Goal: Entertainment & Leisure: Consume media (video, audio)

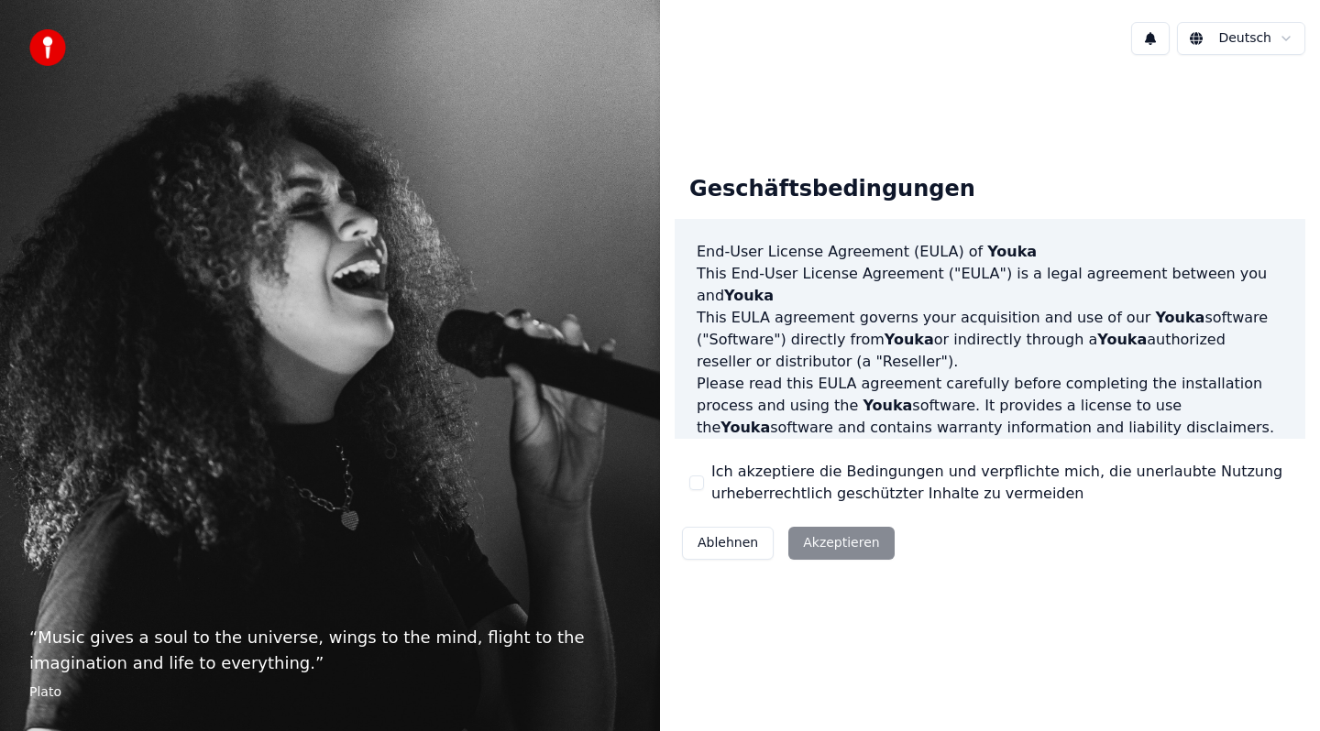
click at [696, 479] on button "Ich akzeptiere die Bedingungen und verpflichte mich, die unerlaubte Nutzung urh…" at bounding box center [696, 483] width 15 height 15
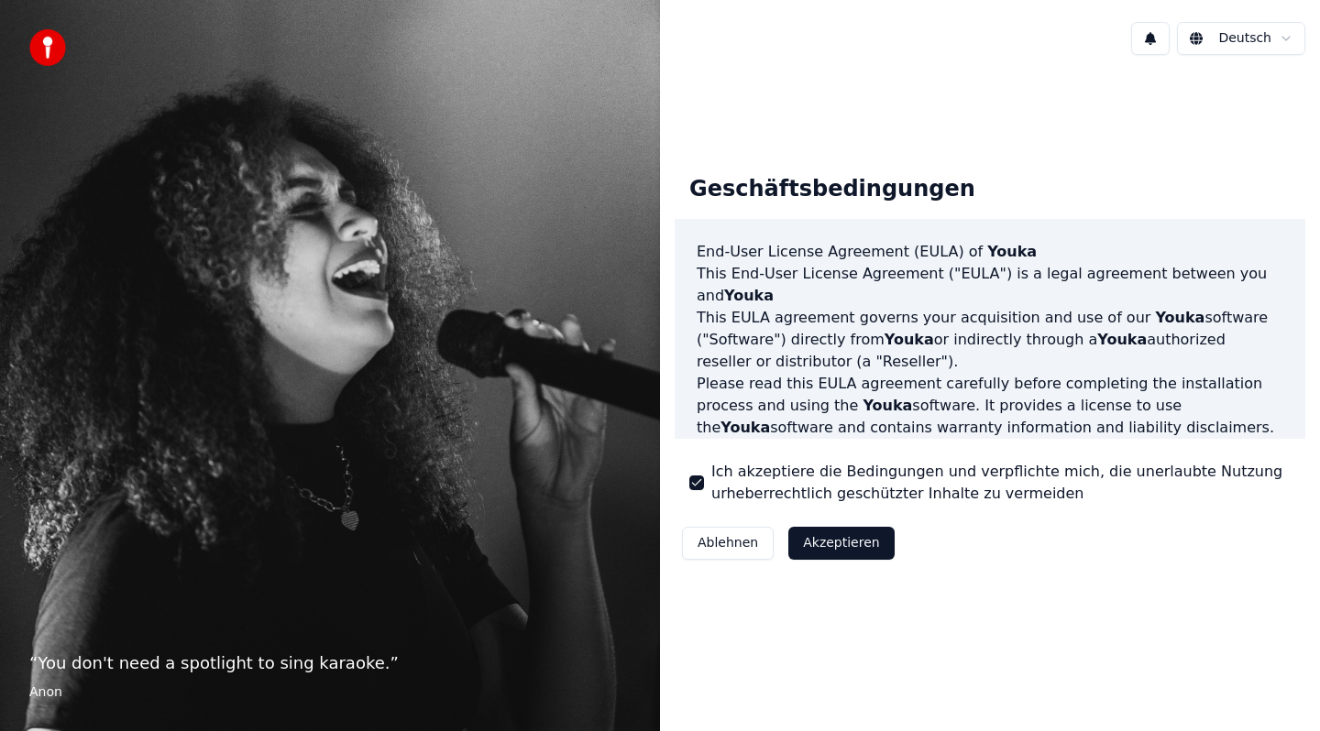
click at [823, 549] on button "Akzeptieren" at bounding box center [840, 543] width 105 height 33
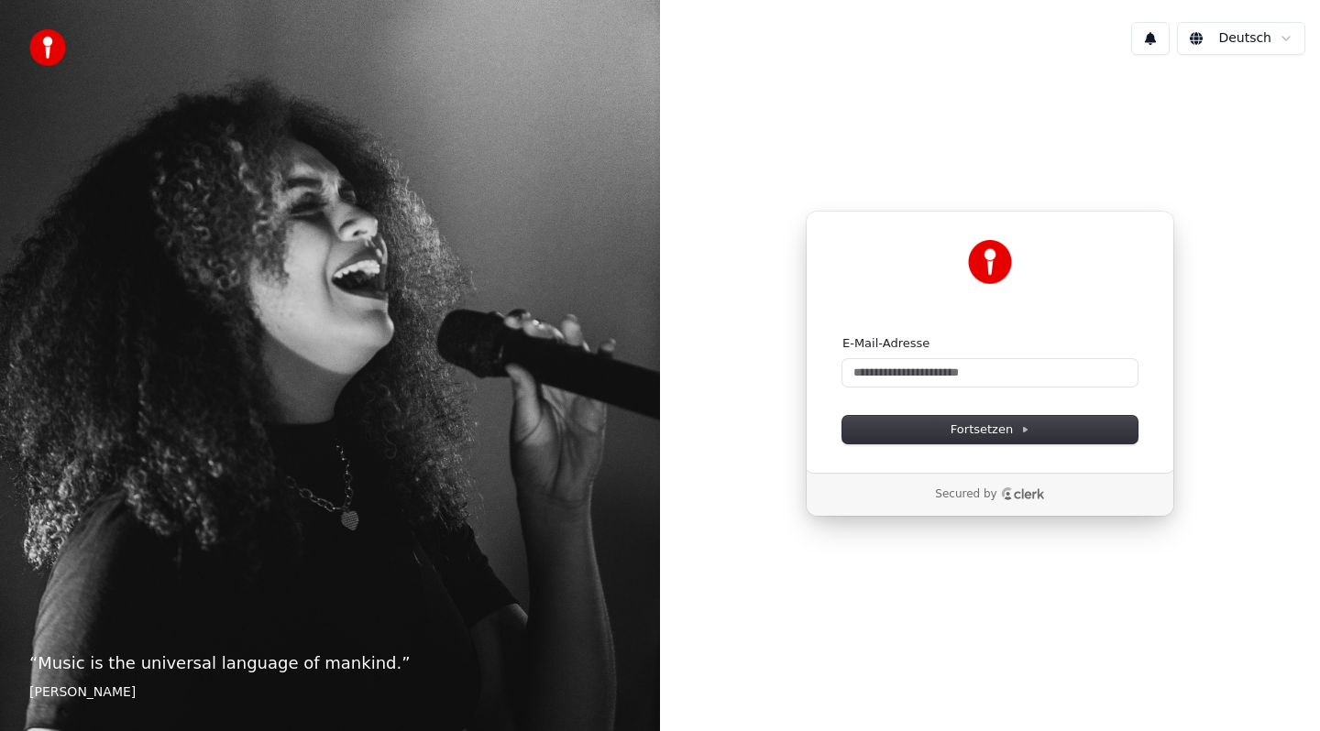
click at [1250, 52] on body "“ Music is the universal language of mankind. ” Henry Wadsworth Longfellow Deut…" at bounding box center [660, 365] width 1320 height 731
click at [1252, 38] on html "“ Music is the universal language of mankind. ” Henry Wadsworth Longfellow Deut…" at bounding box center [660, 365] width 1320 height 731
click at [1022, 322] on html "“ Music is the universal language of mankind. ” Henry Wadsworth Longfellow Deut…" at bounding box center [660, 365] width 1320 height 731
click at [966, 490] on p "Secured by" at bounding box center [965, 495] width 61 height 15
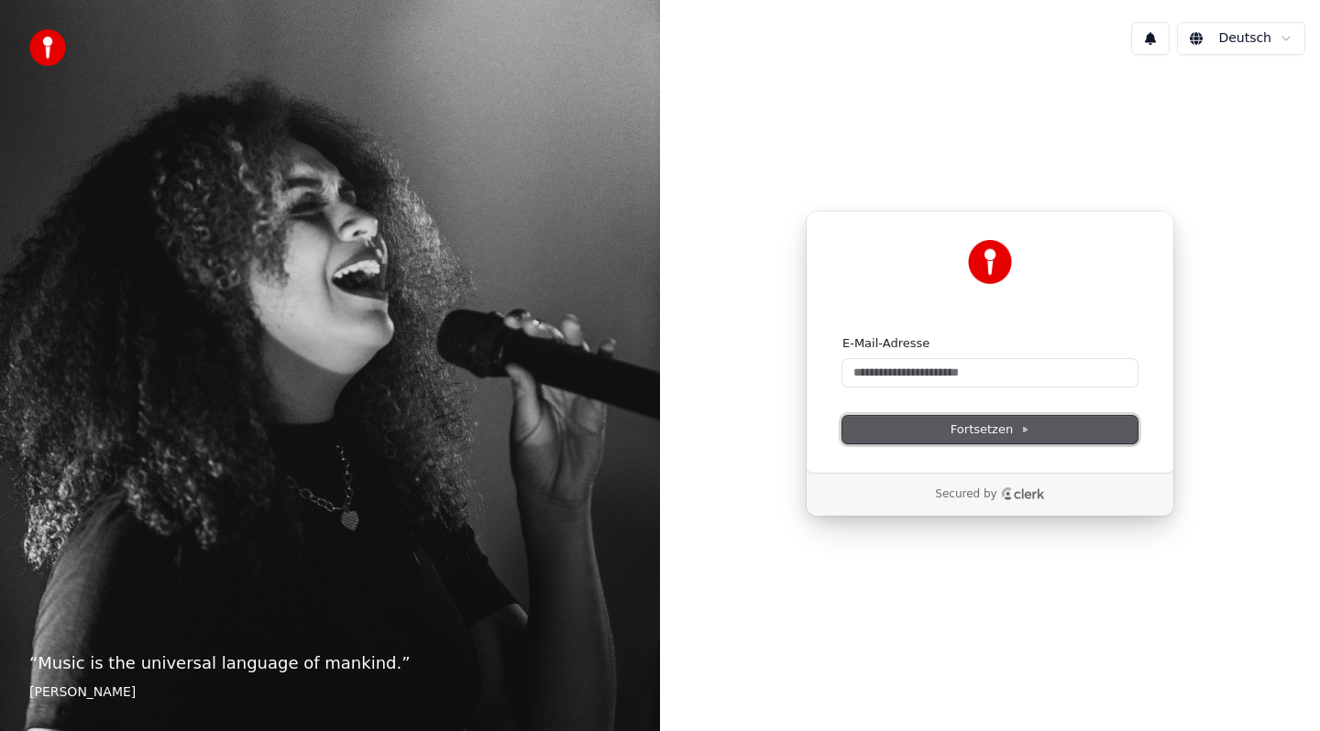
click at [916, 427] on button "Fortsetzen" at bounding box center [989, 429] width 295 height 27
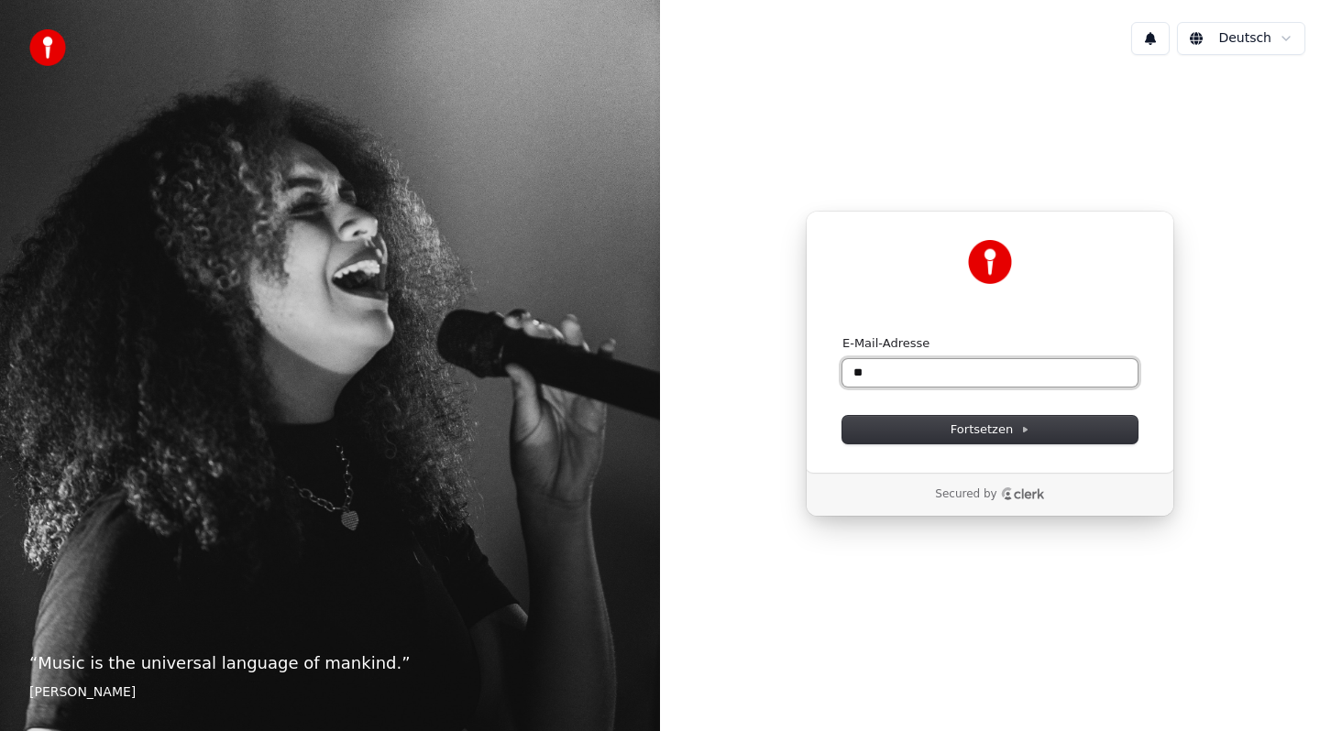
type input "*"
click at [842, 335] on button "submit" at bounding box center [842, 335] width 0 height 0
type input "**********"
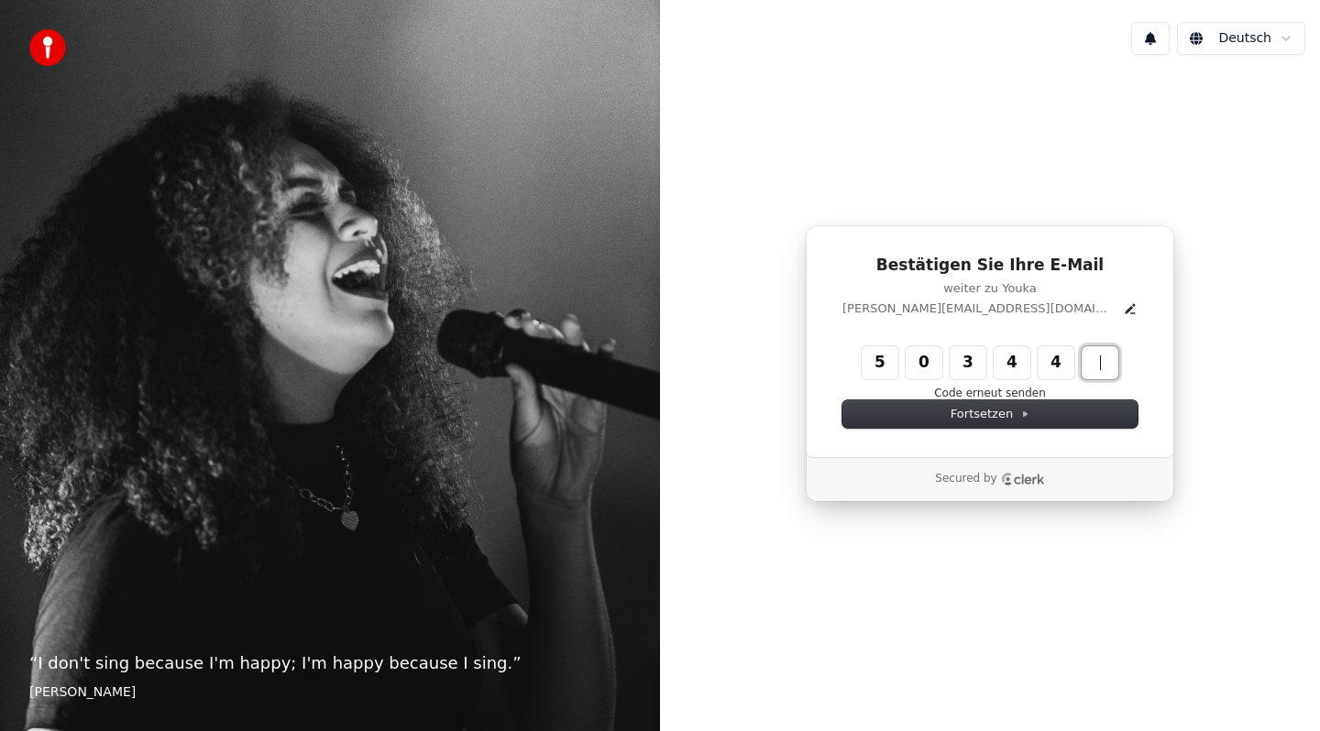
type input "******"
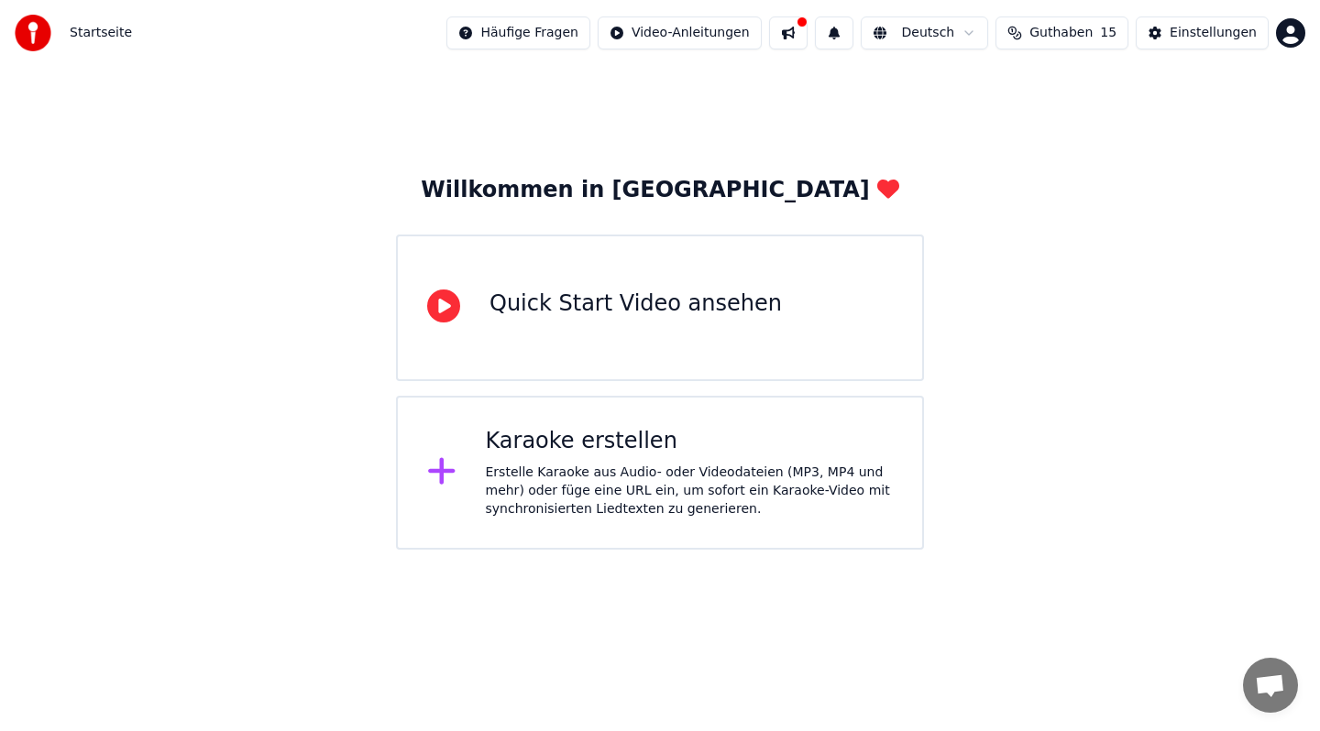
click at [555, 451] on div "Karaoke erstellen" at bounding box center [690, 441] width 408 height 29
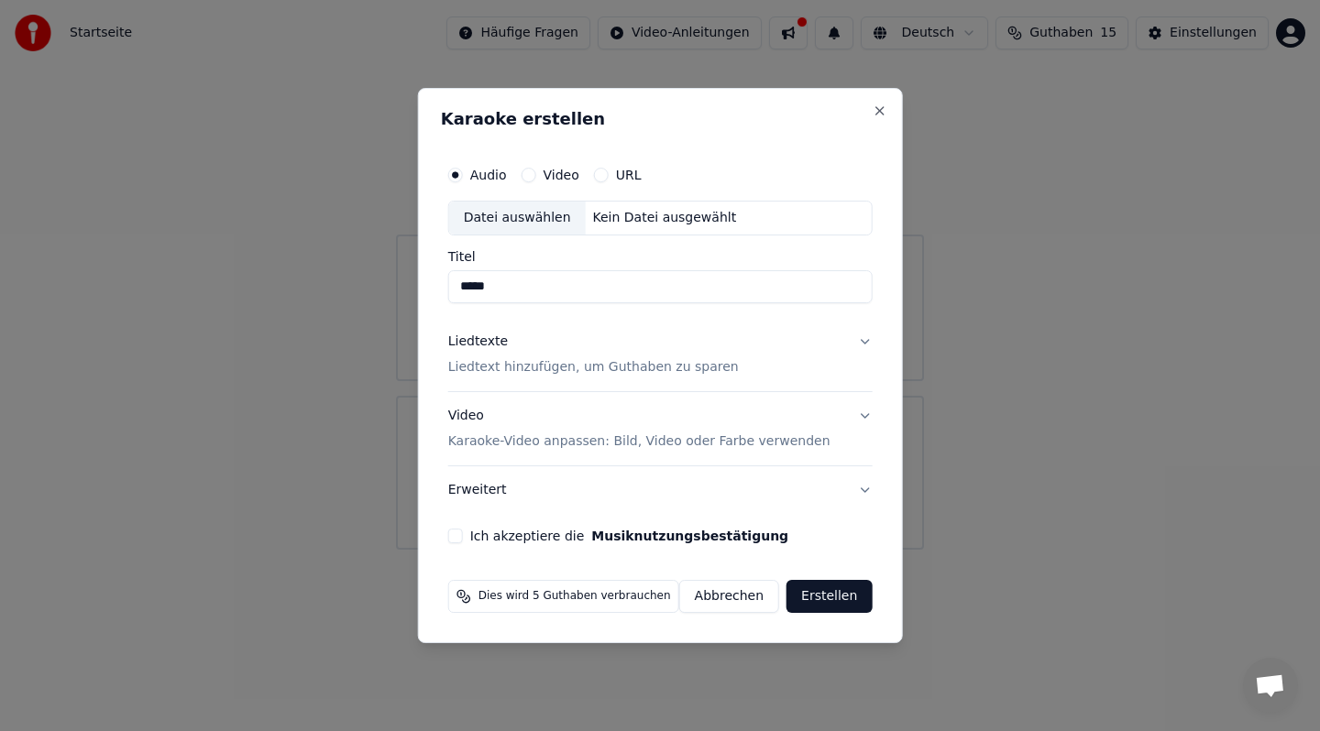
type input "*****"
click at [554, 170] on label "Video" at bounding box center [560, 175] width 36 height 13
click at [535, 170] on button "Video" at bounding box center [527, 175] width 15 height 15
click at [475, 184] on div "Audio Video URL" at bounding box center [660, 175] width 424 height 37
click at [479, 179] on label "Audio" at bounding box center [488, 175] width 37 height 13
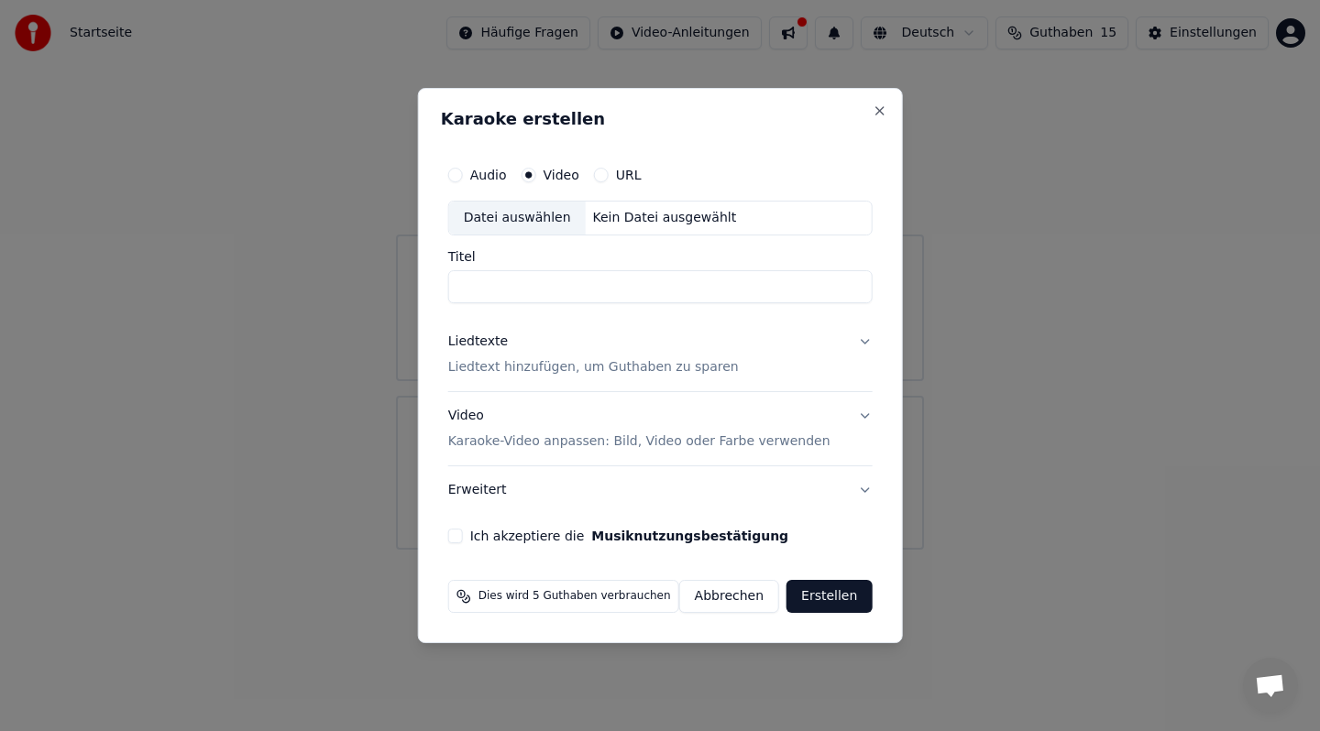
click at [463, 179] on button "Audio" at bounding box center [455, 175] width 15 height 15
click at [552, 176] on label "Video" at bounding box center [560, 175] width 36 height 13
click at [535, 176] on button "Video" at bounding box center [527, 175] width 15 height 15
click at [530, 266] on div "Titel" at bounding box center [660, 276] width 424 height 53
click at [525, 282] on input "Titel" at bounding box center [660, 286] width 424 height 33
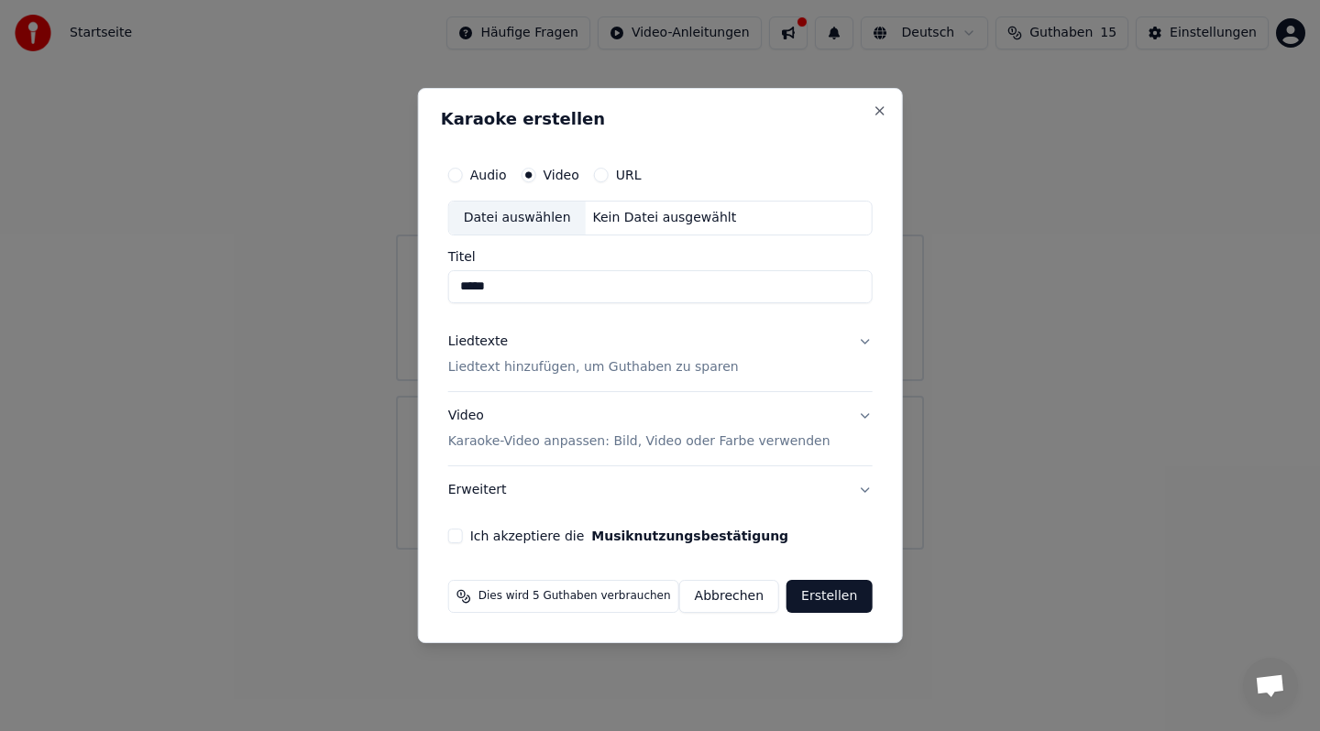
click at [536, 215] on div "Datei auswählen" at bounding box center [517, 218] width 137 height 33
type input "**********"
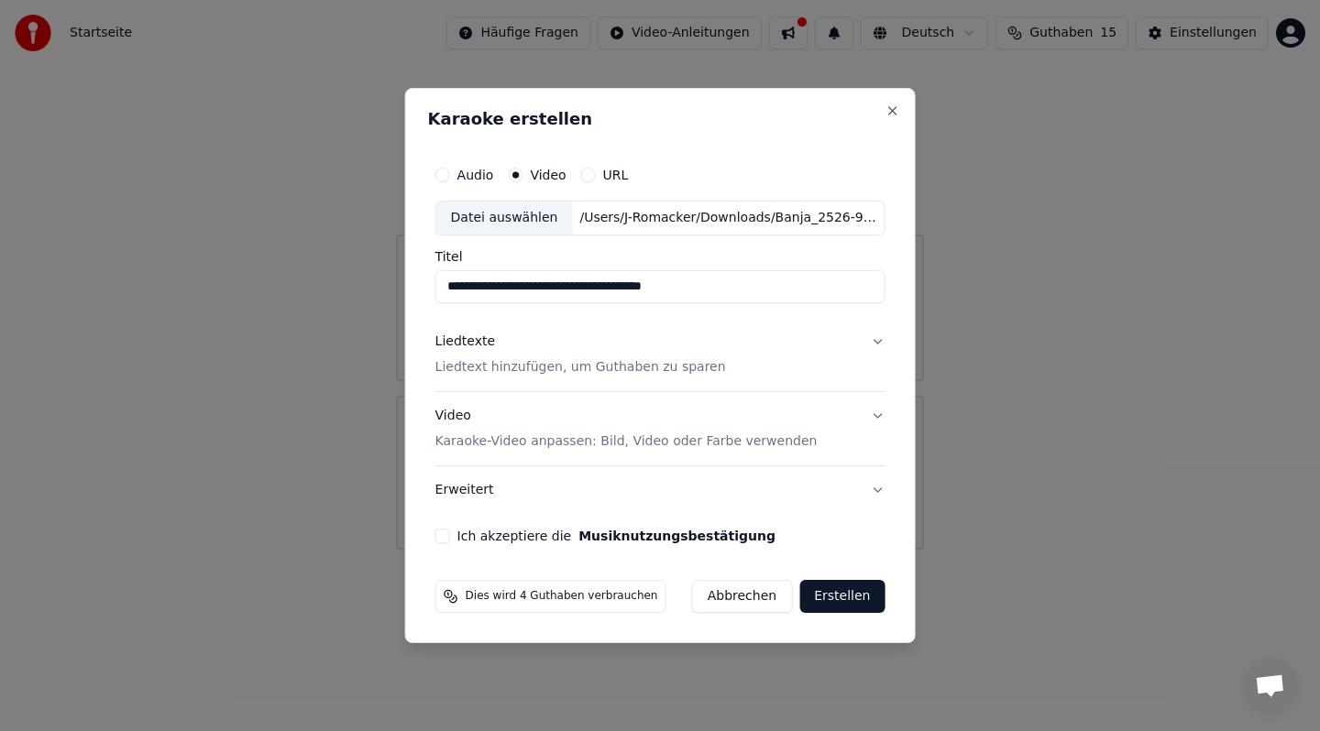
click at [871, 338] on button "Liedtexte Liedtext hinzufügen, um Guthaben zu sparen" at bounding box center [660, 354] width 450 height 73
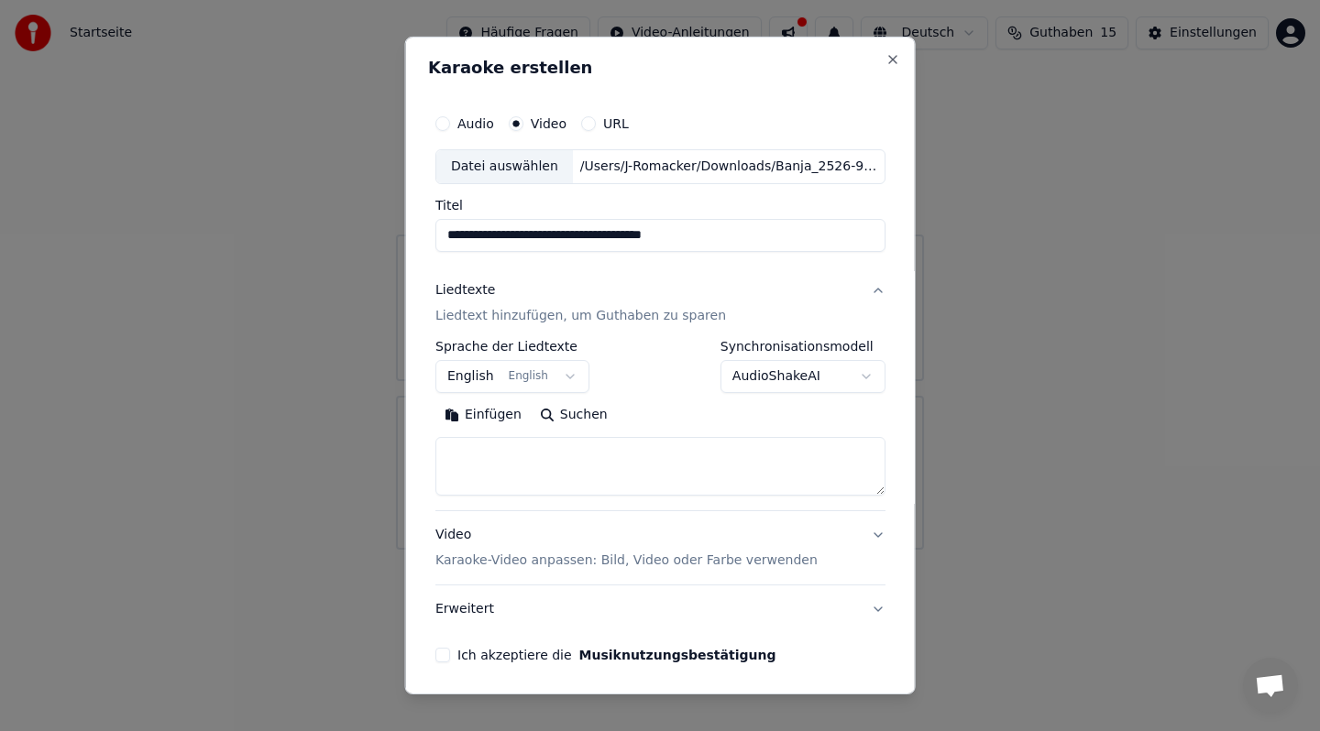
click at [567, 378] on button "English English" at bounding box center [512, 376] width 154 height 33
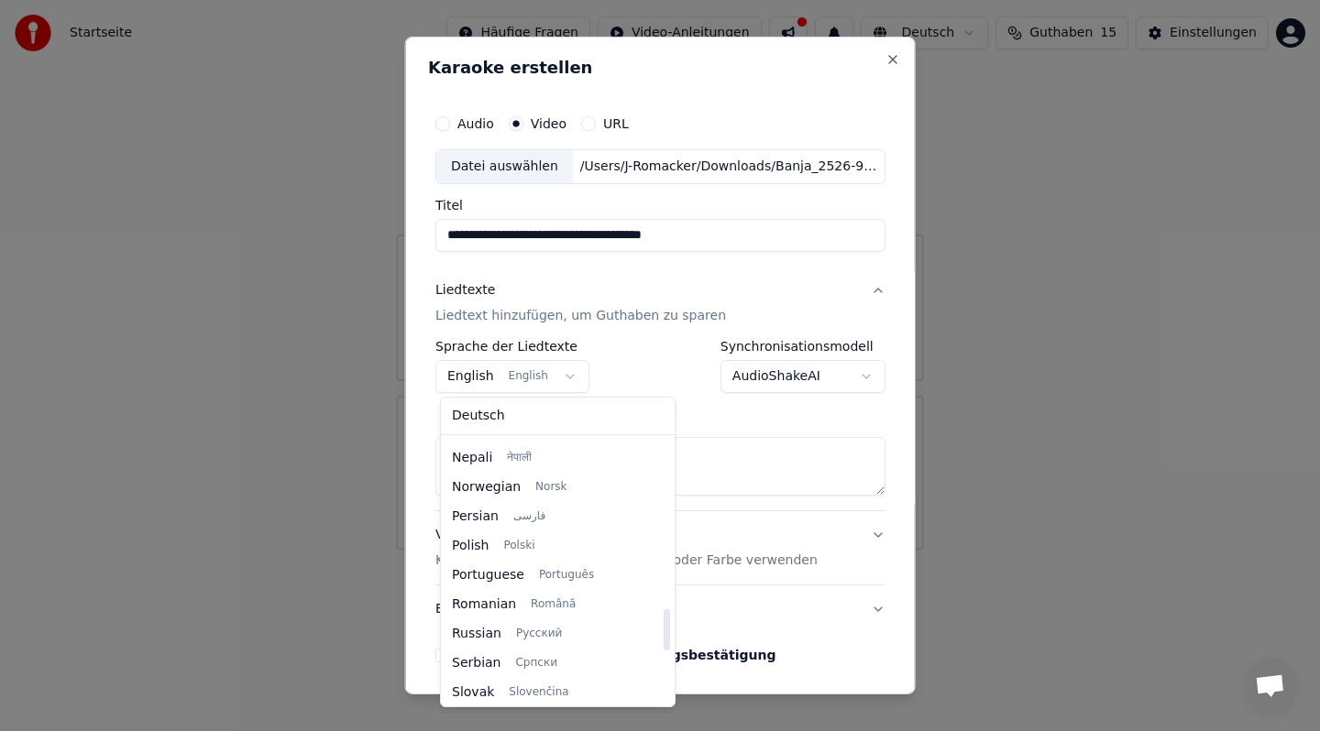
scroll to position [1082, 0]
select select "**"
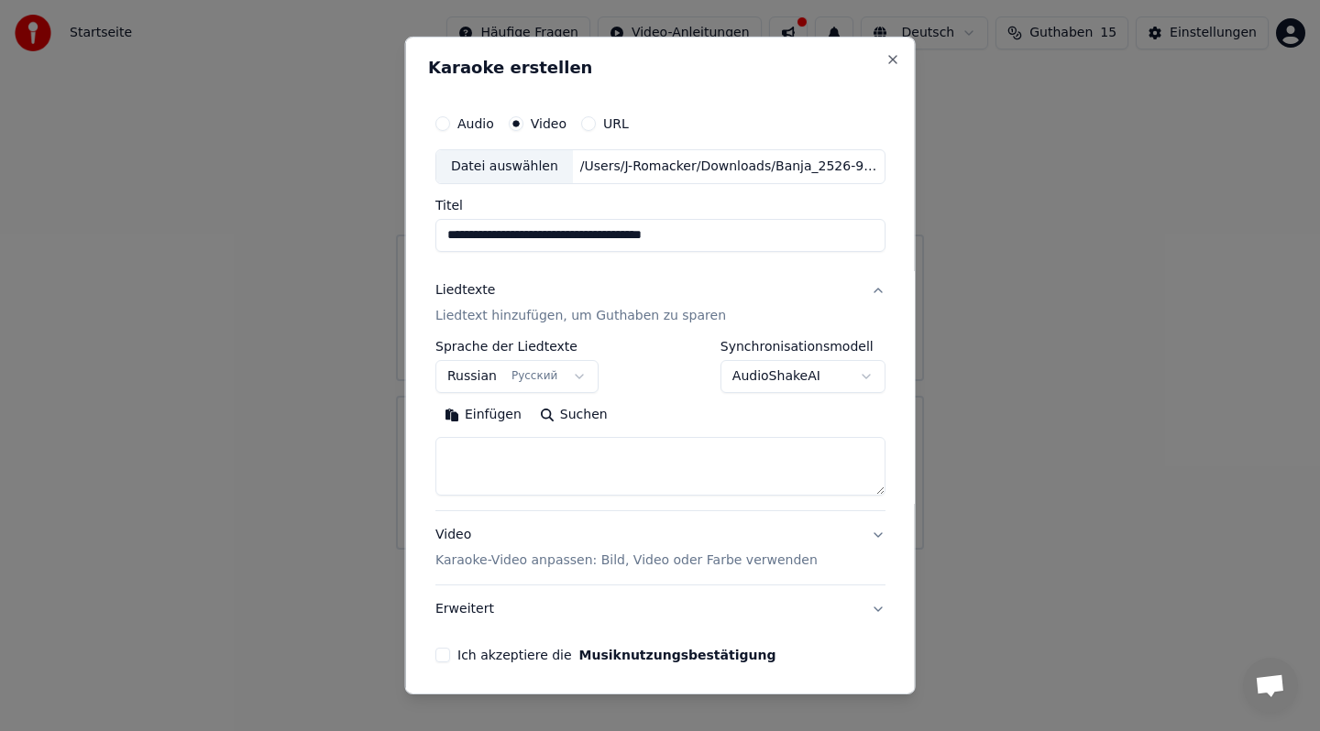
click at [497, 446] on textarea at bounding box center [660, 466] width 450 height 59
paste textarea "**********"
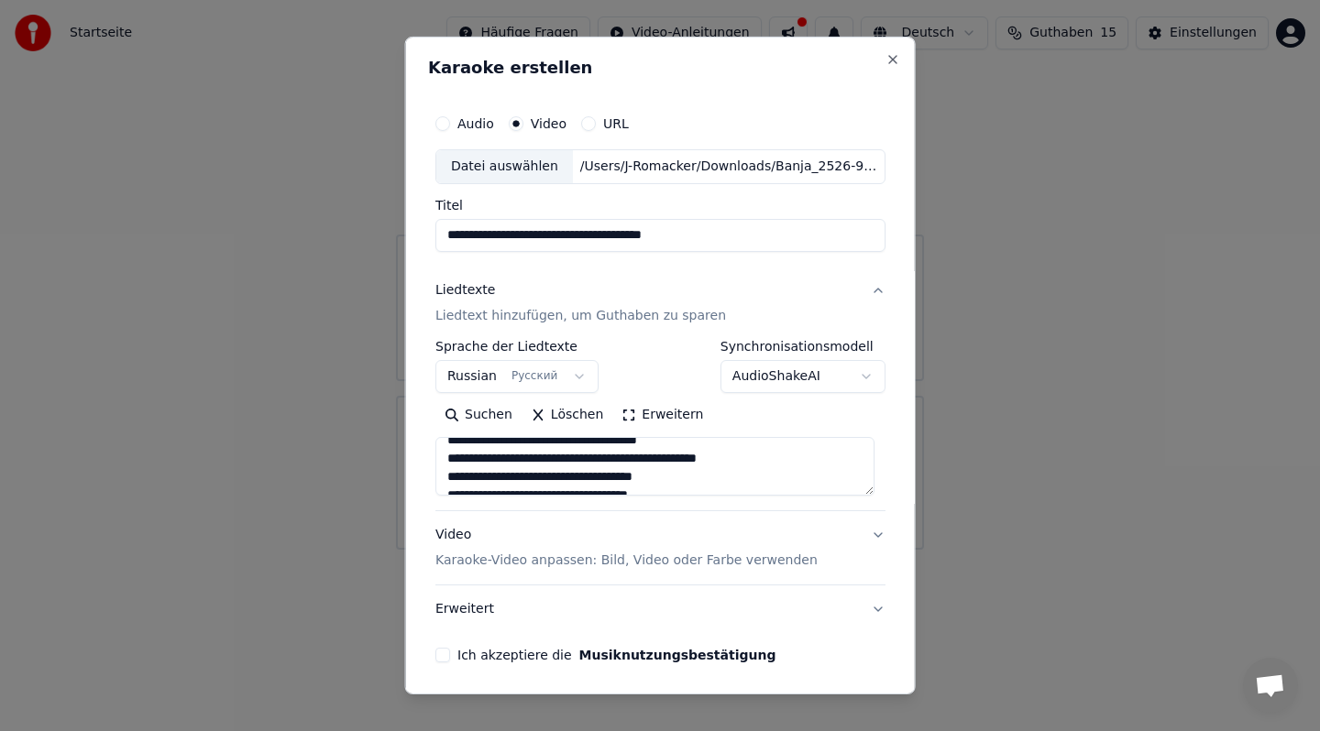
scroll to position [784, 0]
click at [691, 461] on textarea at bounding box center [654, 466] width 439 height 59
click at [673, 459] on textarea at bounding box center [654, 466] width 439 height 59
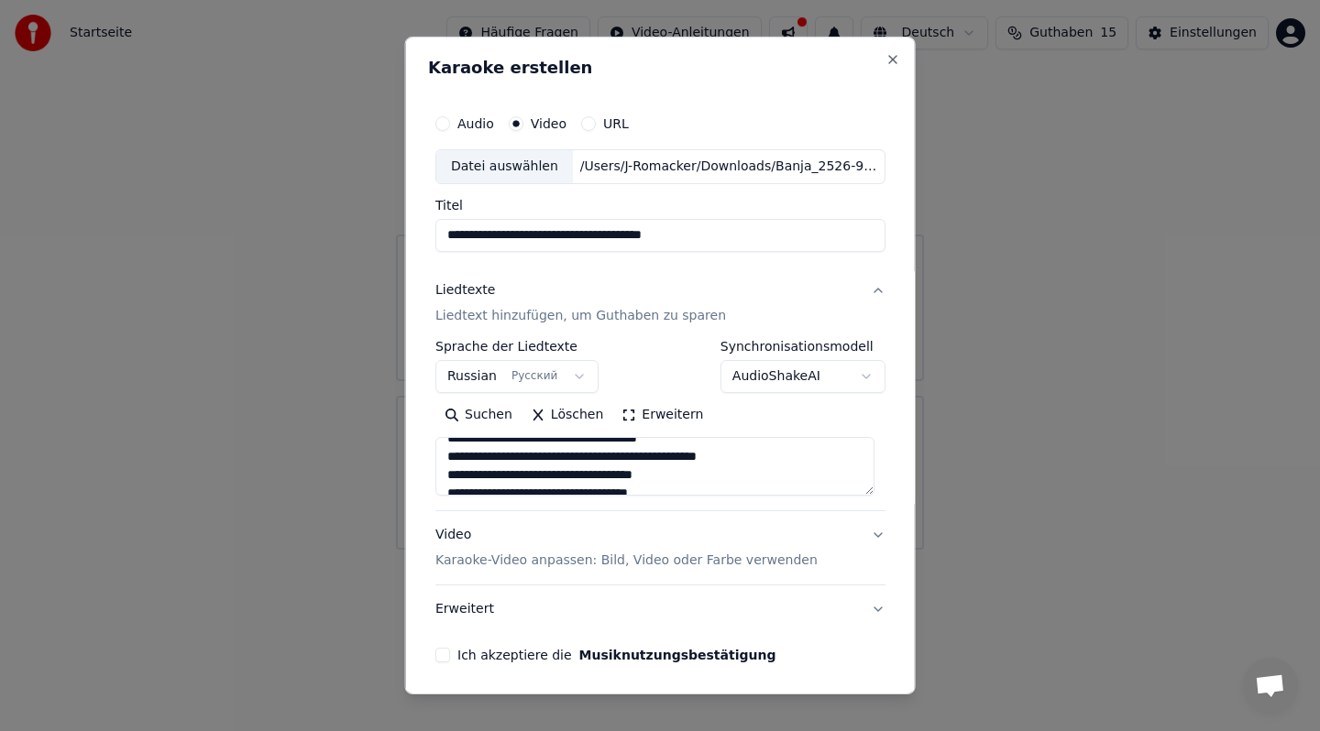
paste textarea
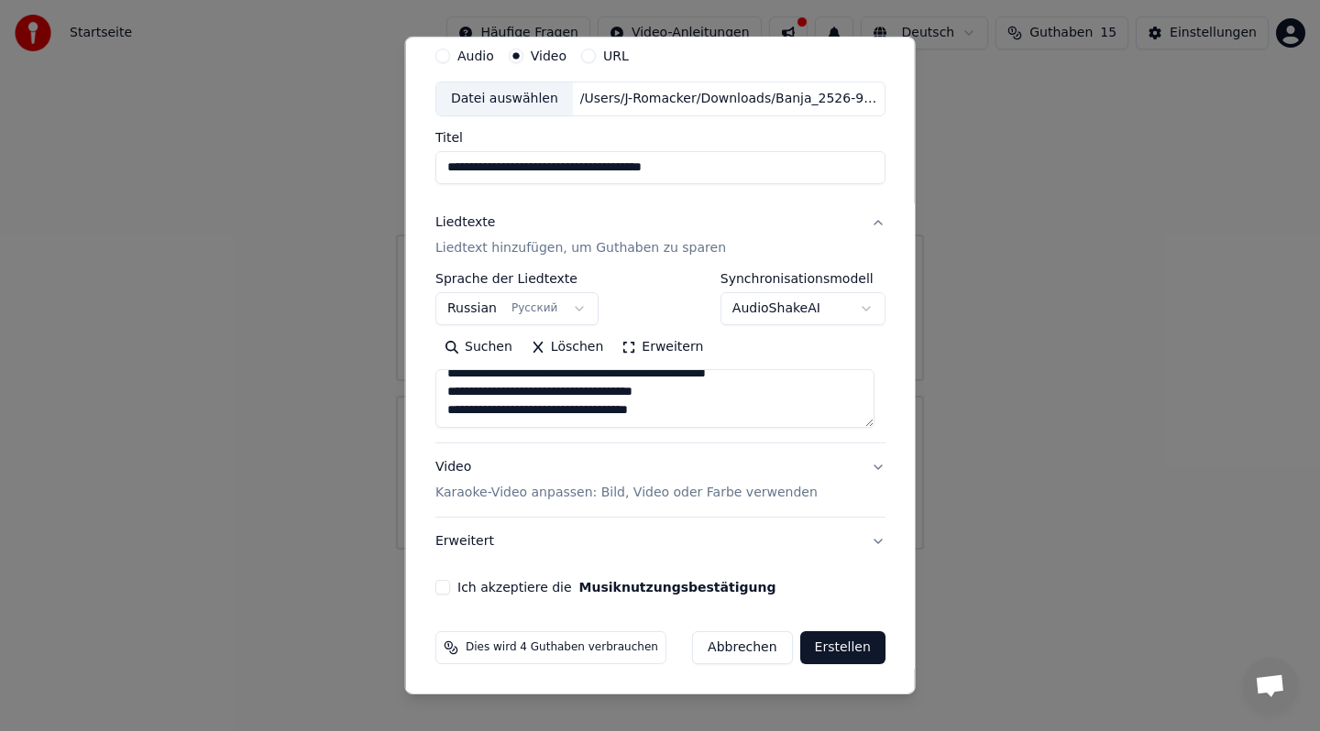
type textarea "**********"
click at [448, 586] on button "Ich akzeptiere die Musiknutzungsbestätigung" at bounding box center [442, 587] width 15 height 15
click at [839, 647] on button "Erstellen" at bounding box center [841, 647] width 85 height 33
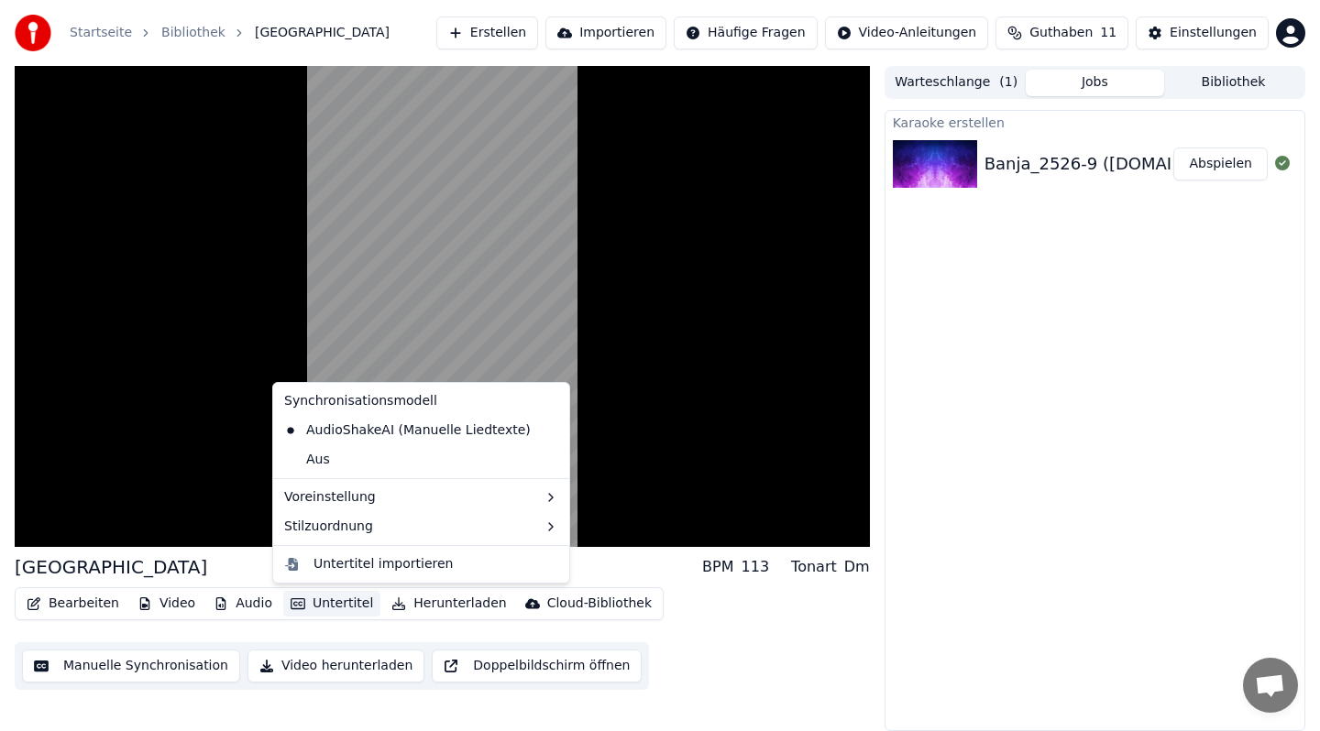
click at [297, 603] on icon "button" at bounding box center [297, 602] width 15 height 11
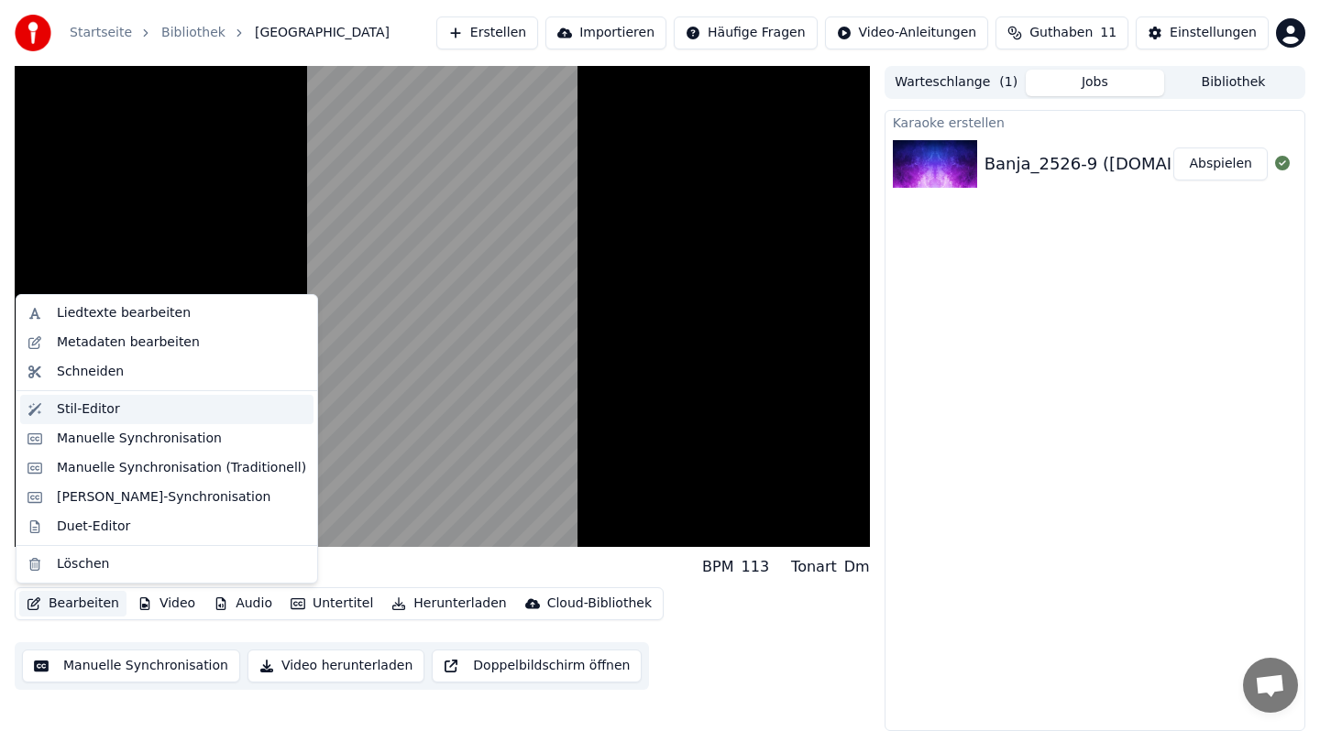
click at [82, 412] on div "Stil-Editor" at bounding box center [88, 409] width 63 height 18
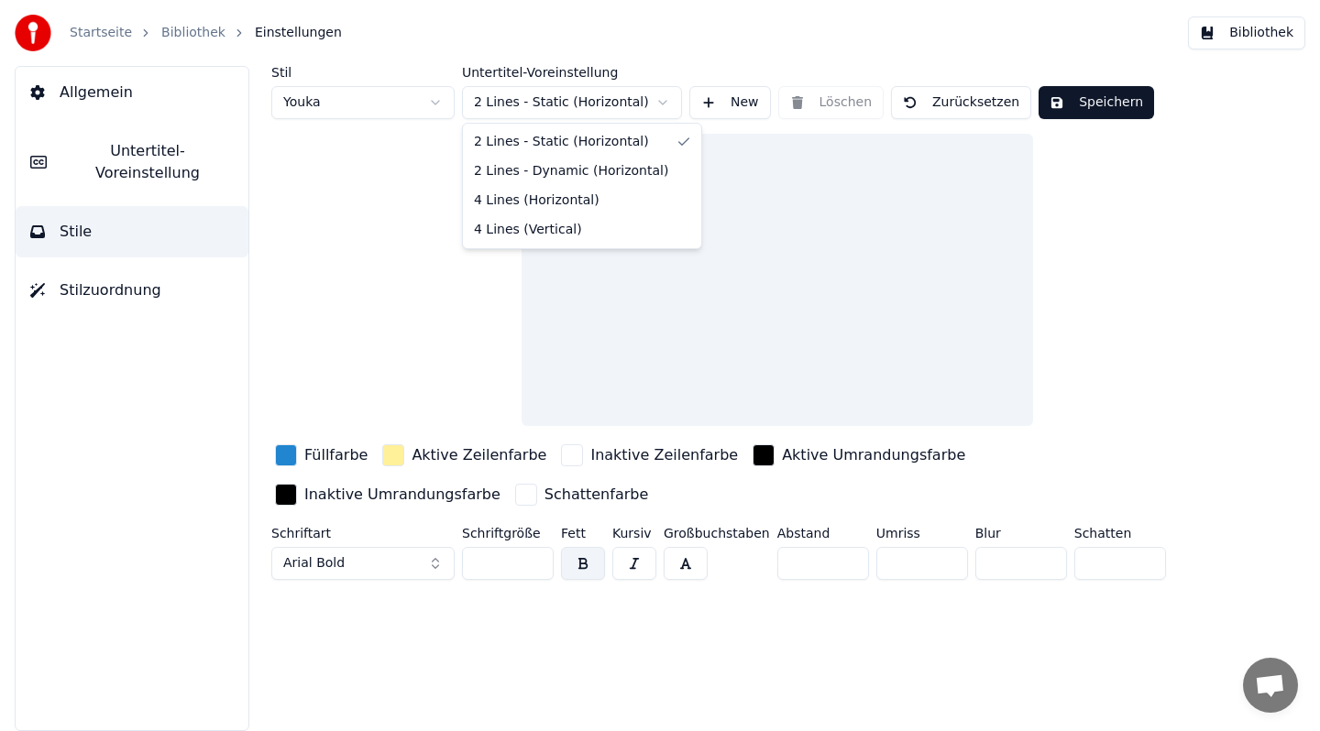
click at [585, 99] on html "Startseite Bibliothek Einstellungen Bibliothek Allgemein Untertitel-Voreinstell…" at bounding box center [660, 365] width 1320 height 731
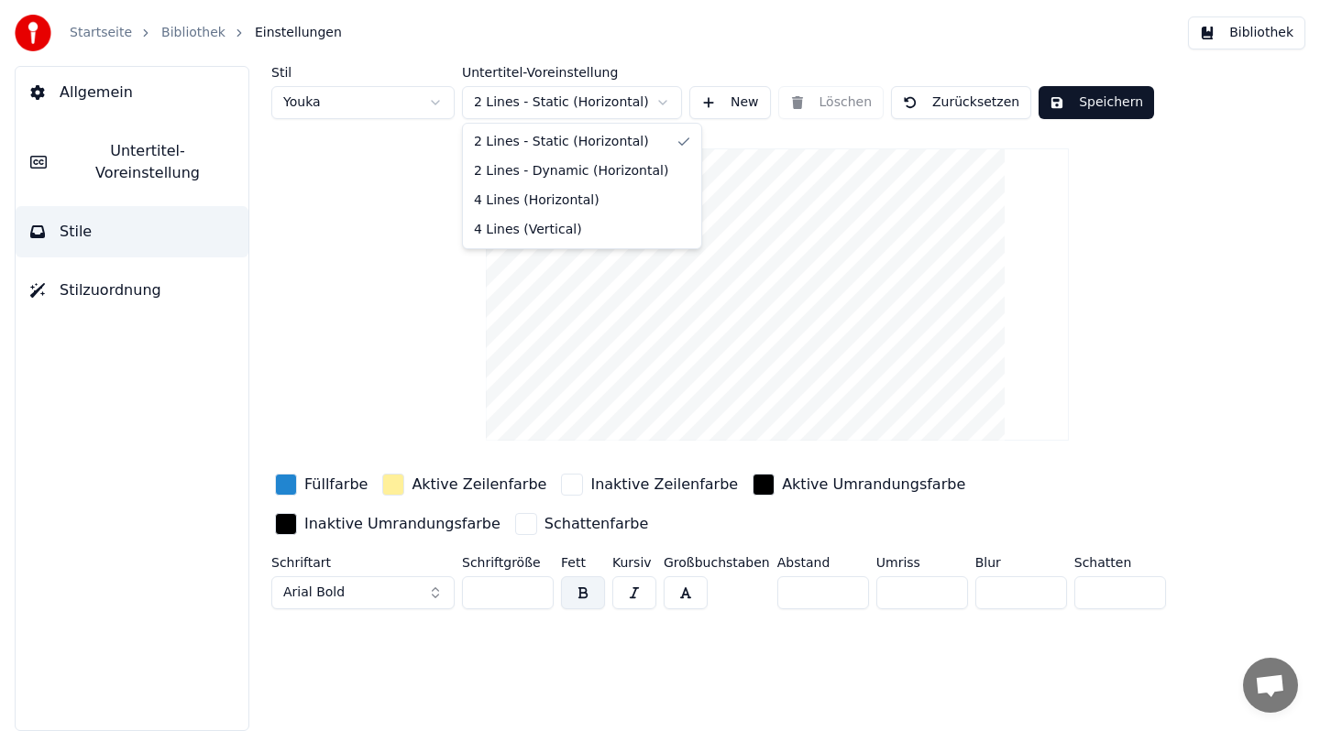
click at [493, 585] on html "Startseite Bibliothek Einstellungen Bibliothek Allgemein Untertitel-Voreinstell…" at bounding box center [660, 365] width 1320 height 731
click at [534, 595] on input "**" at bounding box center [508, 592] width 92 height 33
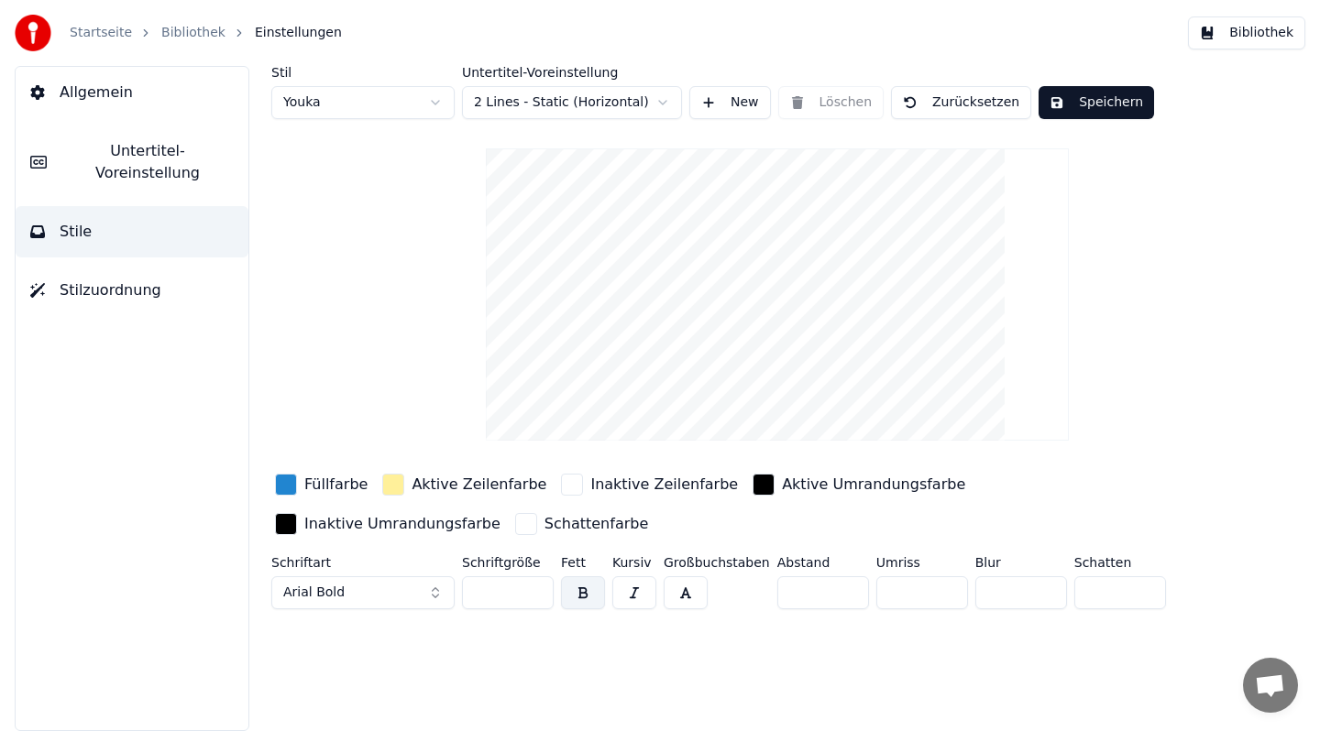
click at [534, 595] on input "**" at bounding box center [508, 592] width 92 height 33
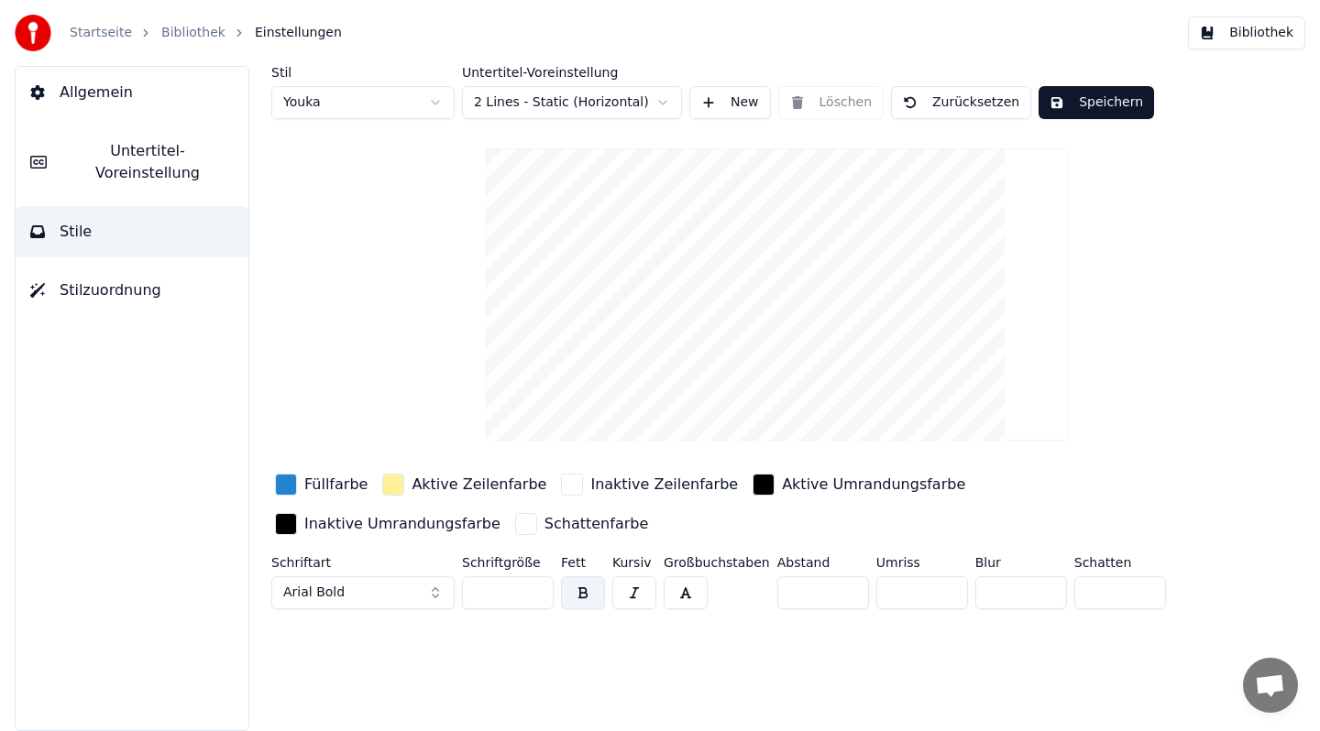
click at [534, 595] on input "**" at bounding box center [508, 592] width 92 height 33
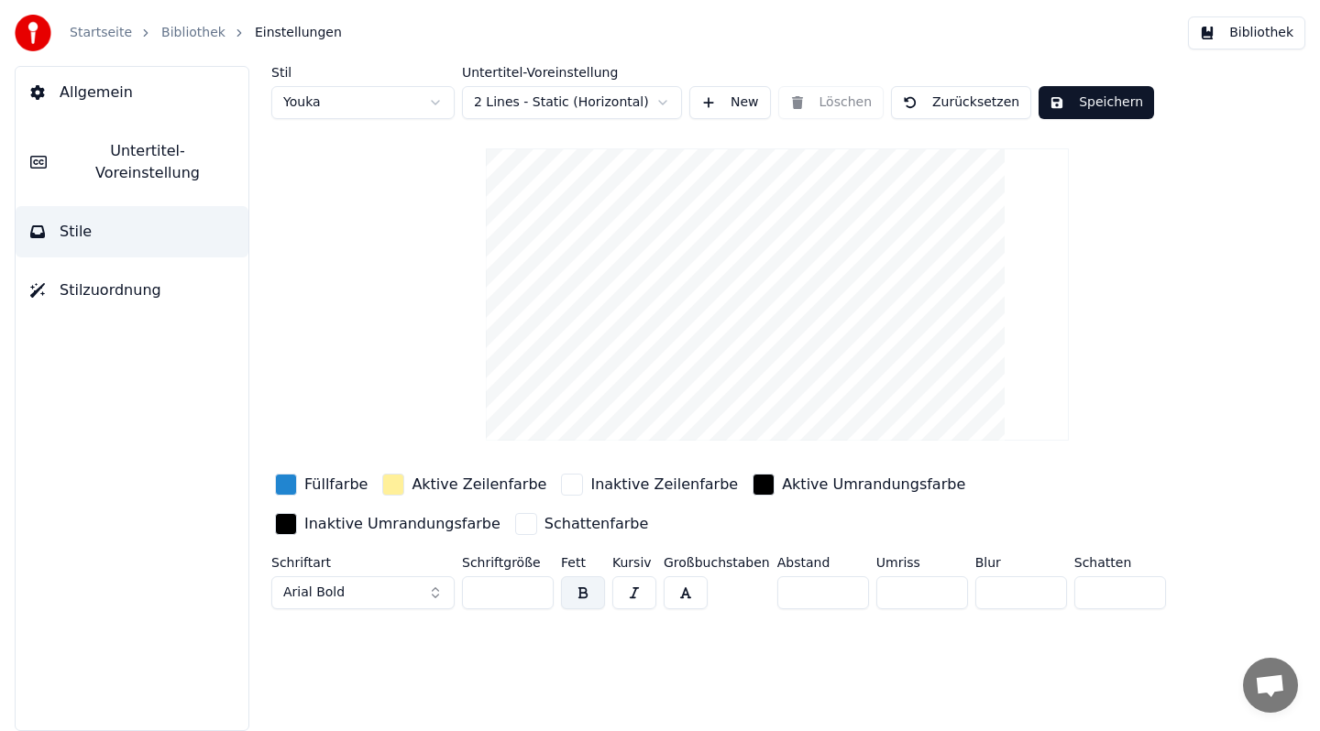
click at [534, 595] on input "**" at bounding box center [508, 592] width 92 height 33
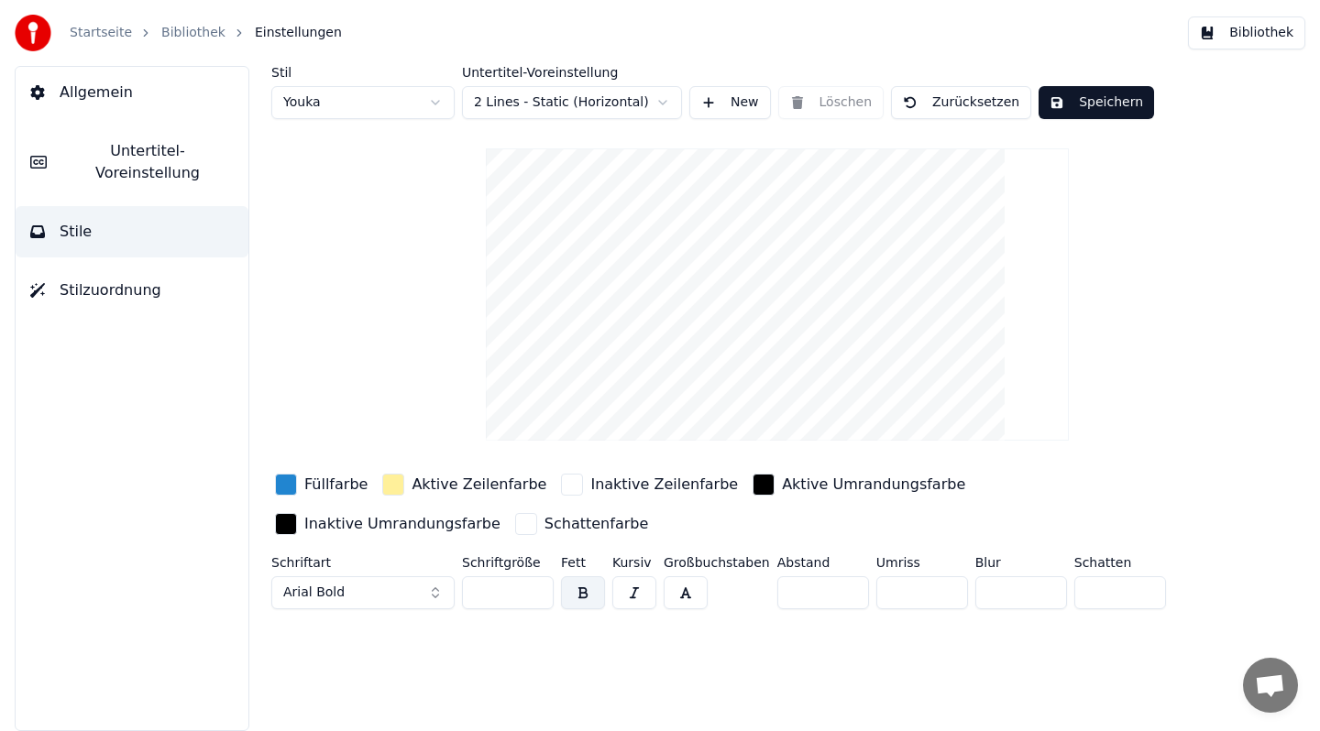
click at [534, 595] on input "**" at bounding box center [508, 592] width 92 height 33
type input "**"
click at [534, 595] on input "**" at bounding box center [508, 592] width 92 height 33
click at [129, 162] on button "Untertitel-Voreinstellung" at bounding box center [132, 162] width 233 height 73
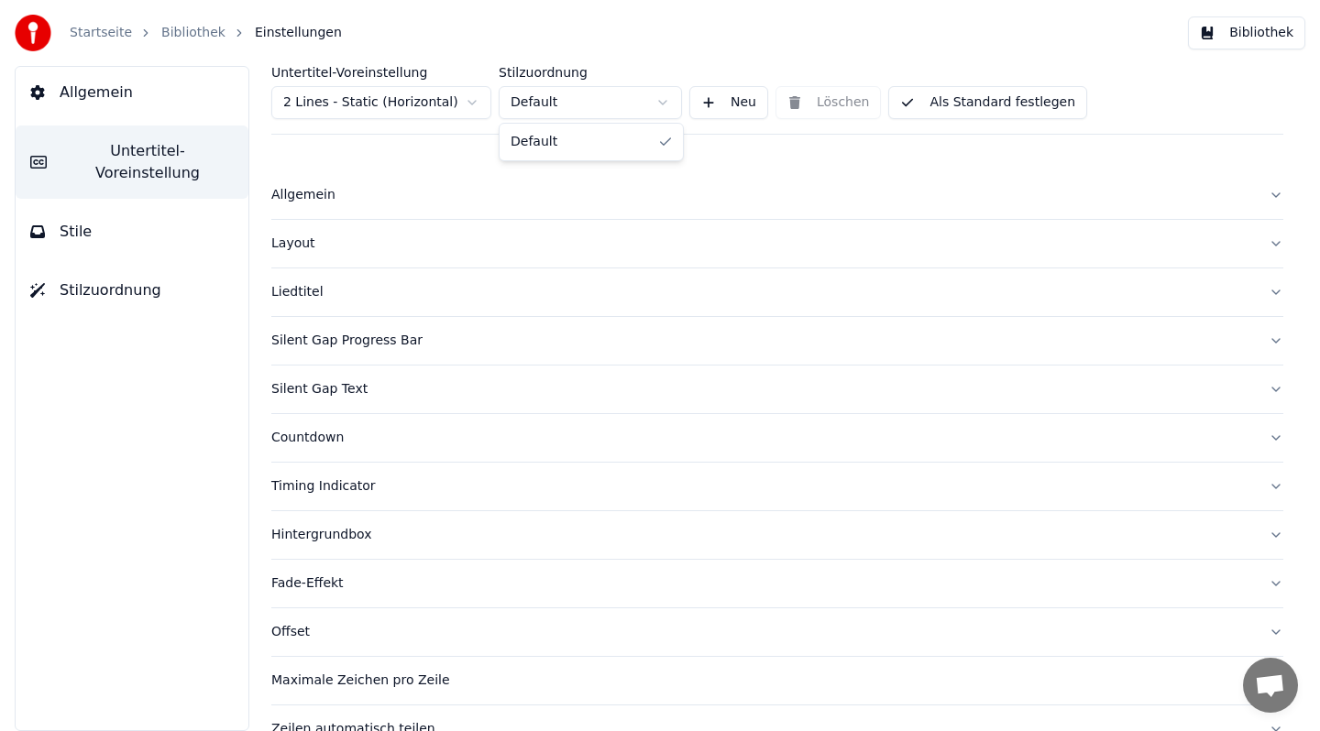
click at [579, 106] on html "Startseite Bibliothek Einstellungen Bibliothek Allgemein Untertitel-Voreinstell…" at bounding box center [660, 365] width 1320 height 731
click at [108, 110] on button "Allgemein" at bounding box center [132, 92] width 233 height 51
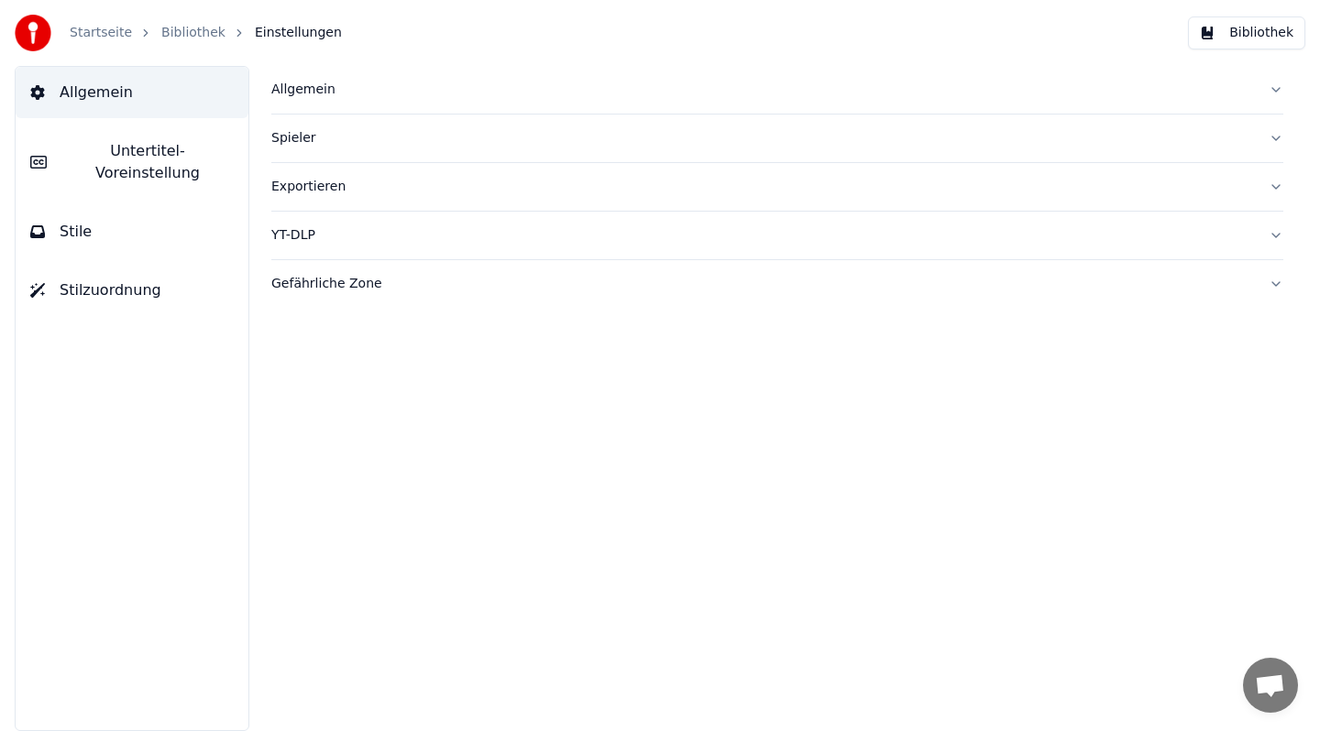
click at [93, 206] on button "Stile" at bounding box center [132, 231] width 233 height 51
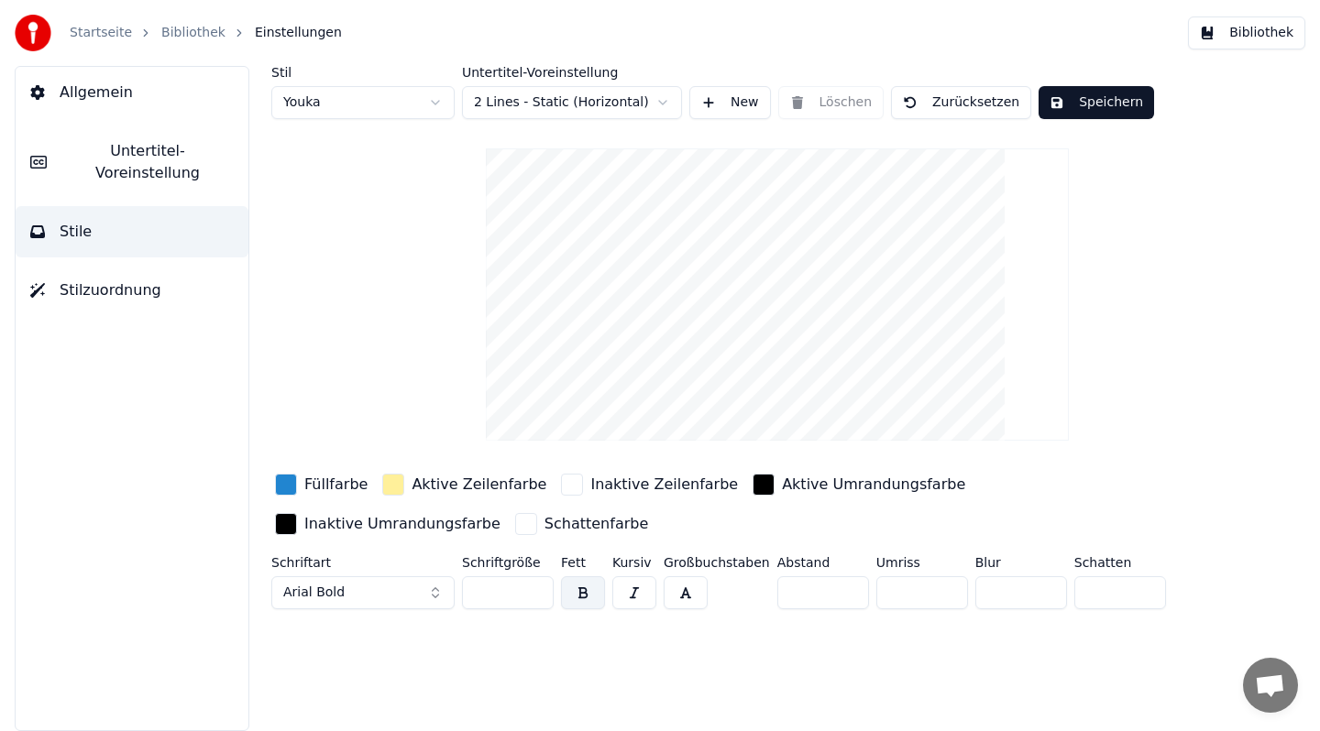
drag, startPoint x: 491, startPoint y: 592, endPoint x: 468, endPoint y: 592, distance: 22.9
click at [468, 592] on input "**" at bounding box center [508, 592] width 92 height 33
type input "**"
click at [1090, 101] on button "Speichern" at bounding box center [1095, 102] width 115 height 33
click at [1090, 101] on button "Fertig" at bounding box center [1082, 102] width 88 height 33
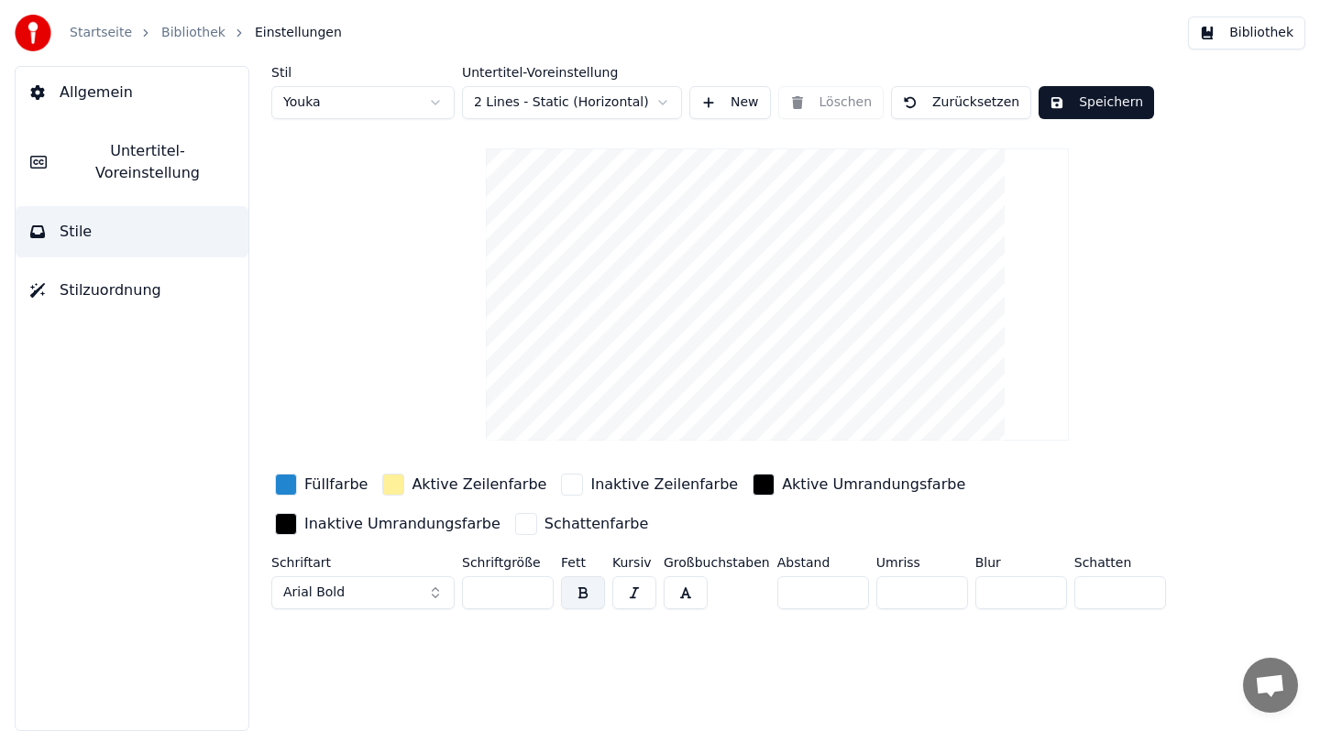
click at [1090, 101] on button "Speichern" at bounding box center [1095, 102] width 115 height 33
click at [185, 33] on link "Bibliothek" at bounding box center [193, 33] width 64 height 18
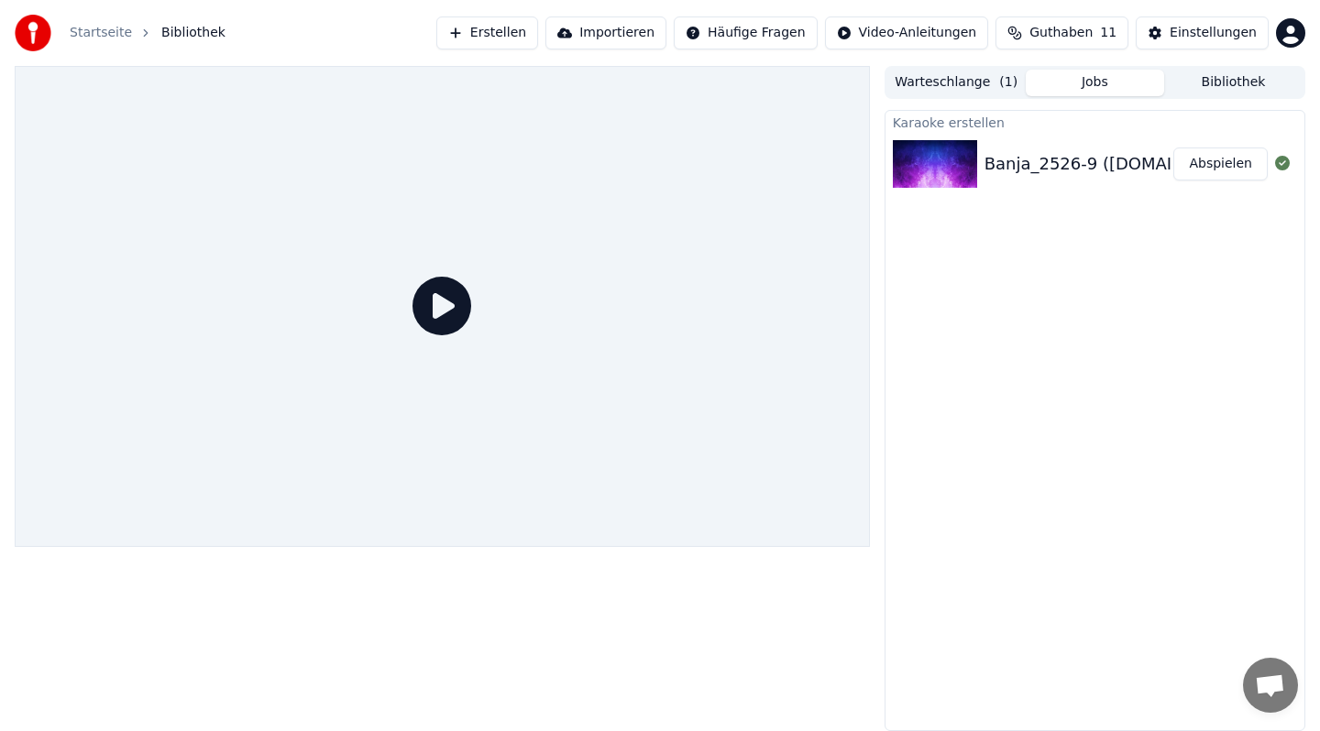
click at [460, 314] on icon at bounding box center [441, 306] width 59 height 59
click at [1215, 164] on button "Abspielen" at bounding box center [1220, 164] width 94 height 33
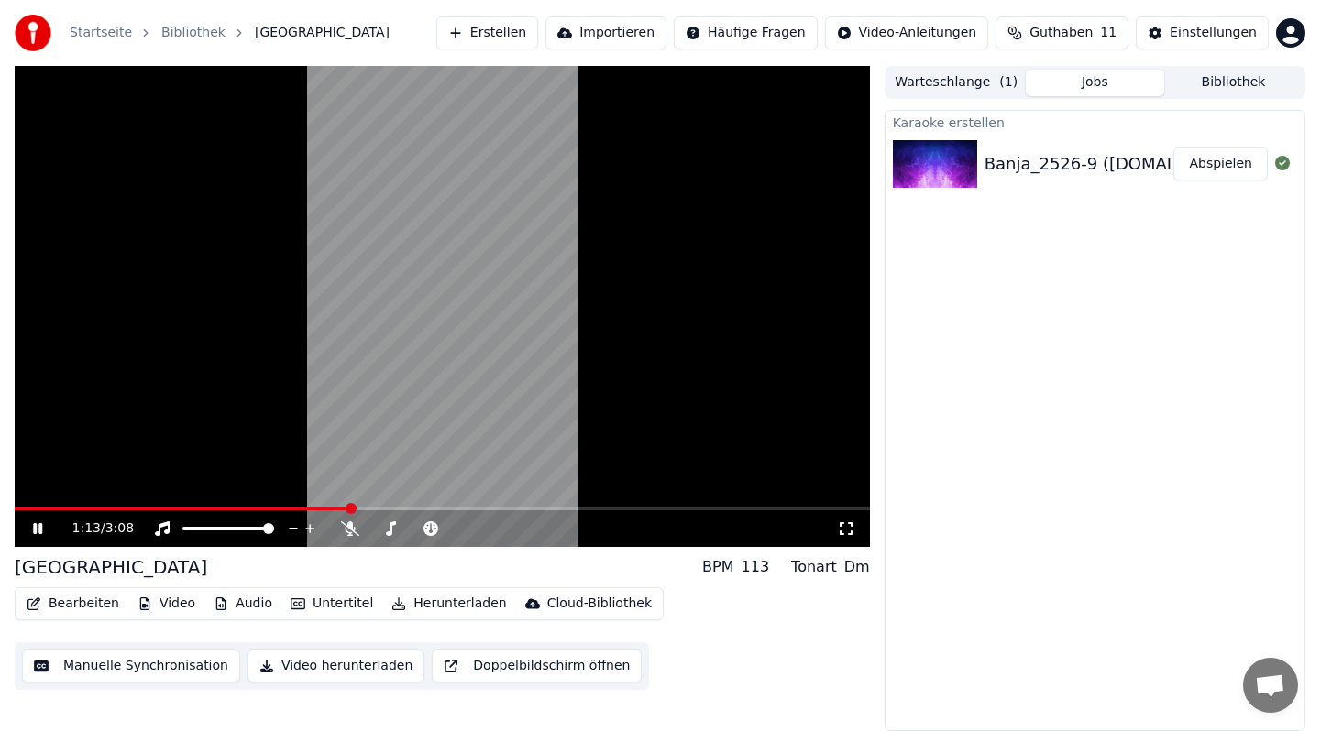
click at [438, 309] on video at bounding box center [442, 306] width 855 height 481
click at [440, 372] on video at bounding box center [442, 306] width 855 height 481
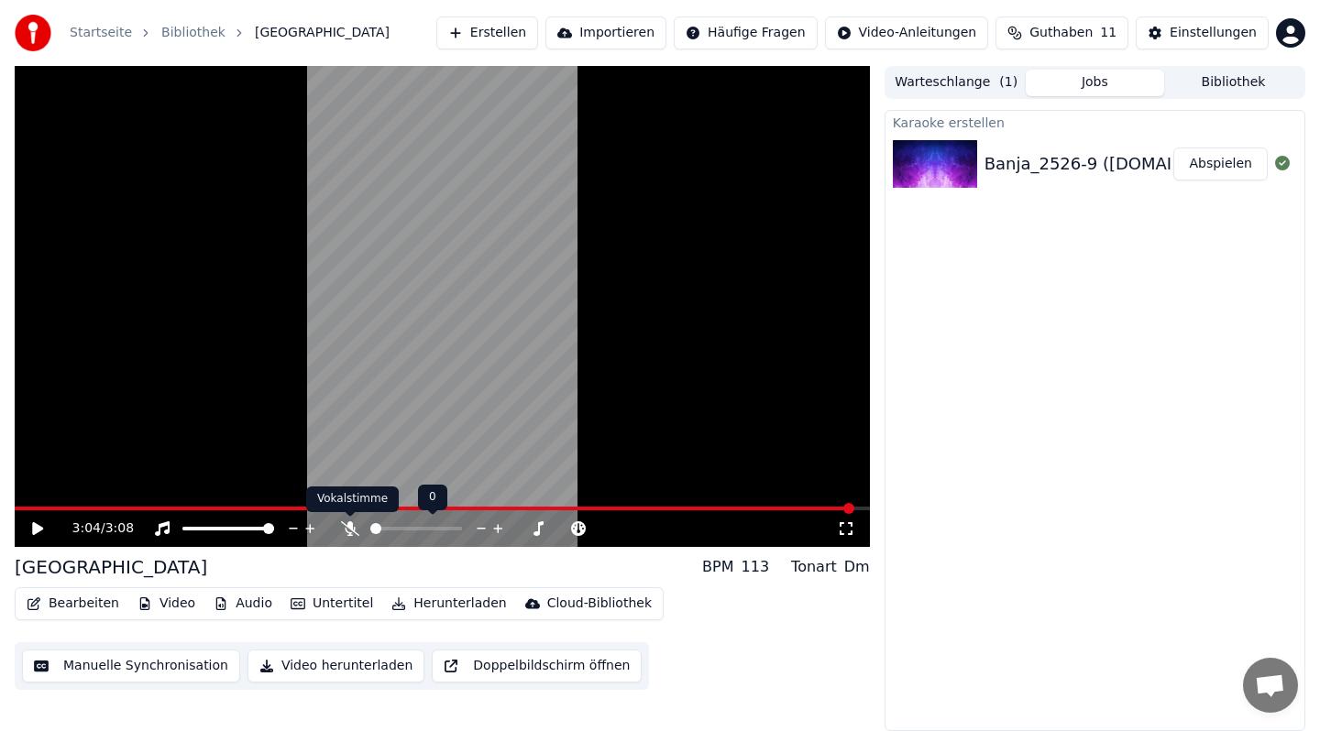
click at [348, 530] on icon at bounding box center [350, 528] width 18 height 15
click at [35, 525] on icon at bounding box center [37, 528] width 11 height 13
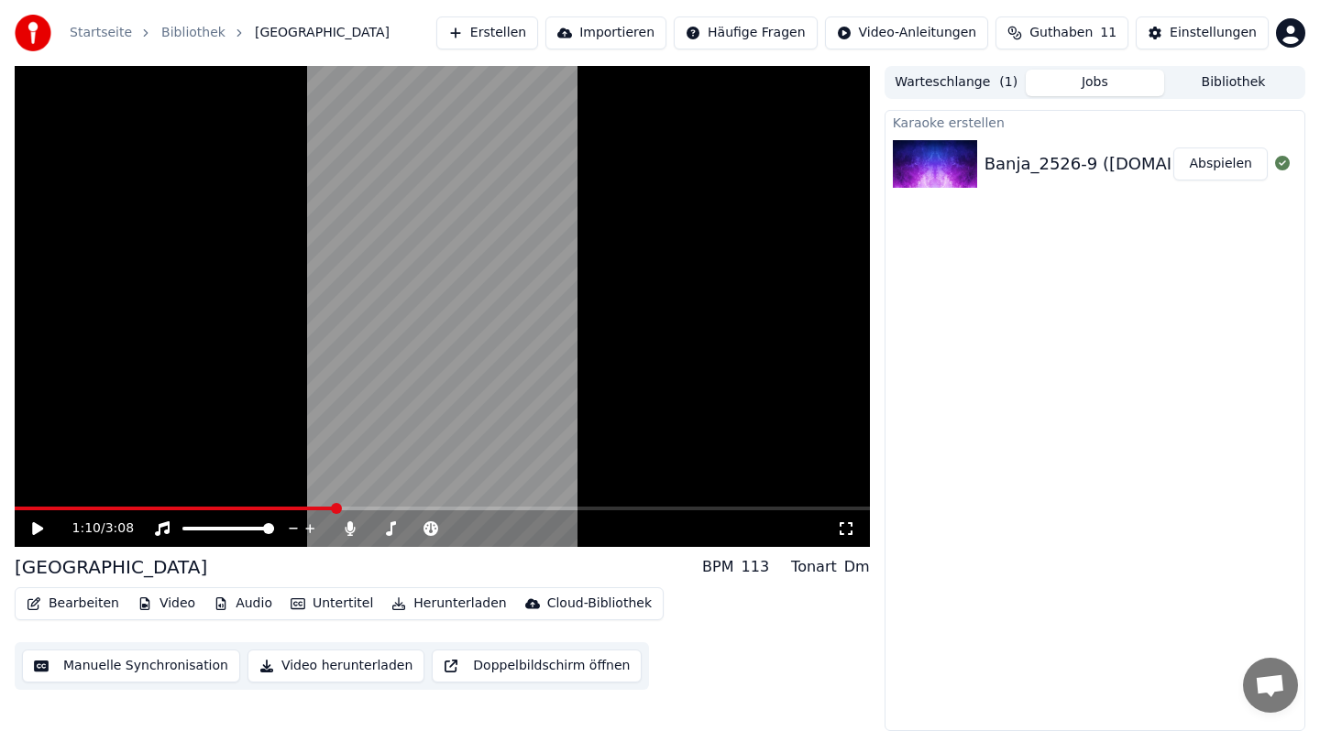
click at [42, 522] on icon at bounding box center [50, 528] width 43 height 15
click at [309, 340] on video at bounding box center [442, 306] width 855 height 481
click at [411, 508] on span at bounding box center [414, 508] width 11 height 11
click at [383, 378] on video at bounding box center [442, 306] width 855 height 481
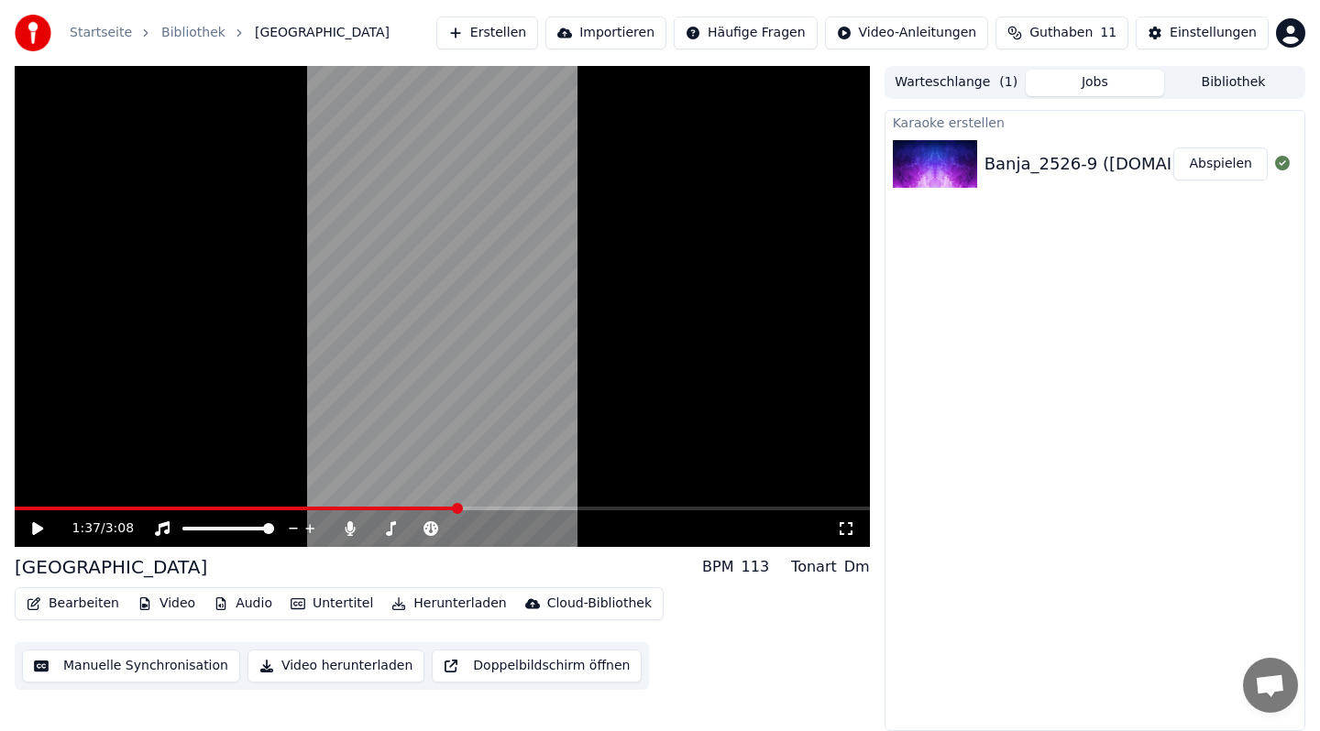
click at [411, 311] on video at bounding box center [442, 306] width 855 height 481
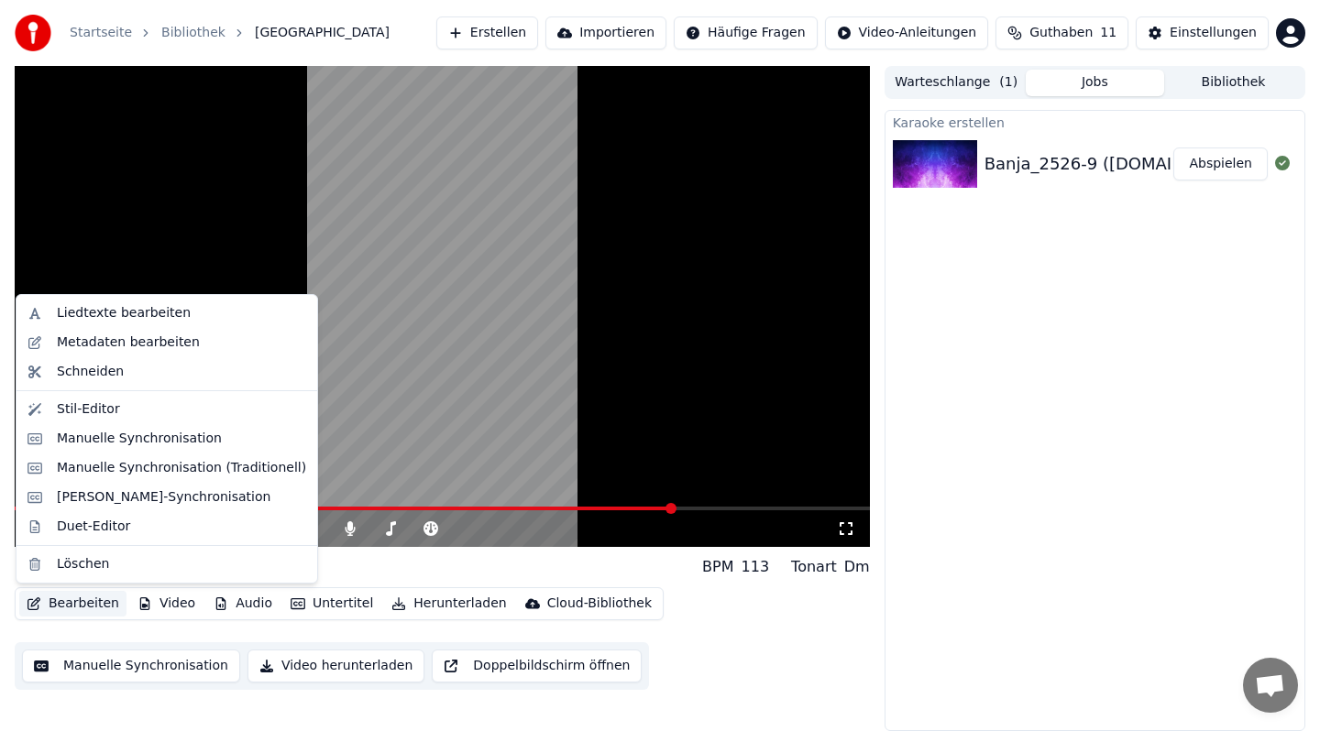
click at [66, 607] on button "Bearbeiten" at bounding box center [72, 604] width 107 height 26
click at [97, 307] on div "Liedtexte bearbeiten" at bounding box center [124, 313] width 134 height 18
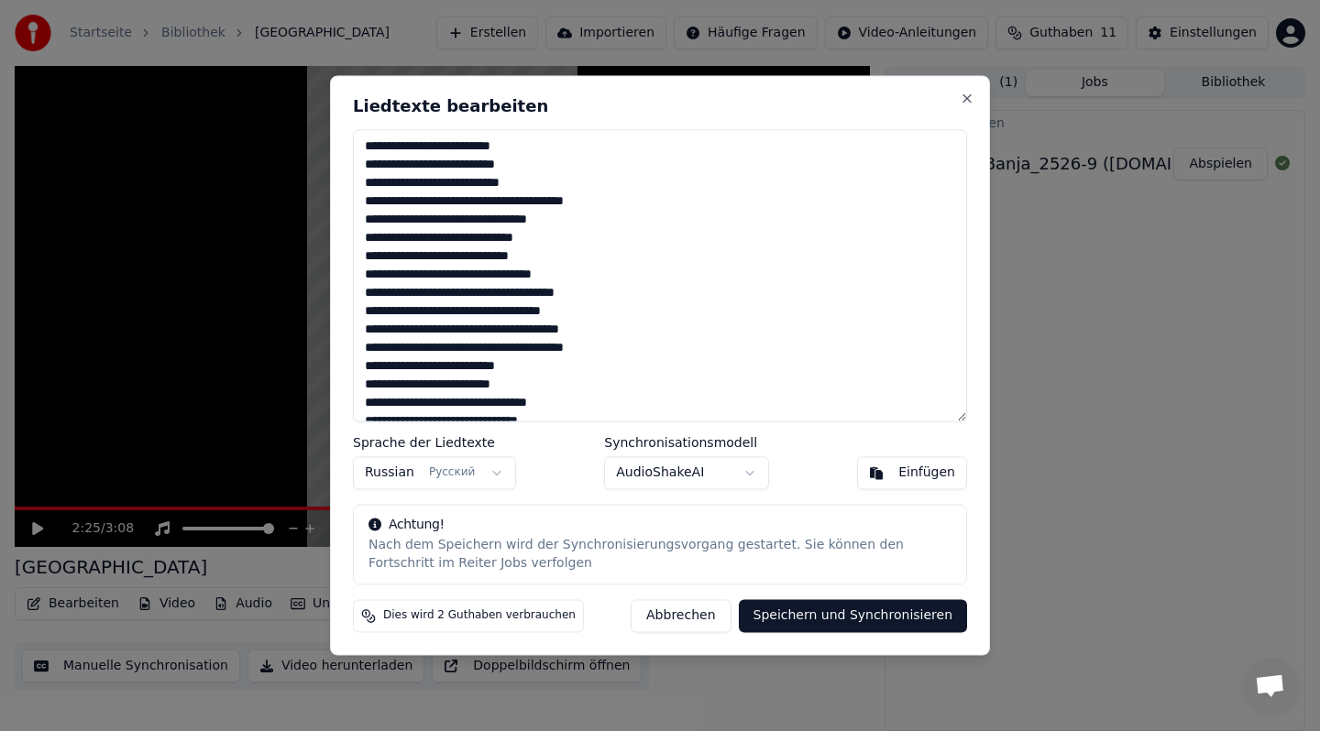
paste textarea "**********"
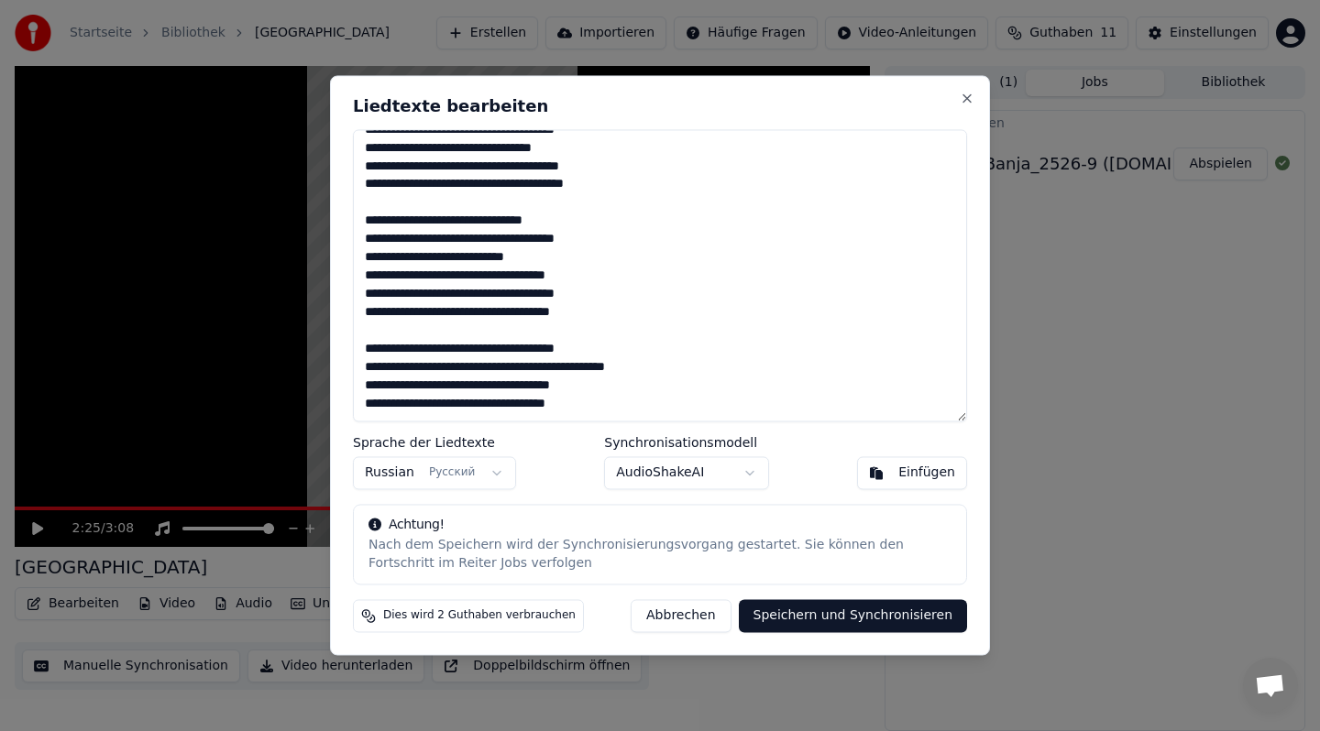
scroll to position [566, 0]
type textarea "**********"
click at [846, 612] on button "Speichern und Synchronisieren" at bounding box center [853, 616] width 229 height 33
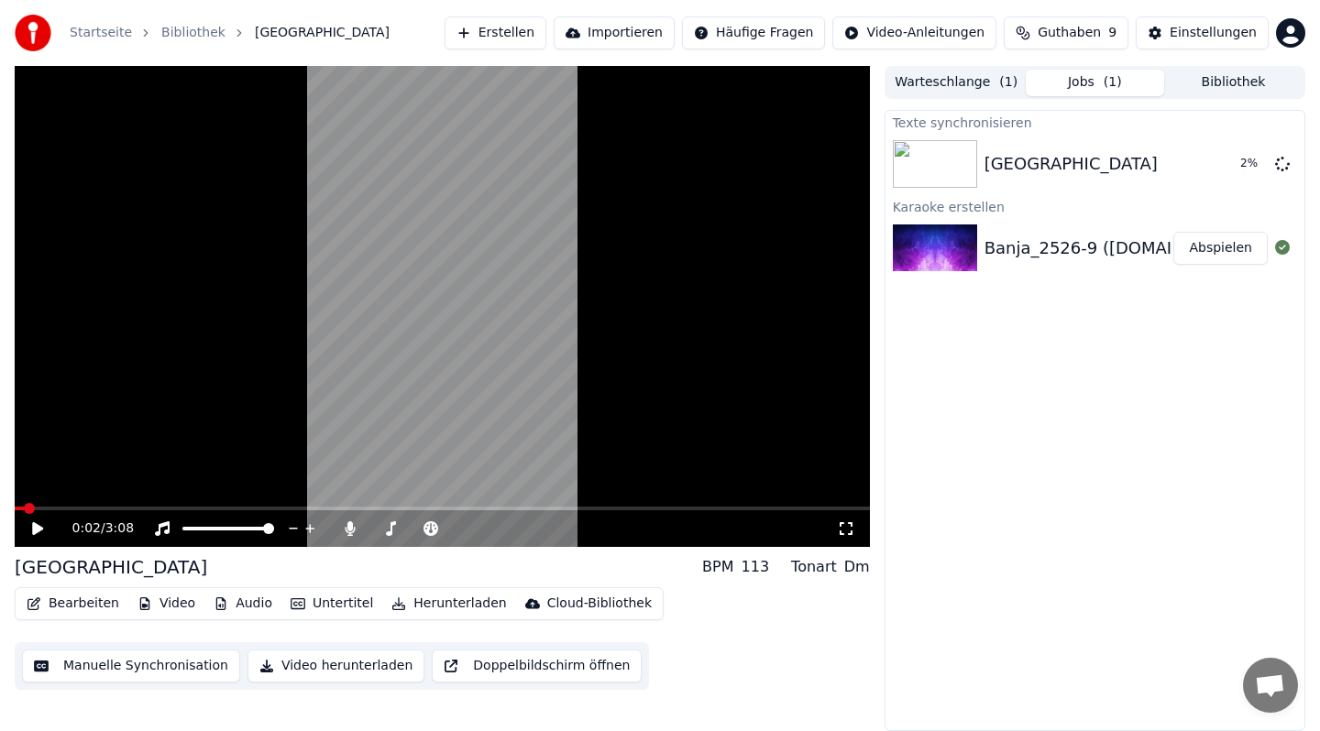
click at [24, 507] on span at bounding box center [19, 509] width 9 height 4
click at [15, 507] on span at bounding box center [20, 508] width 11 height 11
click at [33, 531] on icon at bounding box center [37, 528] width 11 height 13
click at [465, 396] on video at bounding box center [442, 306] width 855 height 481
click at [1196, 156] on button "Abspielen" at bounding box center [1220, 164] width 94 height 33
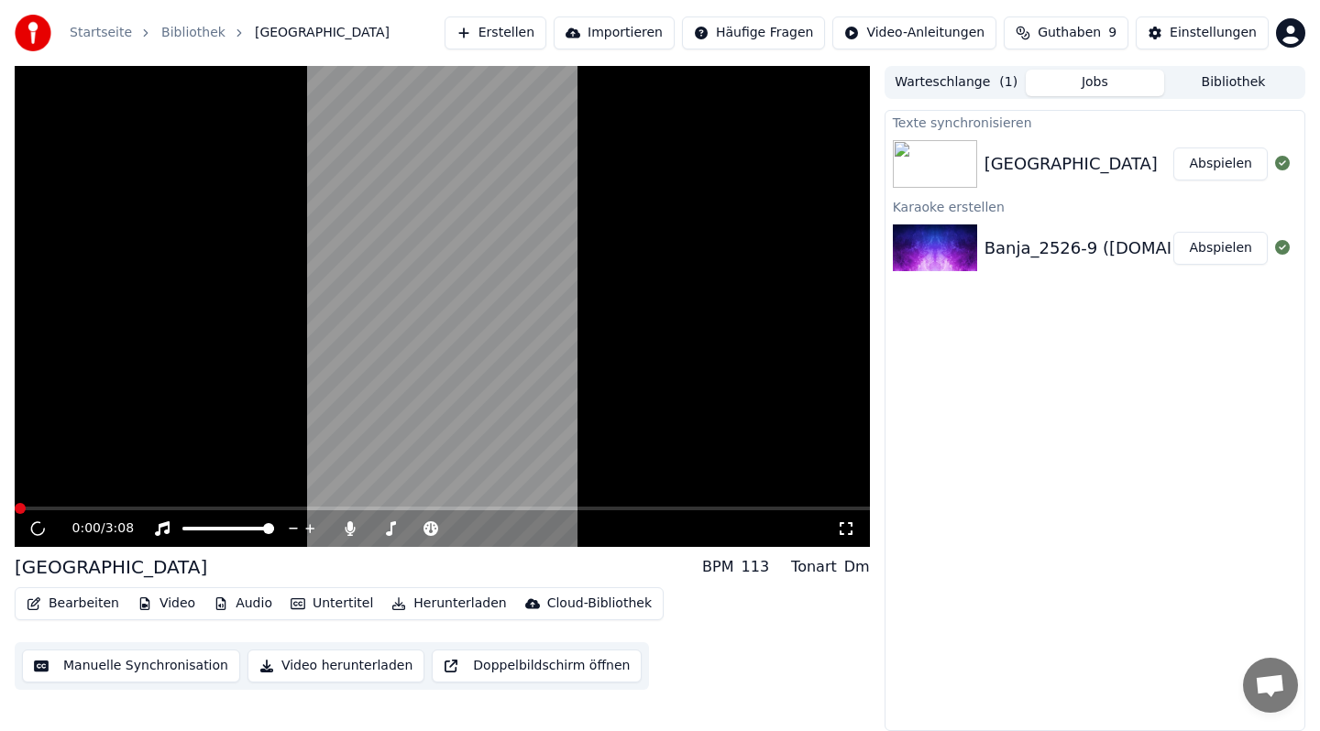
click at [1201, 162] on button "Abspielen" at bounding box center [1220, 164] width 94 height 33
click at [633, 334] on video at bounding box center [442, 306] width 855 height 481
click at [849, 533] on icon at bounding box center [845, 528] width 13 height 13
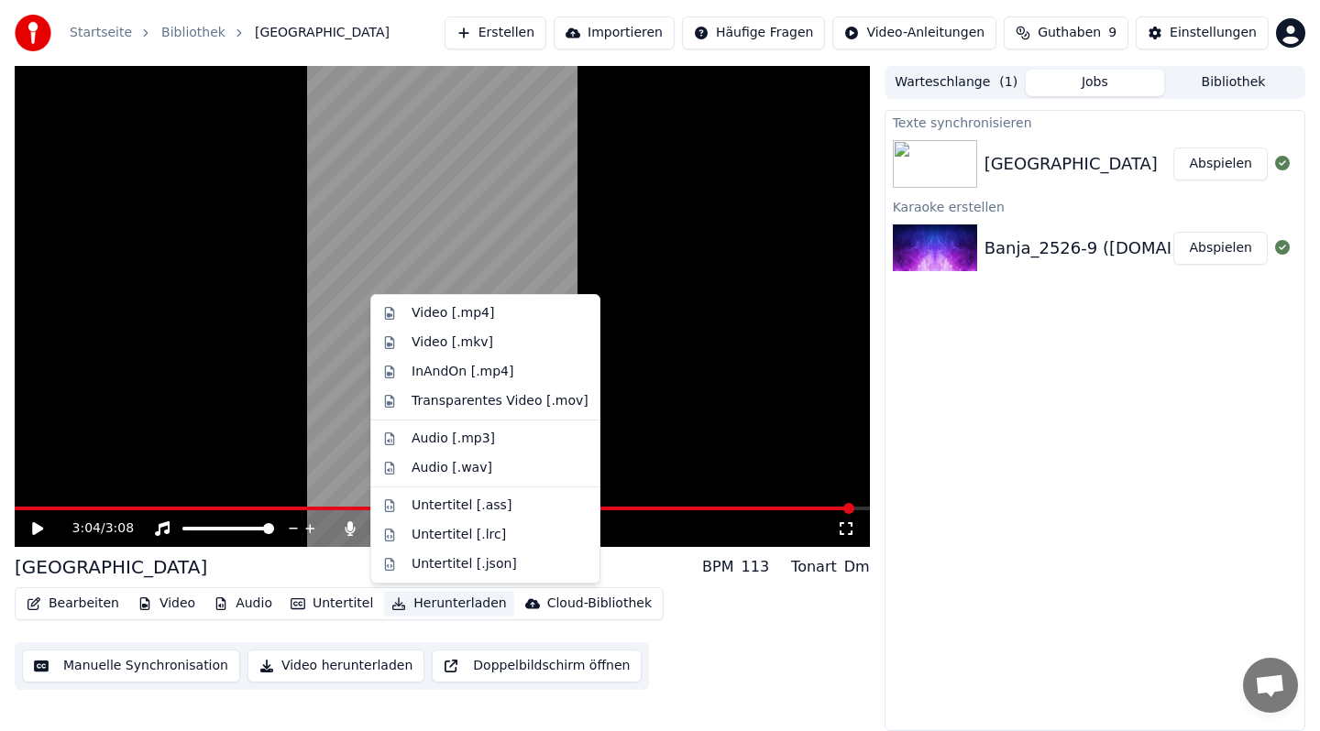
click at [424, 598] on button "Herunterladen" at bounding box center [448, 604] width 129 height 26
click at [488, 318] on div "Video [.mp4]" at bounding box center [452, 313] width 82 height 18
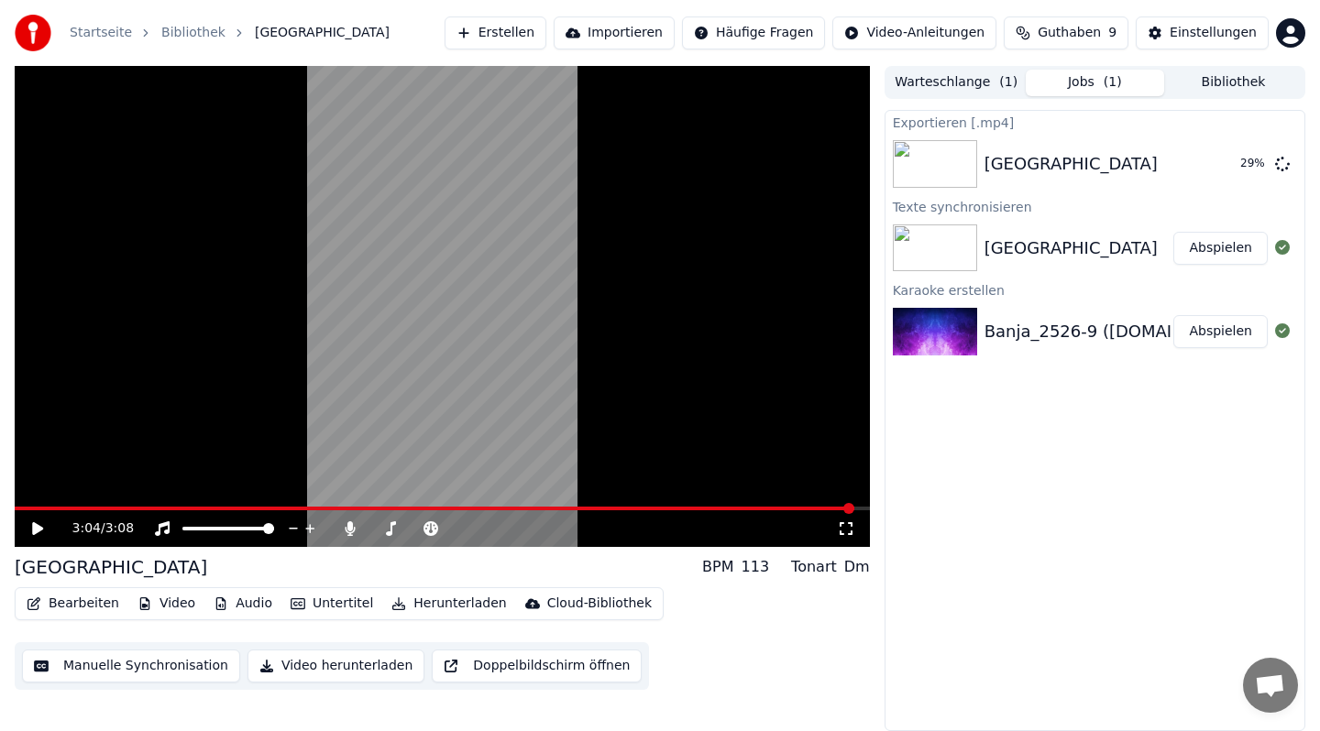
click at [945, 253] on img at bounding box center [935, 249] width 84 height 48
click at [110, 575] on div "Banja BPM 113 Tonart Dm" at bounding box center [442, 567] width 855 height 26
click at [82, 607] on button "Bearbeiten" at bounding box center [72, 604] width 107 height 26
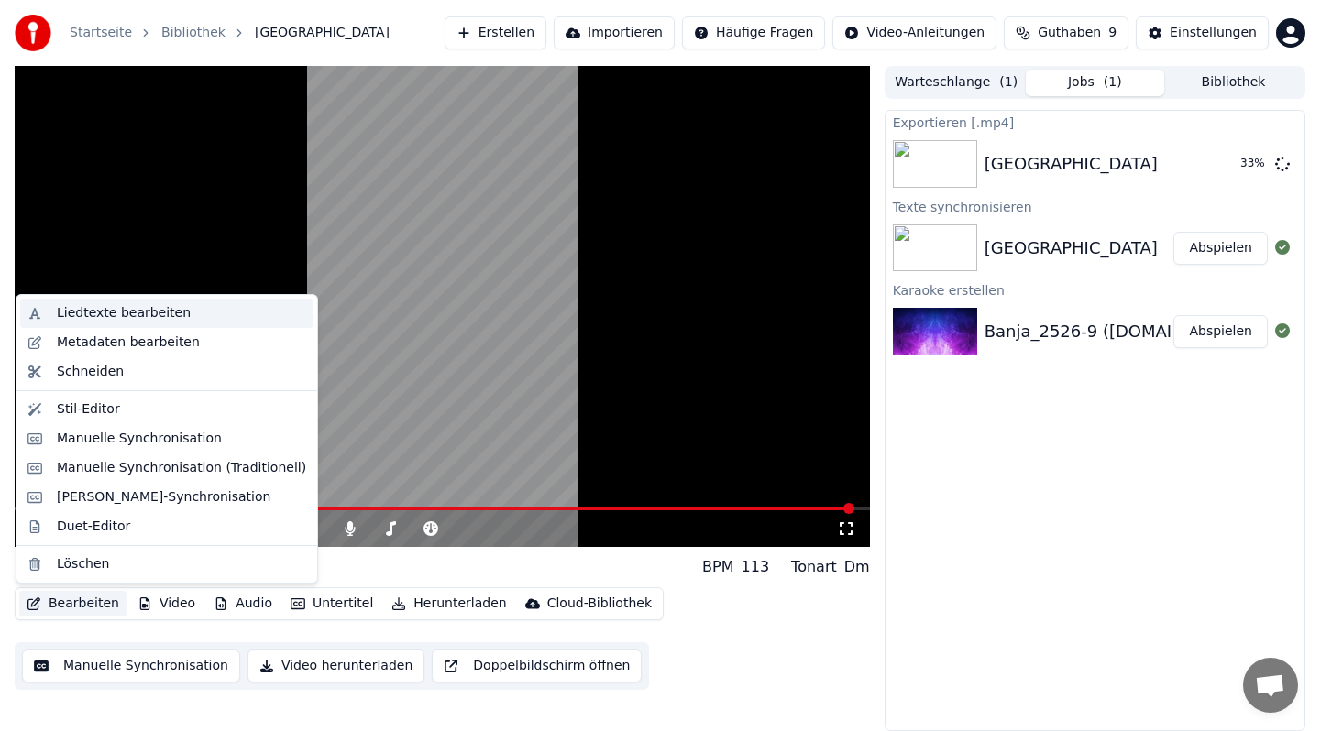
click at [104, 315] on div "Liedtexte bearbeiten" at bounding box center [124, 313] width 134 height 18
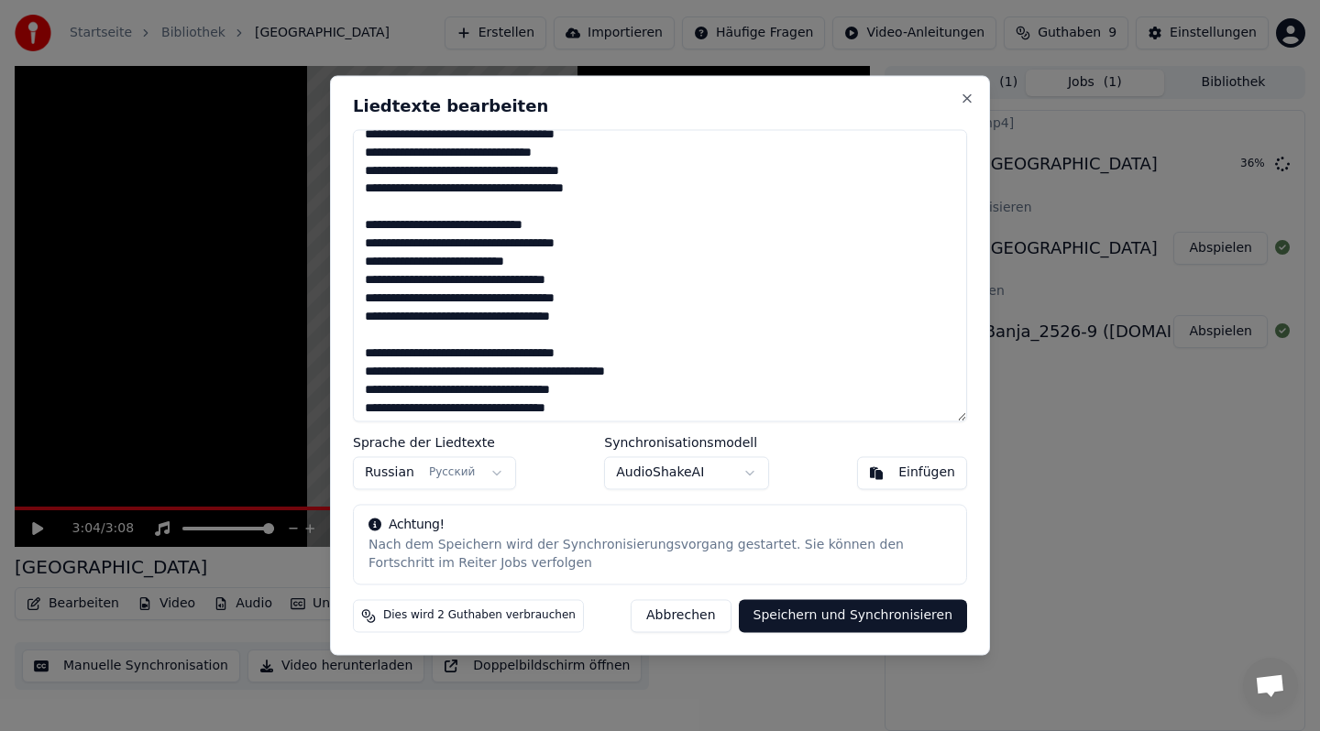
scroll to position [566, 0]
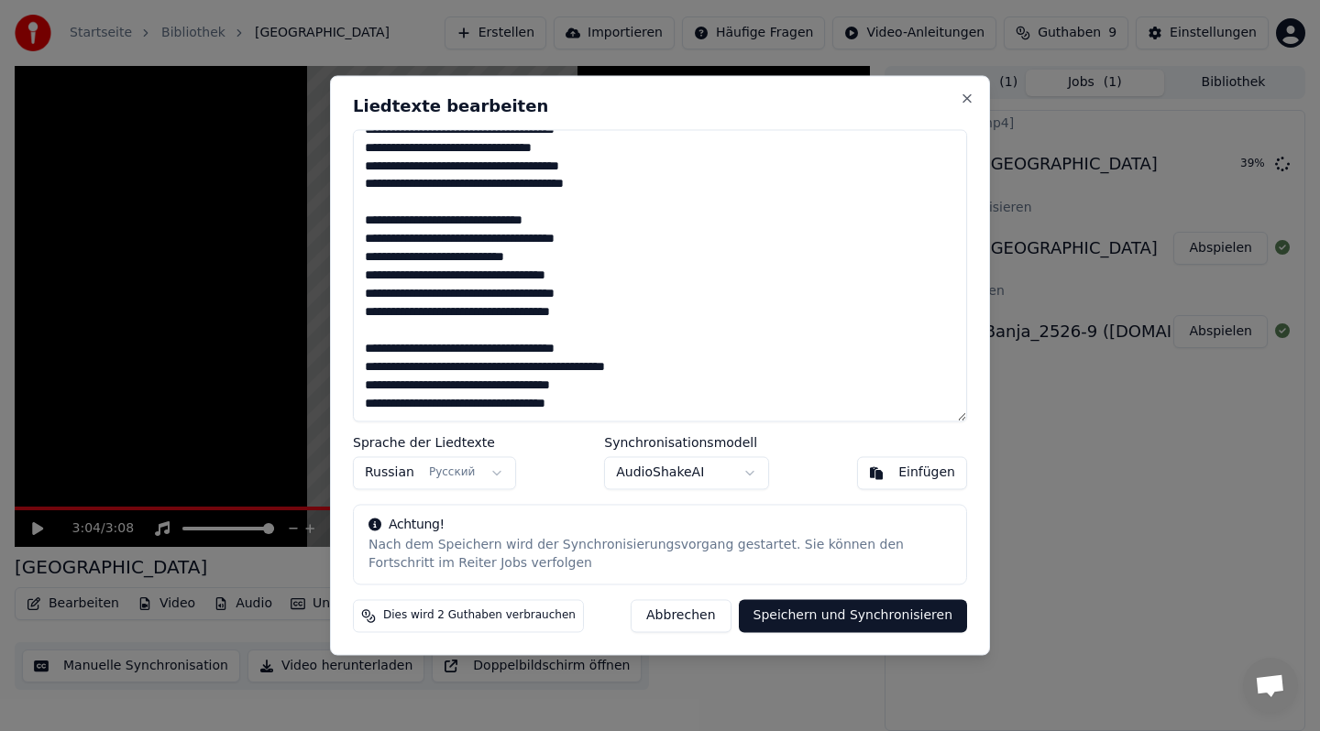
click at [589, 371] on textarea at bounding box center [660, 275] width 614 height 292
paste textarea "***"
type textarea "**********"
click at [811, 616] on button "Speichern und Synchronisieren" at bounding box center [853, 616] width 229 height 33
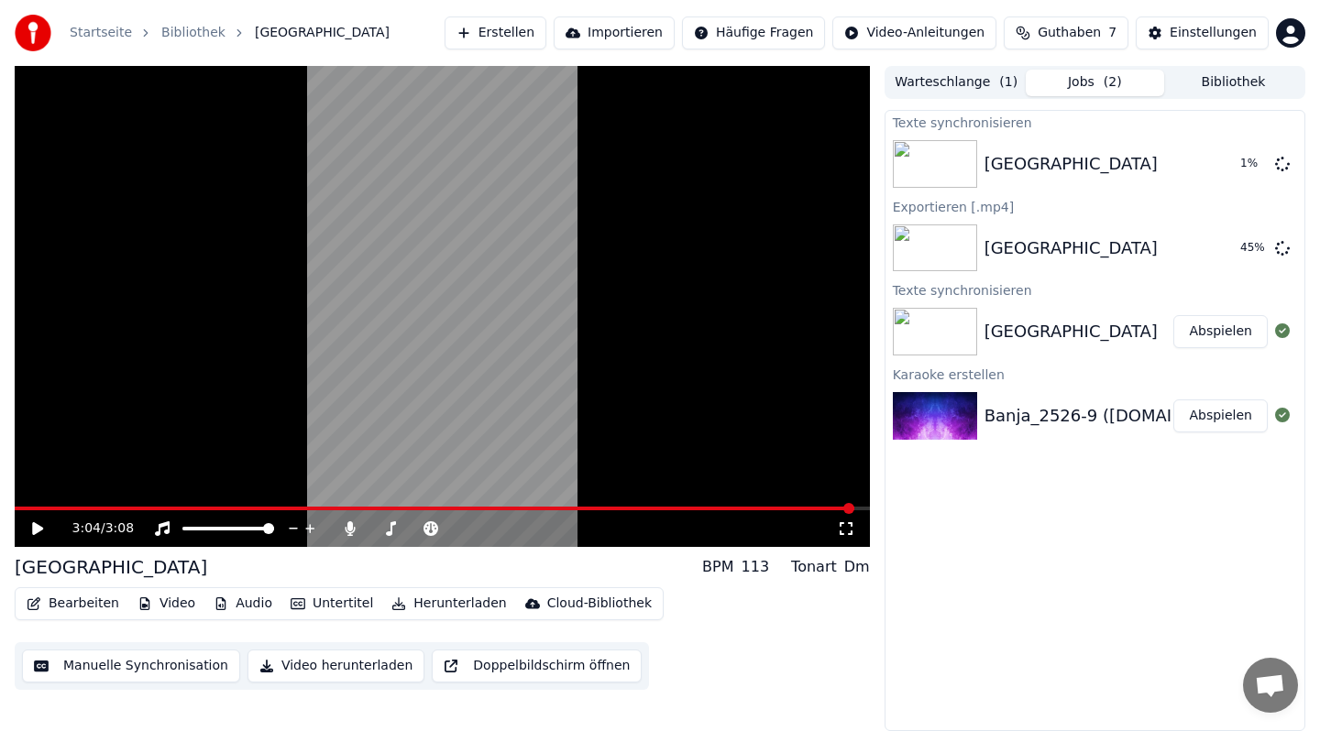
click at [947, 412] on img at bounding box center [935, 416] width 84 height 48
click at [1209, 421] on button "Abspielen" at bounding box center [1220, 416] width 94 height 33
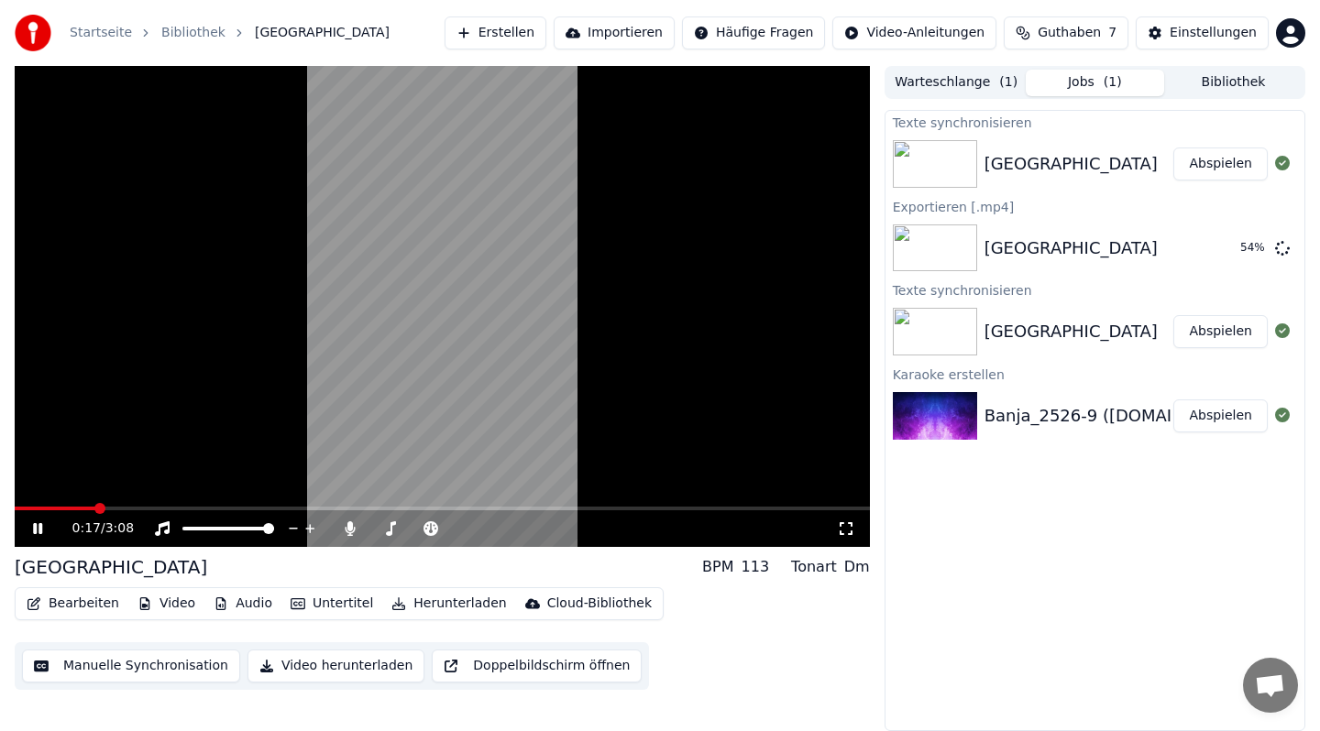
click at [482, 386] on video at bounding box center [442, 306] width 855 height 481
click at [1277, 247] on icon at bounding box center [1282, 247] width 15 height 15
click at [1222, 165] on button "Abspielen" at bounding box center [1220, 164] width 94 height 33
click at [86, 607] on button "Bearbeiten" at bounding box center [72, 604] width 107 height 26
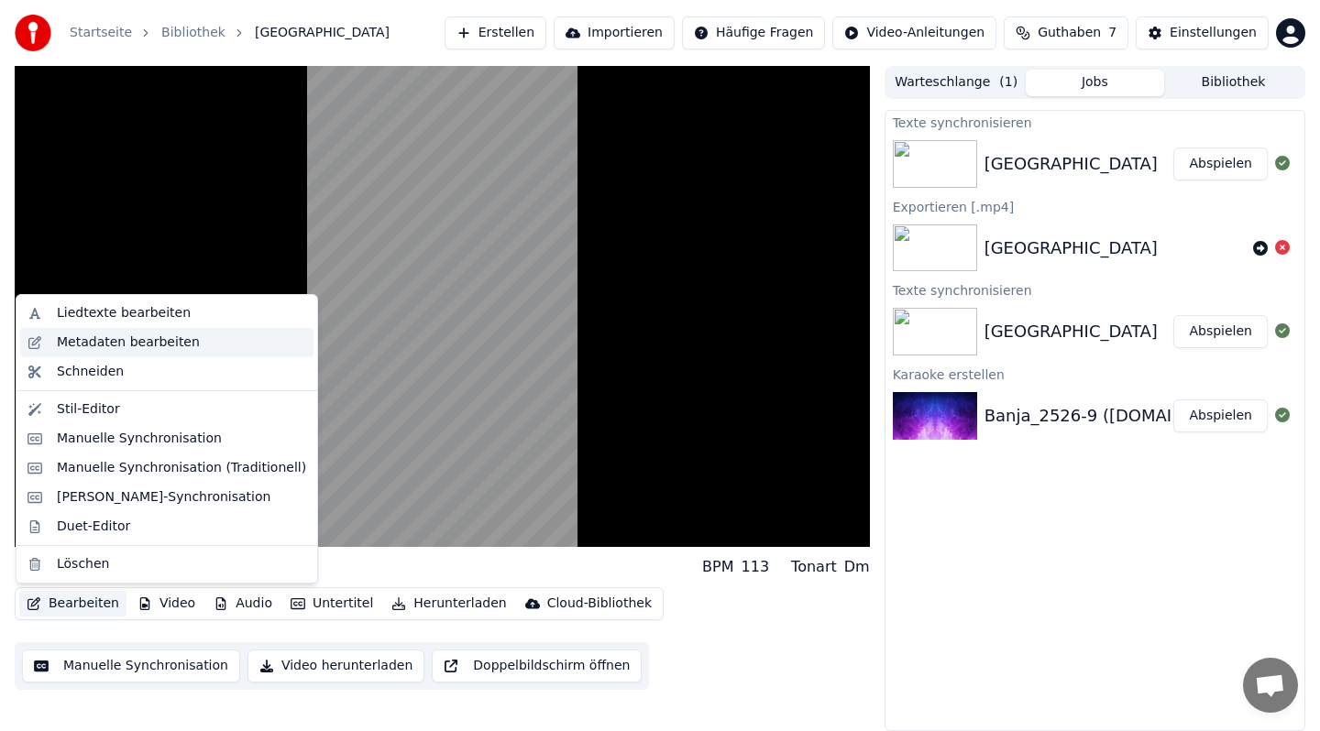
click at [73, 349] on div "Metadaten bearbeiten" at bounding box center [128, 343] width 143 height 18
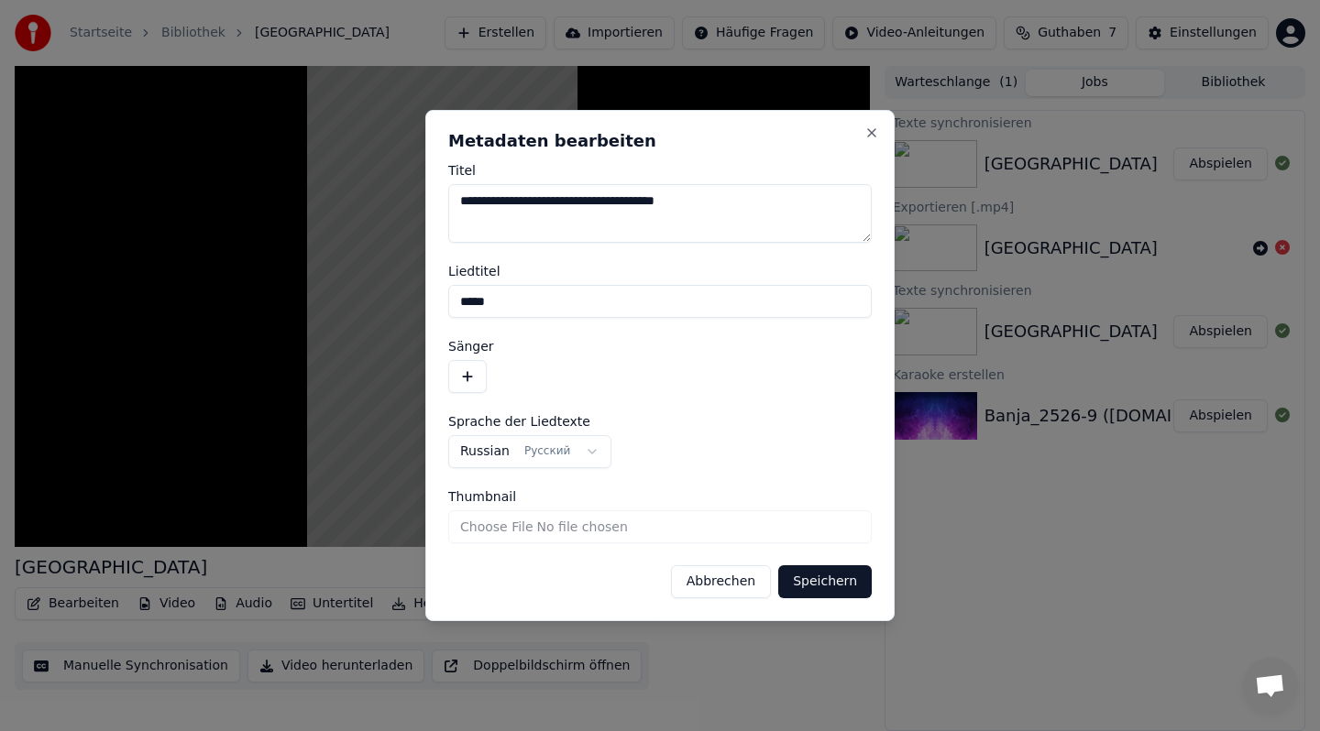
drag, startPoint x: 509, startPoint y: 307, endPoint x: 412, endPoint y: 307, distance: 97.1
click at [412, 307] on body "**********" at bounding box center [660, 365] width 1320 height 731
type input "**********"
drag, startPoint x: 759, startPoint y: 210, endPoint x: 422, endPoint y: 194, distance: 337.6
click at [422, 194] on body "**********" at bounding box center [660, 365] width 1320 height 731
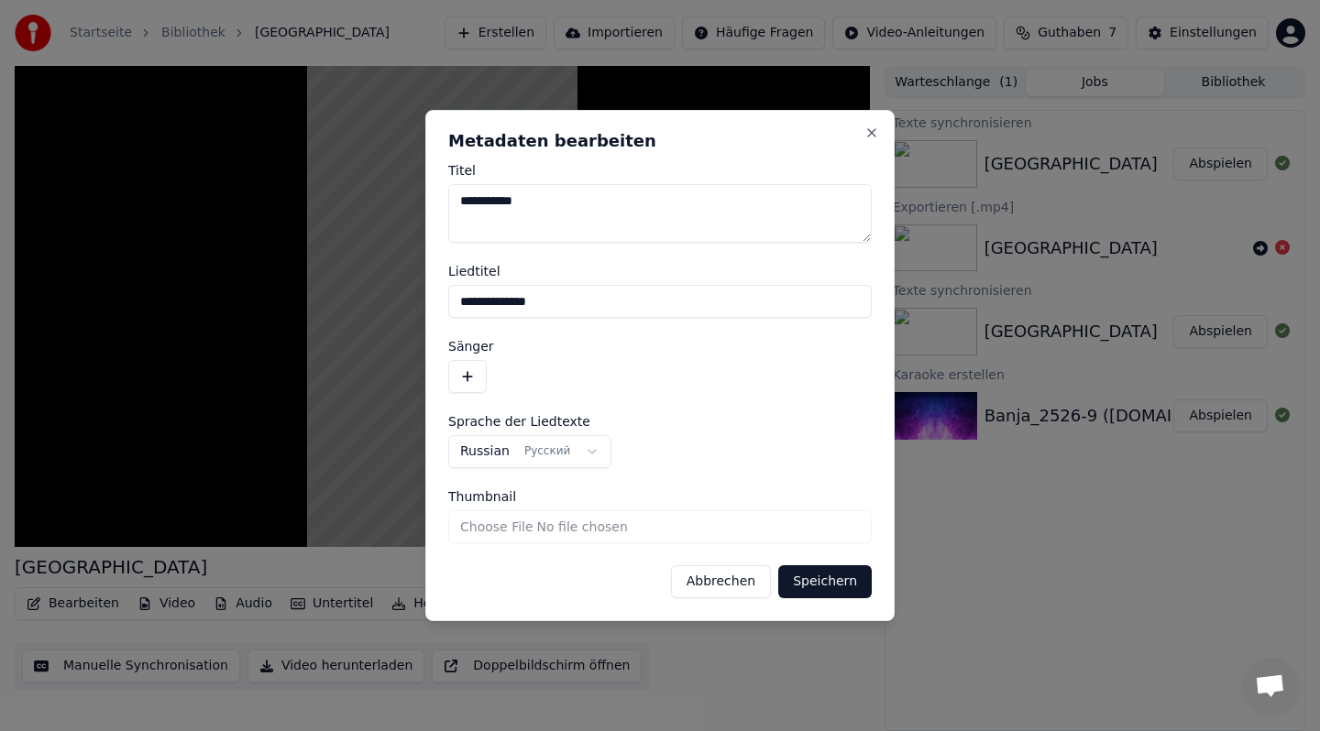
type textarea "**********"
click at [820, 586] on button "Speichern" at bounding box center [824, 581] width 93 height 33
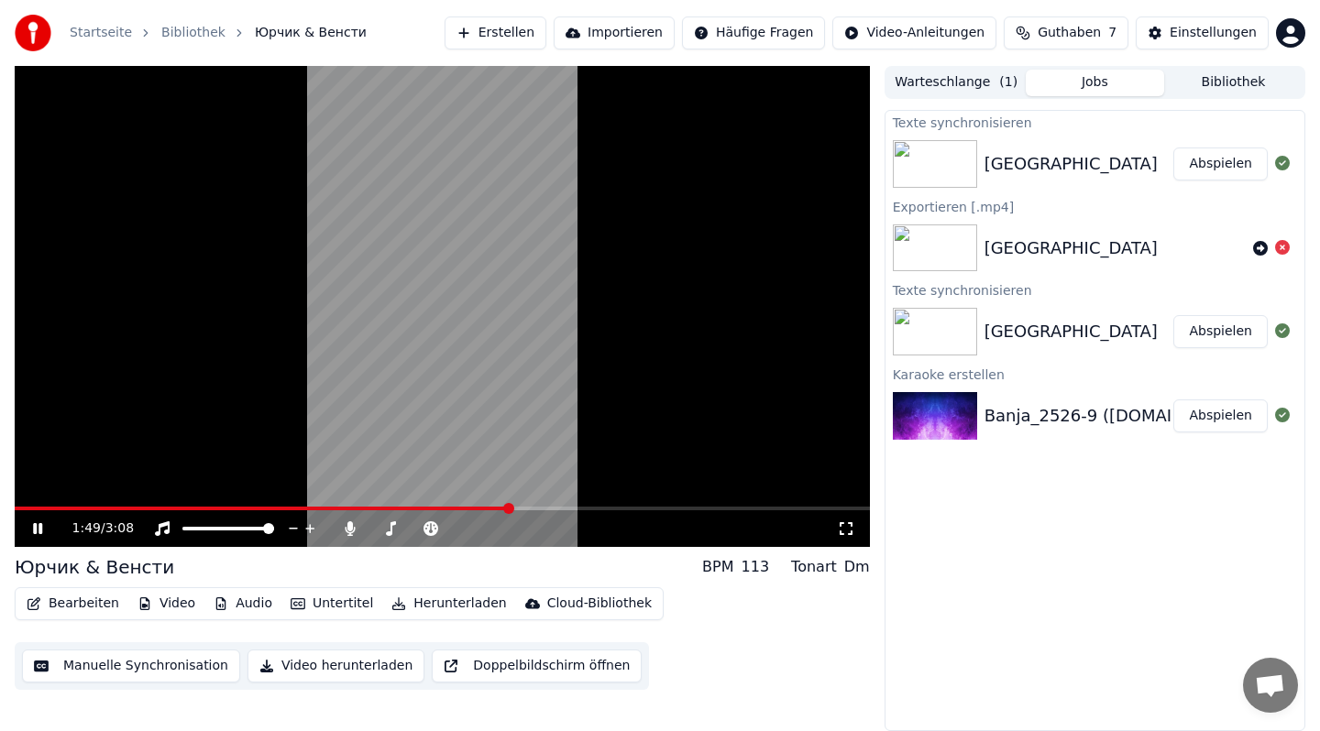
click at [41, 531] on icon at bounding box center [37, 528] width 9 height 11
click at [15, 506] on span at bounding box center [20, 508] width 11 height 11
click at [204, 400] on video at bounding box center [442, 306] width 855 height 481
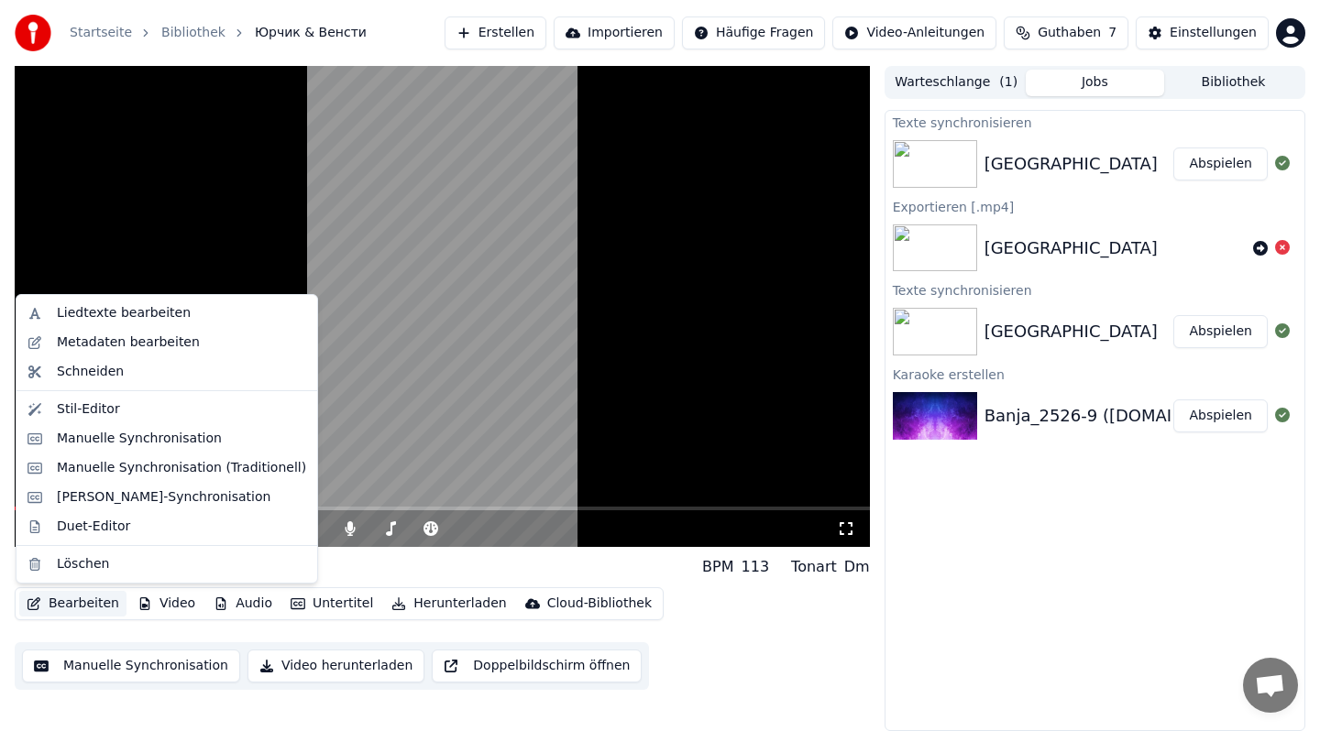
click at [91, 602] on button "Bearbeiten" at bounding box center [72, 604] width 107 height 26
click at [108, 346] on div "Metadaten bearbeiten" at bounding box center [128, 343] width 143 height 18
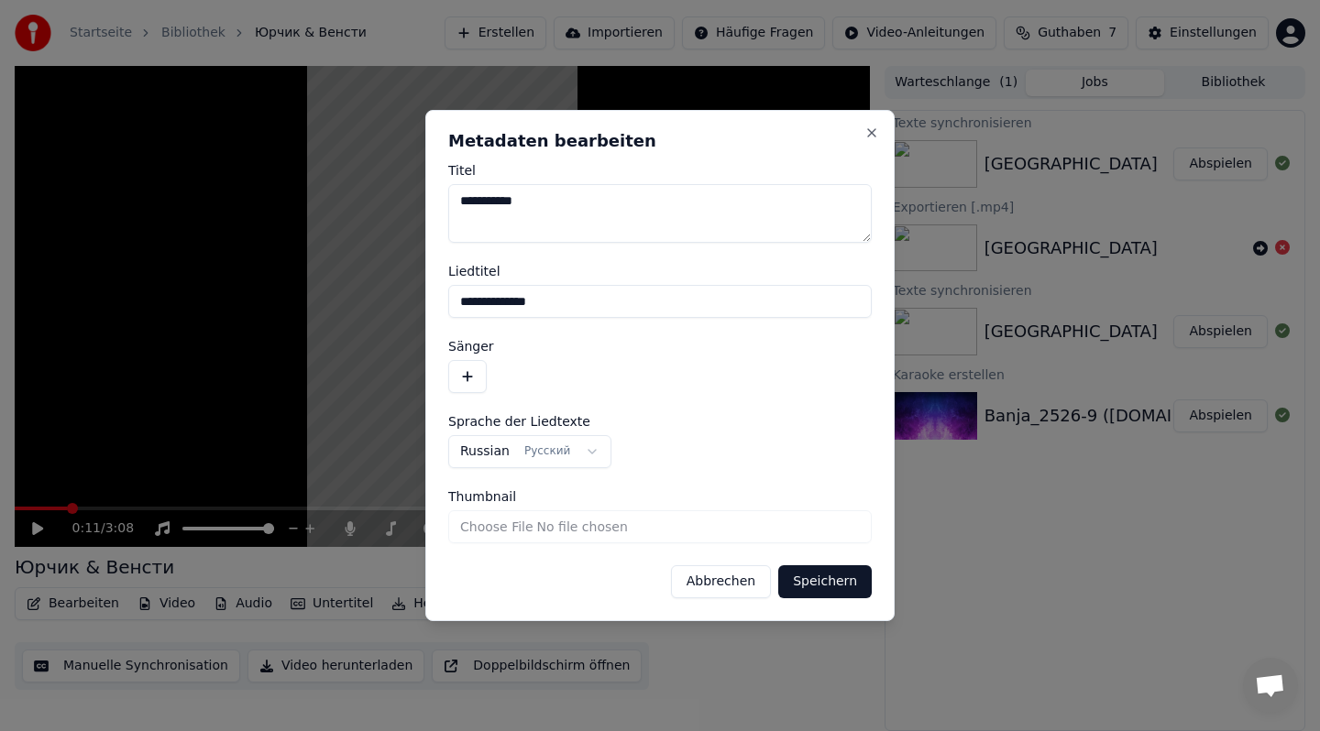
drag, startPoint x: 540, startPoint y: 203, endPoint x: 424, endPoint y: 203, distance: 115.5
click at [425, 203] on div "**********" at bounding box center [659, 365] width 469 height 511
click at [590, 308] on input "**********" at bounding box center [659, 301] width 423 height 33
paste input "**********"
type input "**********"
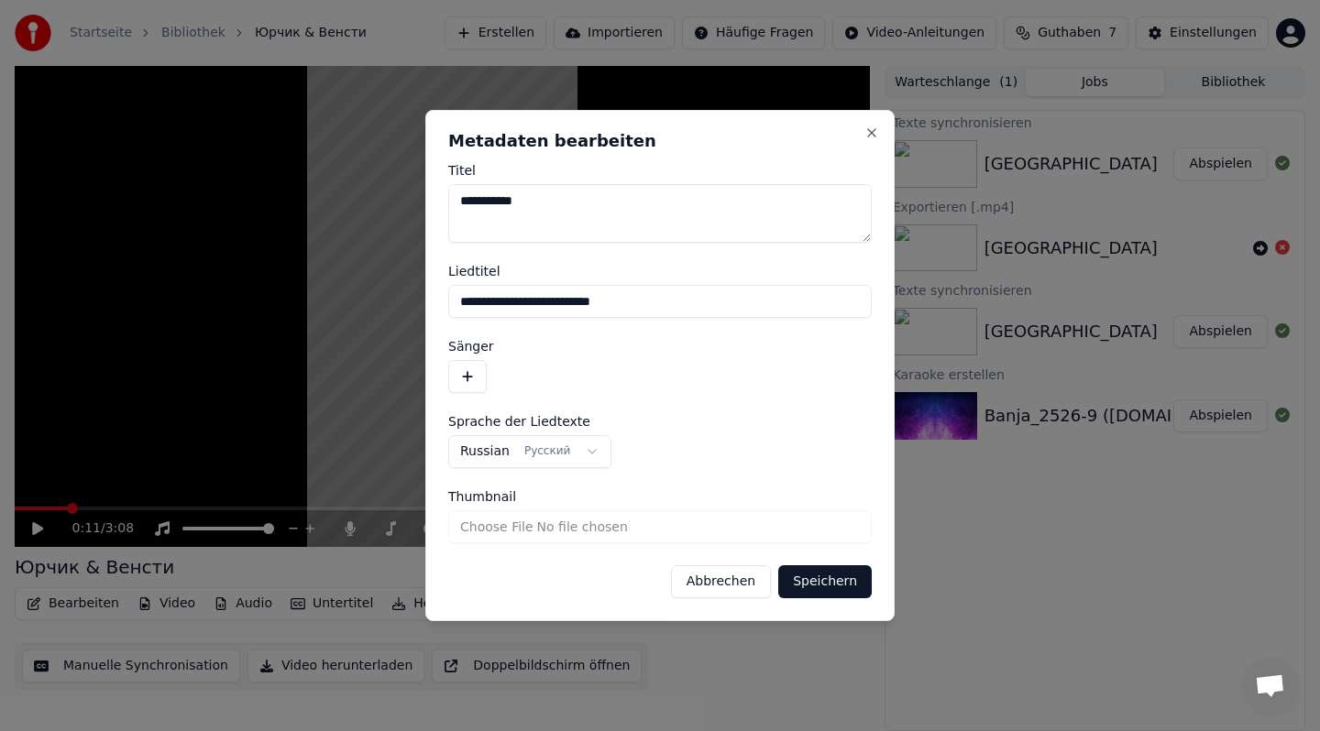
click at [805, 585] on button "Speichern" at bounding box center [824, 581] width 93 height 33
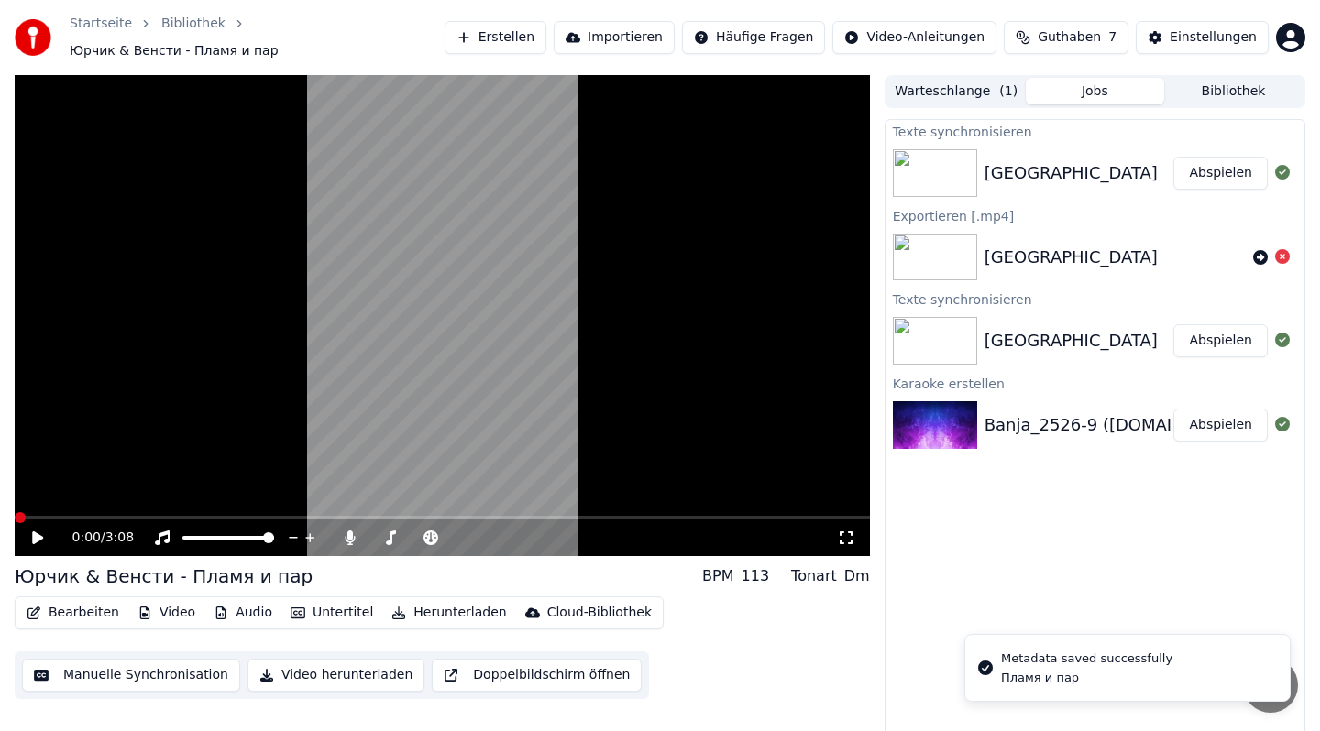
click at [34, 531] on icon at bounding box center [37, 537] width 11 height 13
click at [34, 532] on icon at bounding box center [37, 537] width 9 height 11
click at [15, 512] on span at bounding box center [20, 517] width 11 height 11
click at [29, 531] on icon at bounding box center [50, 538] width 43 height 15
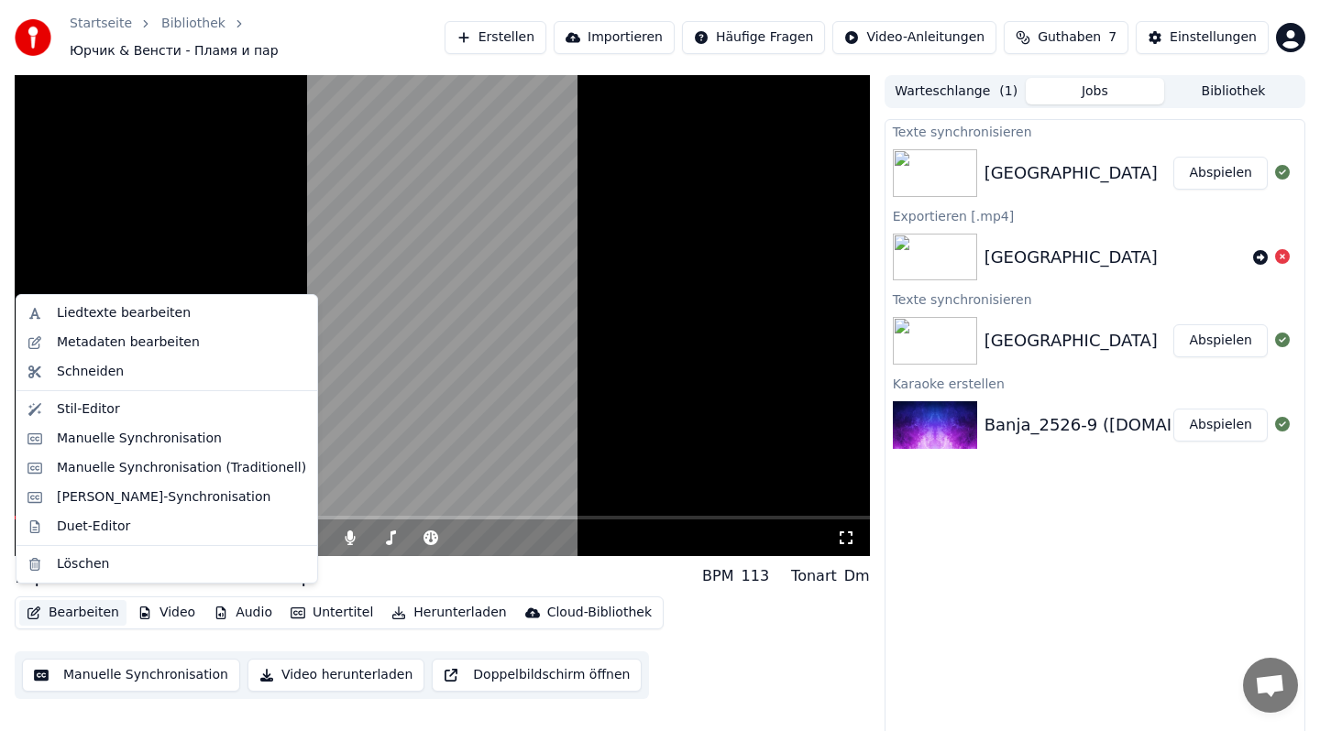
click at [94, 607] on button "Bearbeiten" at bounding box center [72, 613] width 107 height 26
click at [120, 350] on div "Metadaten bearbeiten" at bounding box center [128, 343] width 143 height 18
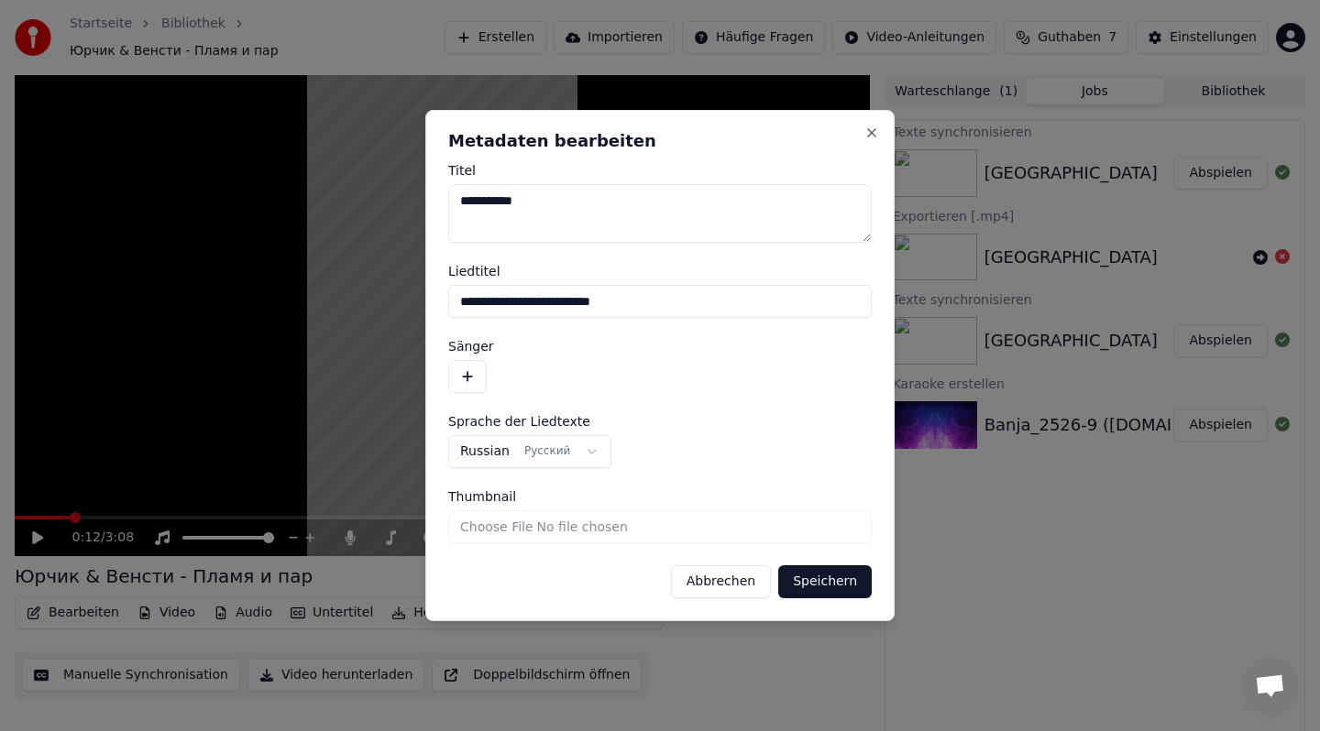
drag, startPoint x: 577, startPoint y: 301, endPoint x: 341, endPoint y: 291, distance: 236.6
click at [341, 291] on body "**********" at bounding box center [660, 365] width 1320 height 731
type input "**********"
click at [814, 580] on button "Speichern" at bounding box center [824, 581] width 93 height 33
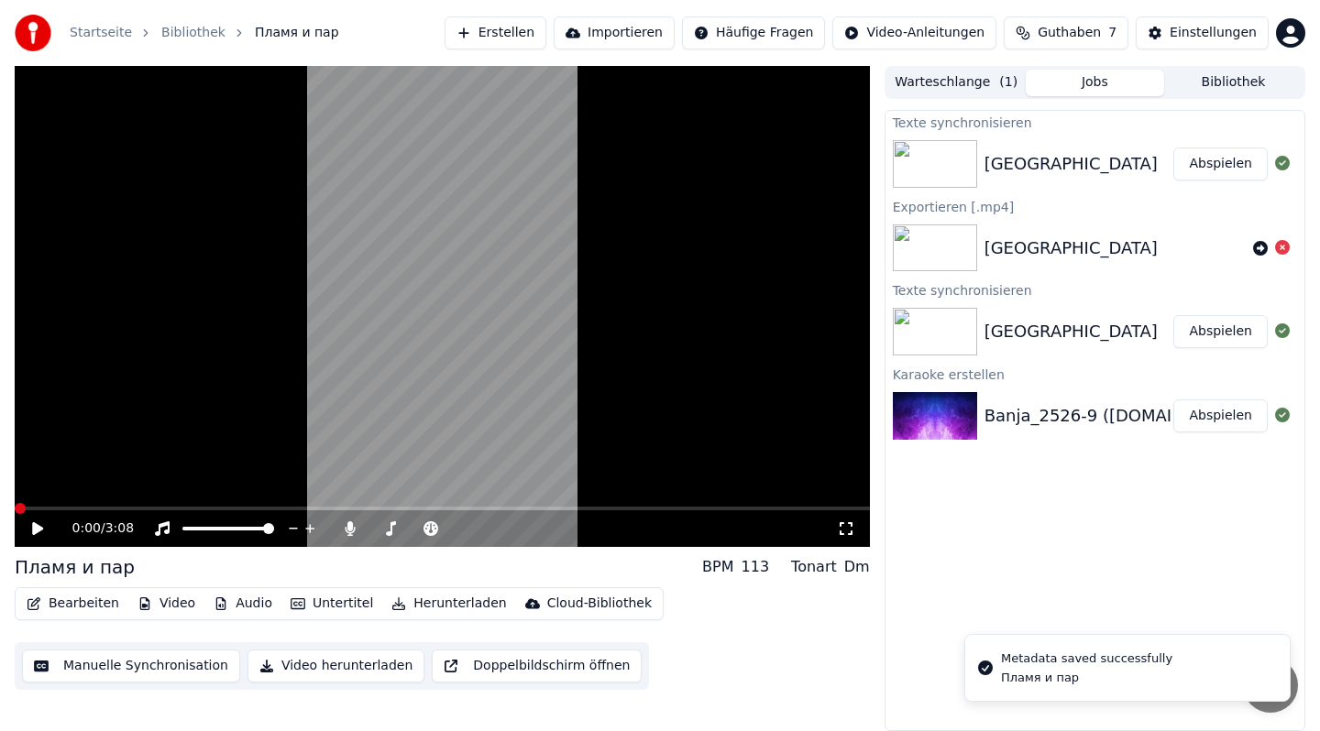
click at [37, 529] on icon at bounding box center [37, 528] width 11 height 13
click at [37, 529] on icon at bounding box center [37, 528] width 9 height 11
click at [15, 507] on span at bounding box center [15, 509] width 0 height 4
click at [35, 530] on icon at bounding box center [37, 528] width 11 height 13
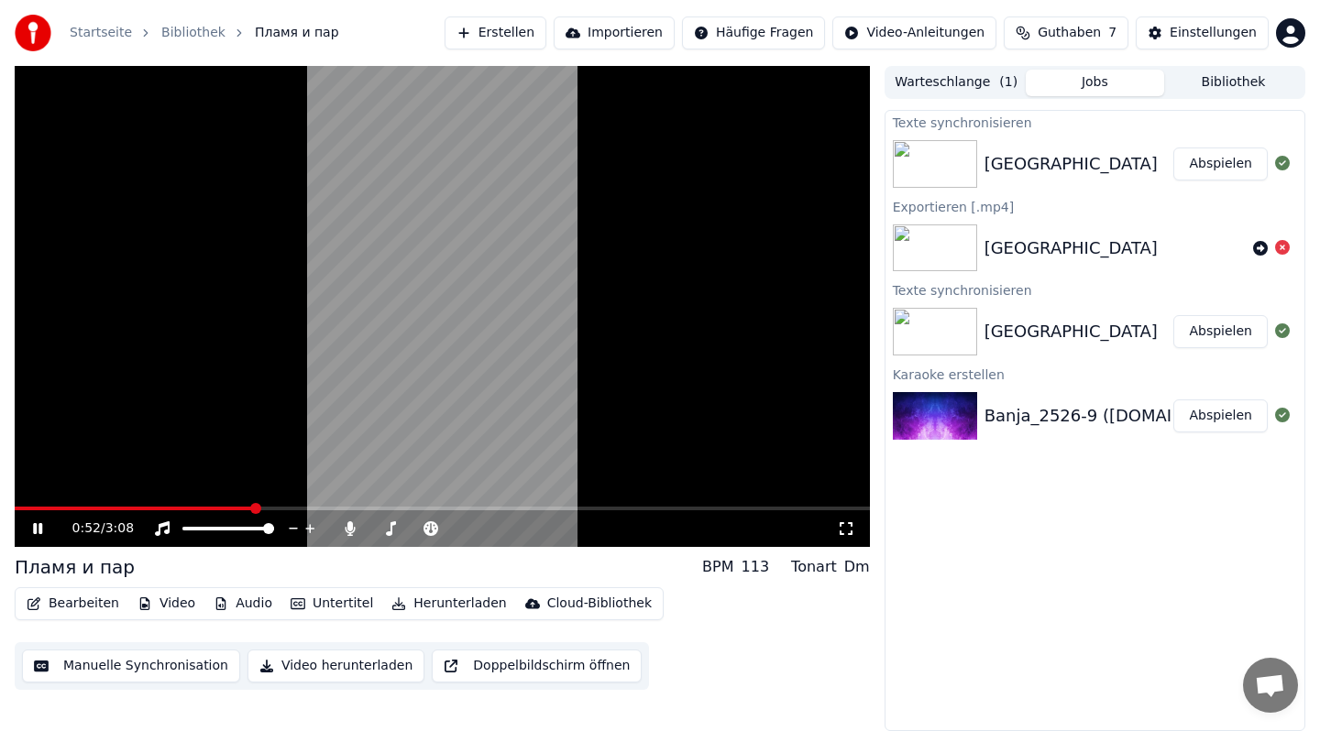
click at [948, 641] on div "Texte synchronisieren Banja Abspielen Exportieren [.mp4] Banja Texte synchronis…" at bounding box center [1094, 420] width 421 height 621
click at [556, 504] on video at bounding box center [442, 306] width 855 height 481
click at [554, 508] on span at bounding box center [299, 509] width 569 height 4
click at [480, 450] on video at bounding box center [442, 306] width 855 height 481
click at [733, 673] on div "Bearbeiten Video Audio Untertitel Herunterladen Cloud-Bibliothek Manuelle Synch…" at bounding box center [442, 638] width 855 height 103
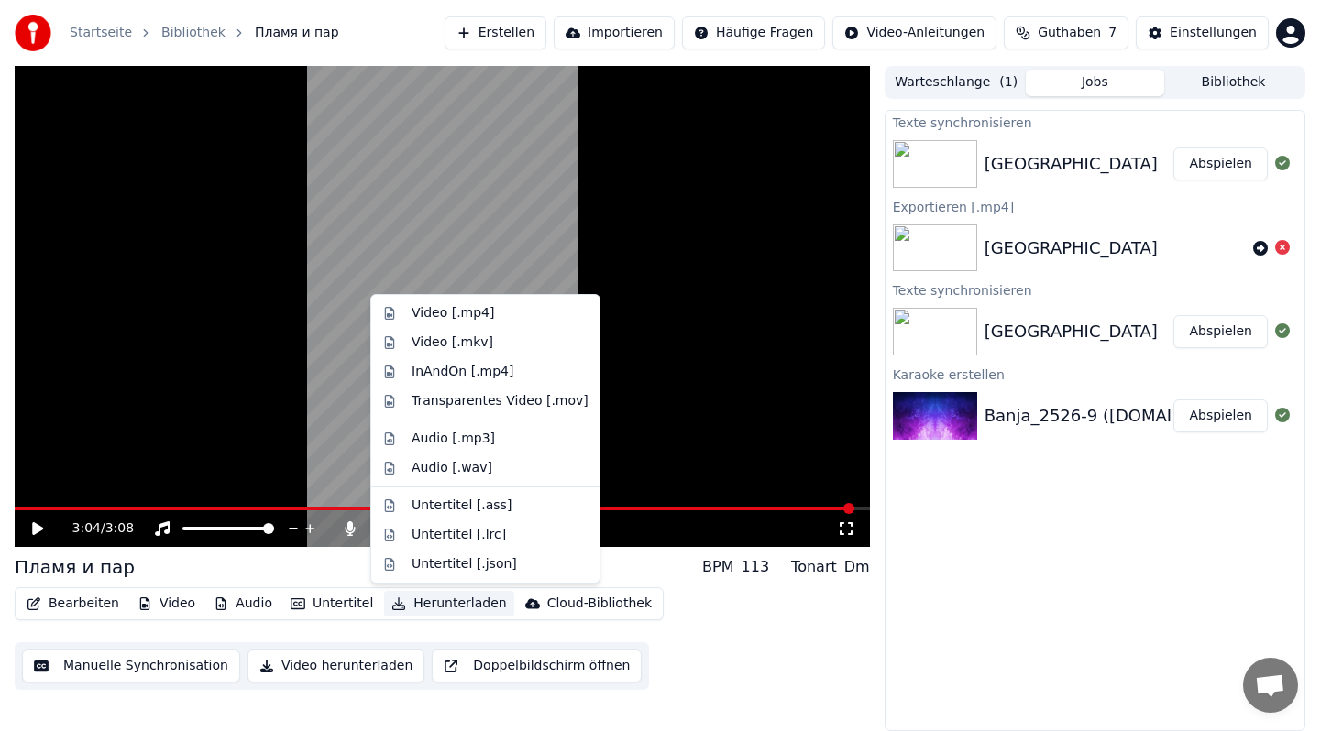
click at [434, 604] on button "Herunterladen" at bounding box center [448, 604] width 129 height 26
click at [455, 318] on div "Video [.mp4]" at bounding box center [452, 313] width 82 height 18
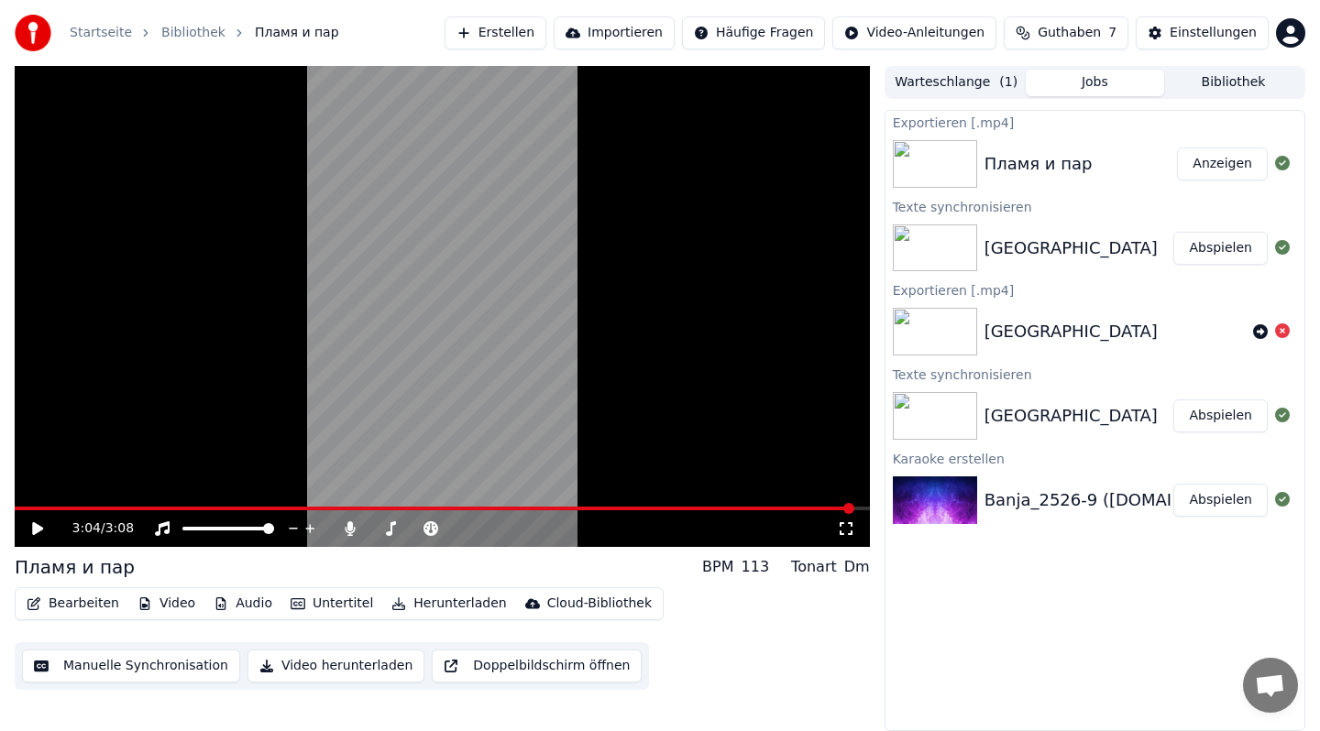
click at [1003, 159] on div "Пламя и пар" at bounding box center [1038, 164] width 108 height 26
click at [38, 530] on icon at bounding box center [37, 528] width 11 height 13
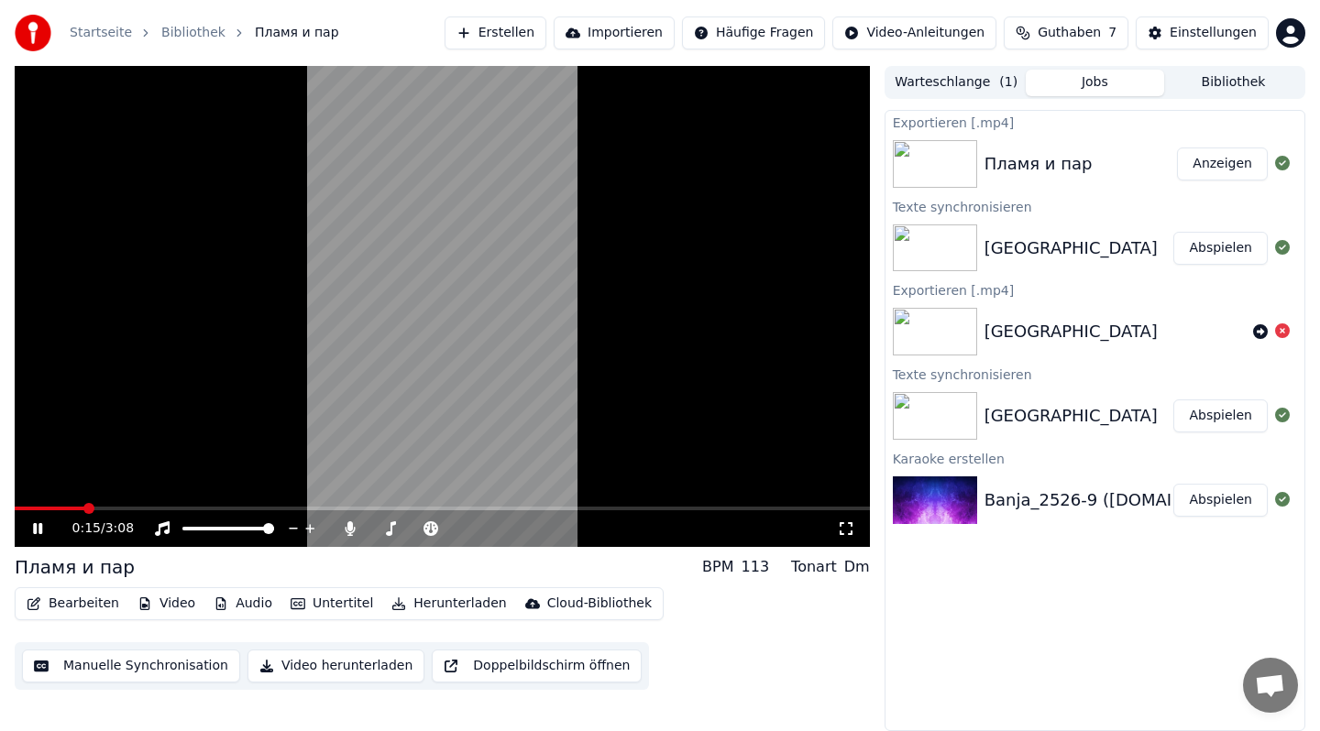
click at [203, 577] on div "Пламя и пар BPM 113 Tonart Dm" at bounding box center [442, 567] width 855 height 26
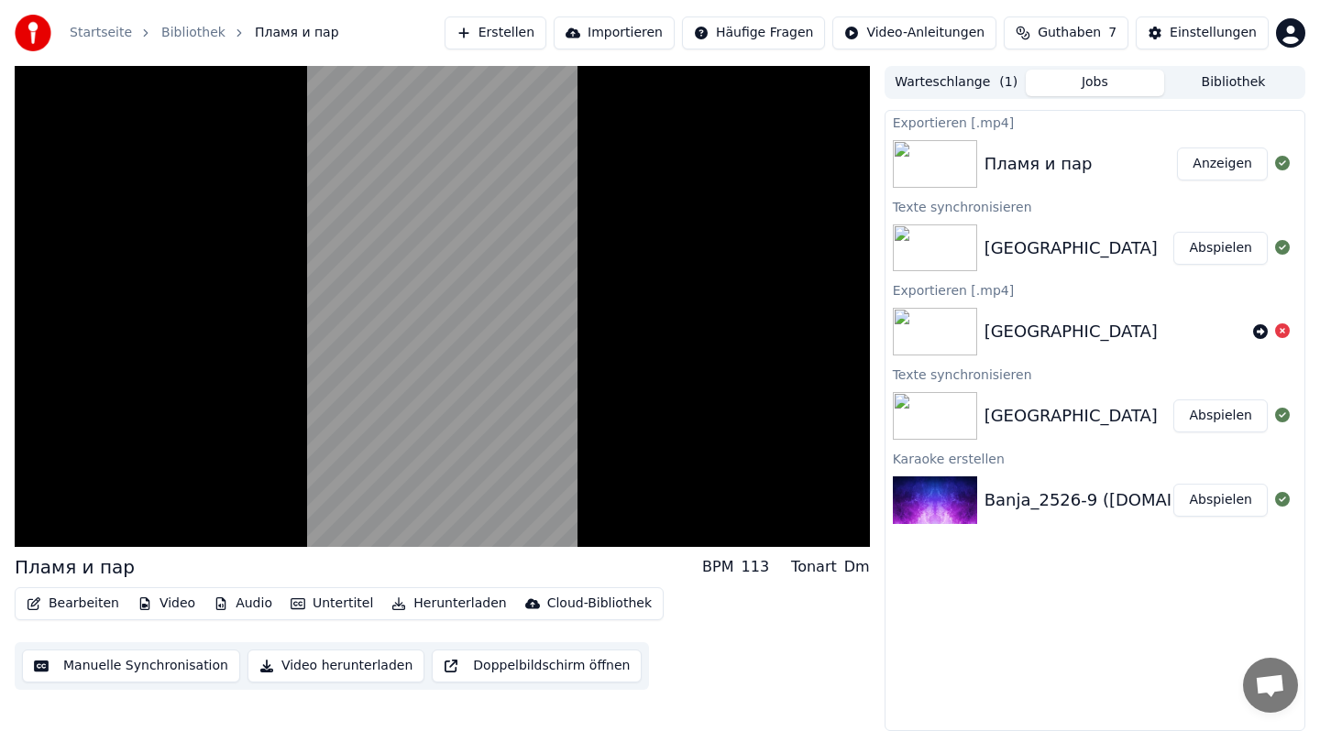
click at [310, 667] on button "Video herunterladen" at bounding box center [335, 666] width 177 height 33
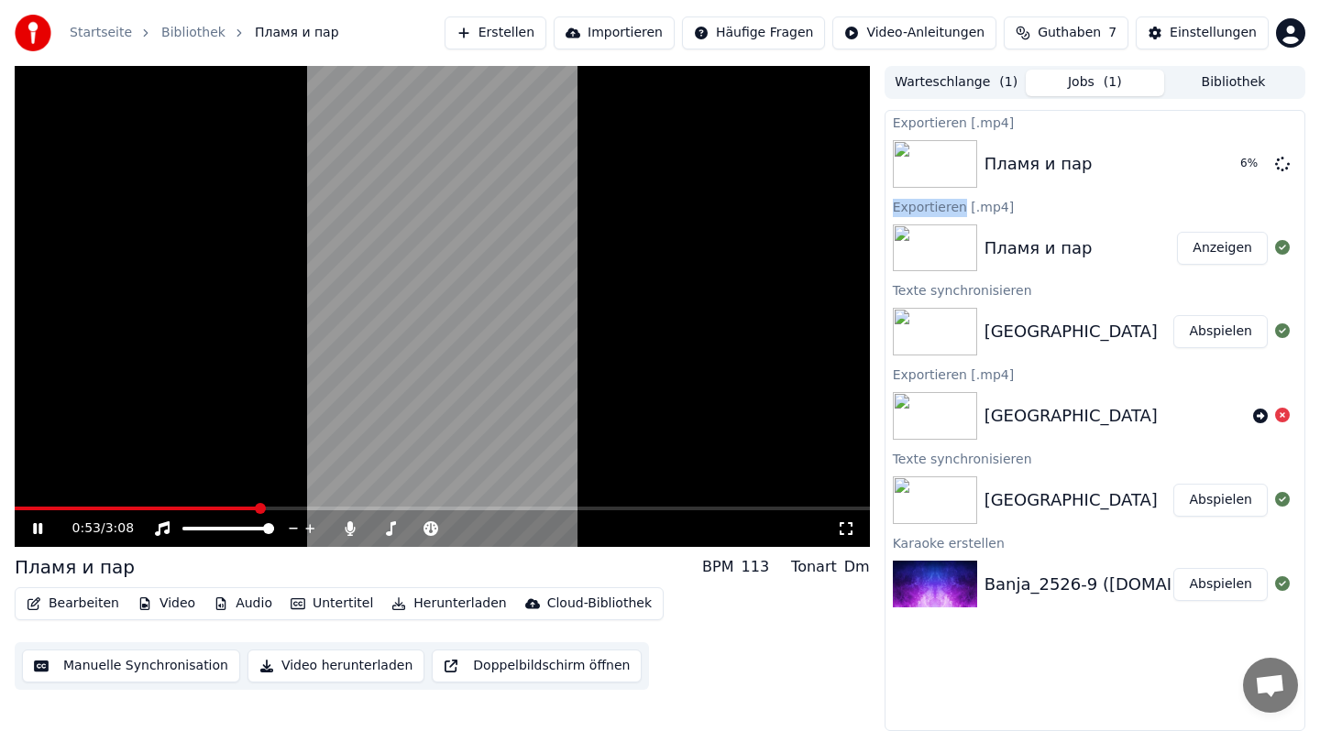
click at [762, 272] on video at bounding box center [442, 306] width 855 height 481
click at [1287, 159] on icon at bounding box center [1282, 163] width 15 height 15
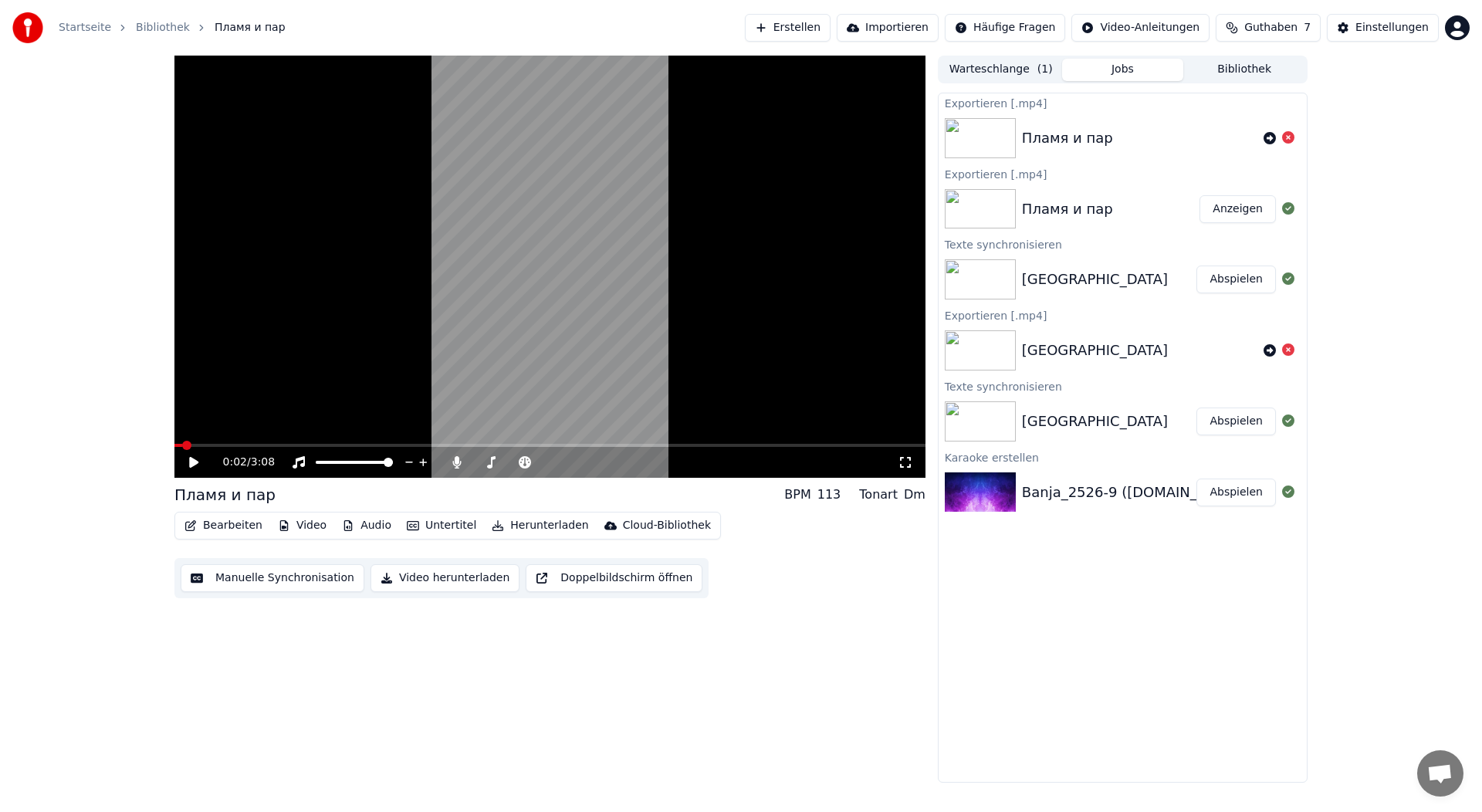
click at [180, 445] on span at bounding box center [178, 446] width 8 height 3
click at [174, 446] on span at bounding box center [174, 446] width 0 height 3
click at [195, 457] on icon at bounding box center [205, 462] width 36 height 13
click at [77, 28] on link "Startseite" at bounding box center [85, 28] width 52 height 15
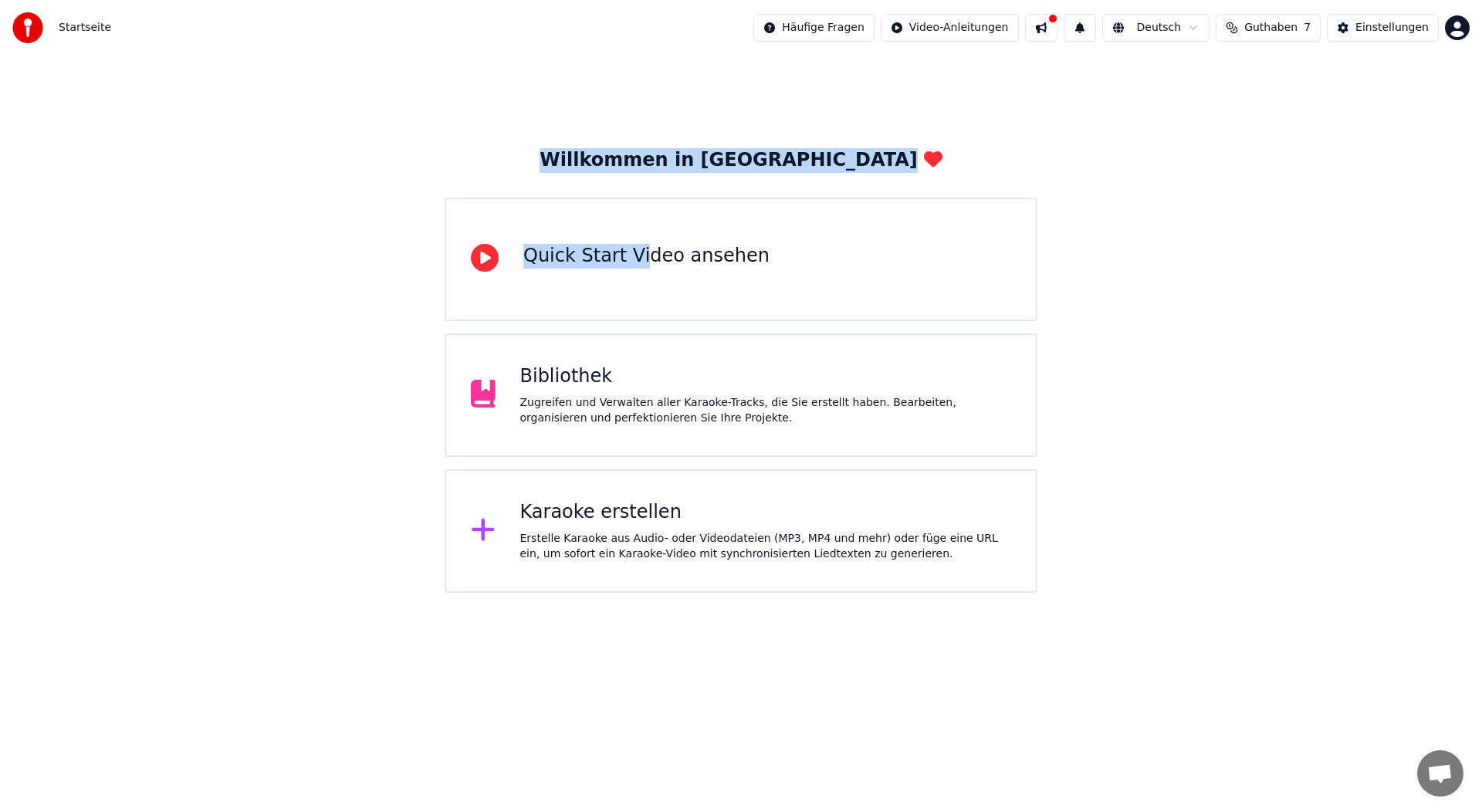
drag, startPoint x: 636, startPoint y: 262, endPoint x: 602, endPoint y: 155, distance: 112.3
click at [602, 155] on div "Willkommen in [GEOGRAPHIC_DATA] Quick Start Video ansehen Bibliothek Zugreifen …" at bounding box center [741, 371] width 593 height 445
click at [561, 126] on div "Willkommen in [GEOGRAPHIC_DATA] Quick Start Video ansehen Bibliothek Zugreifen …" at bounding box center [741, 324] width 1482 height 537
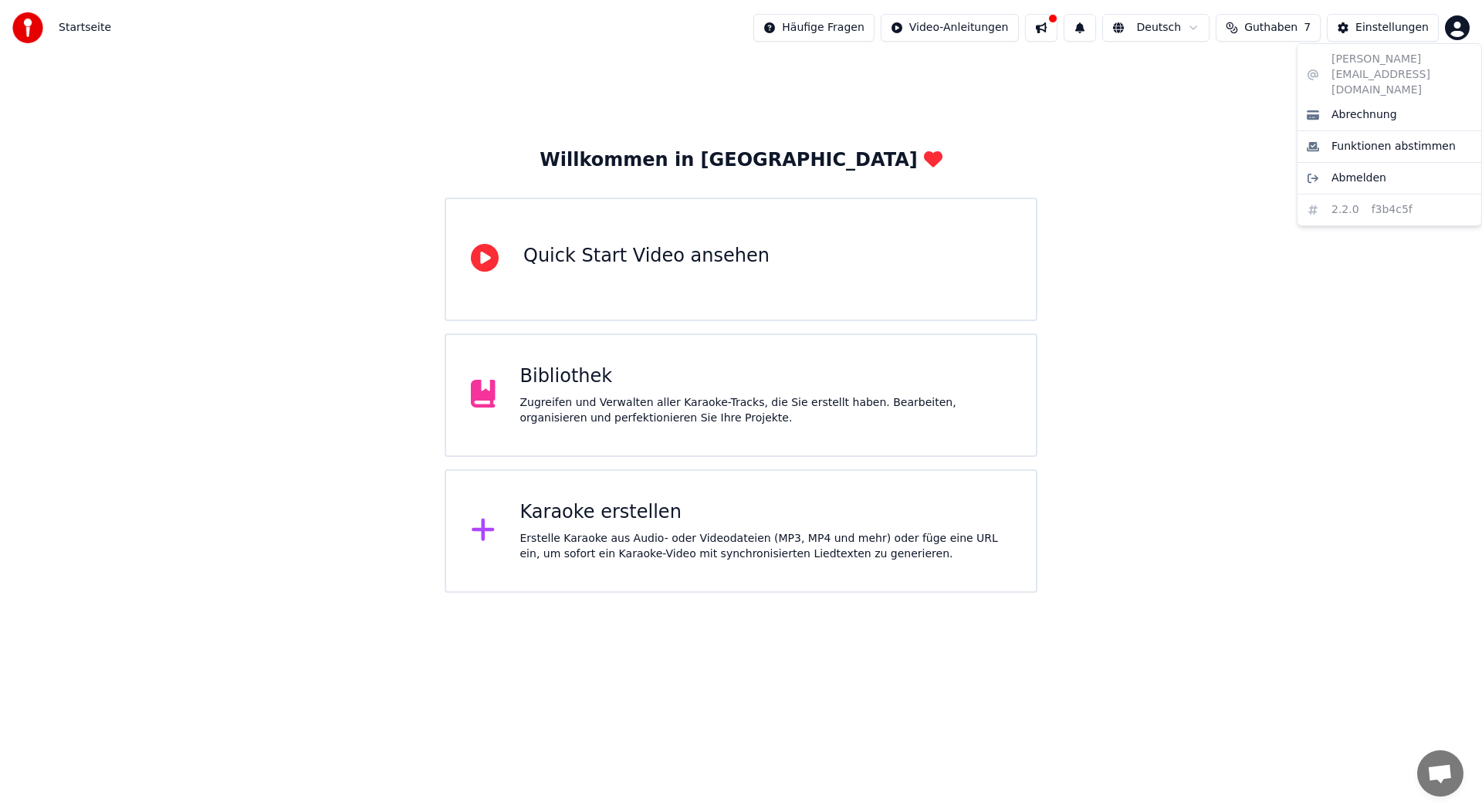
click at [1111, 25] on html "Startseite Häufige Fragen Video-Anleitungen Deutsch Guthaben 7 Einstellungen Wi…" at bounding box center [741, 296] width 1482 height 593
click at [755, 390] on html "Startseite Häufige Fragen Video-Anleitungen Deutsch Guthaben 7 Einstellungen Wi…" at bounding box center [741, 296] width 1482 height 593
click at [601, 411] on div "Zugreifen und Verwalten aller Karaoke-Tracks, die Sie erstellt haben. Bearbeite…" at bounding box center [767, 410] width 492 height 31
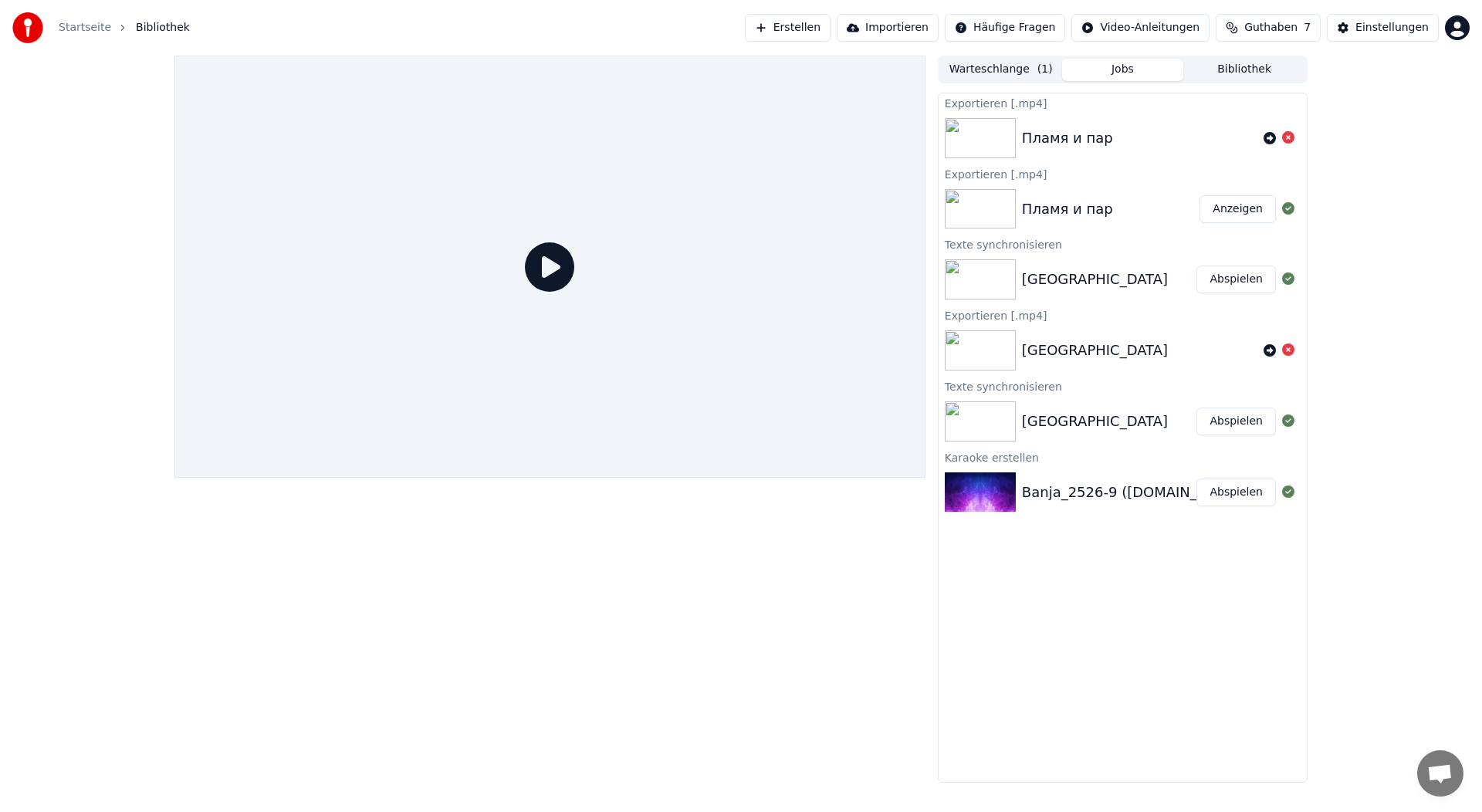
click at [1111, 216] on button "Anzeigen" at bounding box center [1238, 209] width 77 height 28
